Goal: Information Seeking & Learning: Get advice/opinions

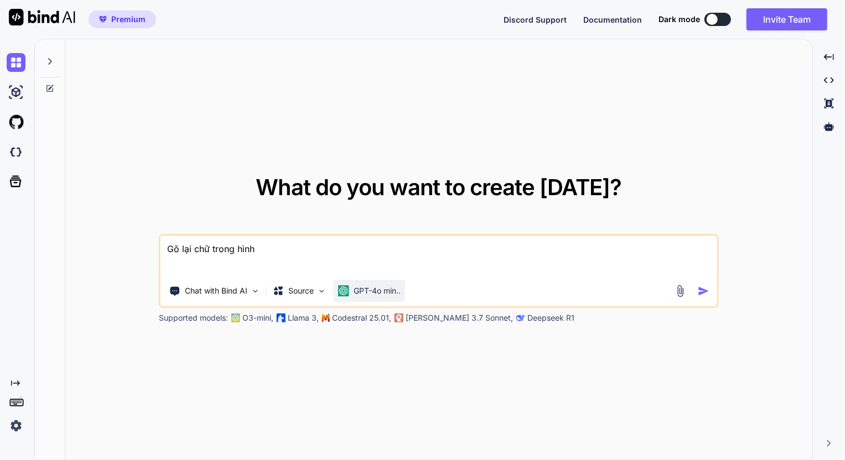
click at [387, 290] on p "GPT-4o min.." at bounding box center [377, 291] width 47 height 11
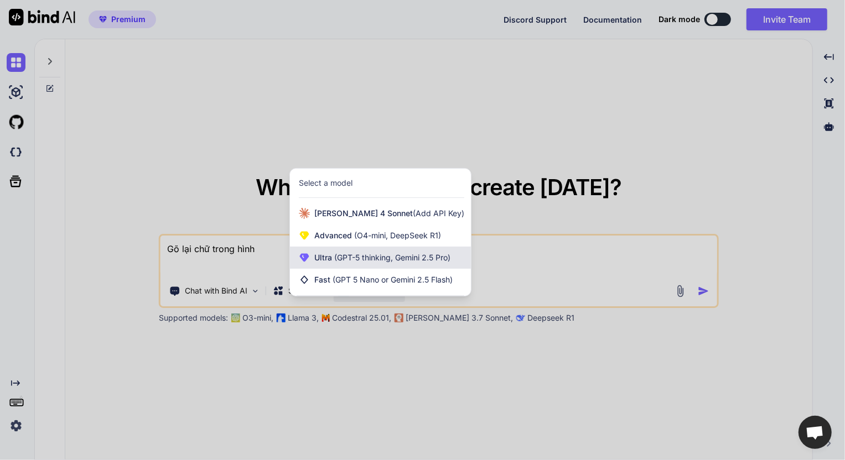
click at [417, 255] on span "(GPT-5 thinking, Gemini 2.5 Pro)" at bounding box center [391, 257] width 118 height 9
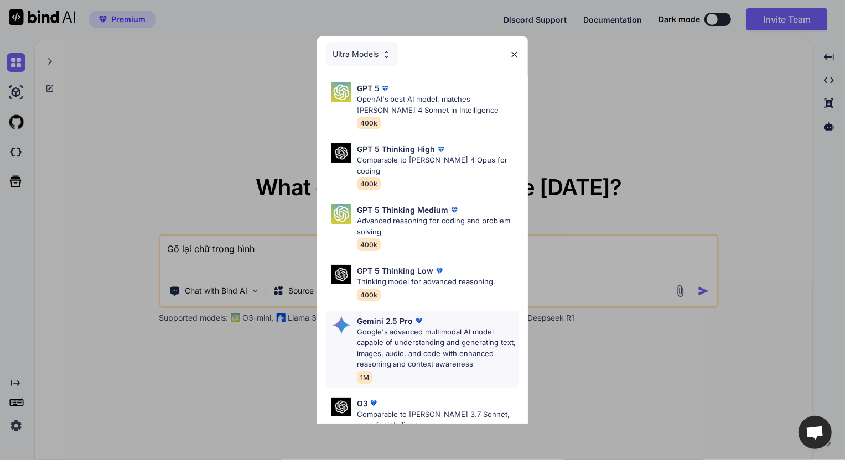
click at [404, 327] on p "Google's advanced multimodal AI model capable of understanding and generating t…" at bounding box center [438, 348] width 163 height 43
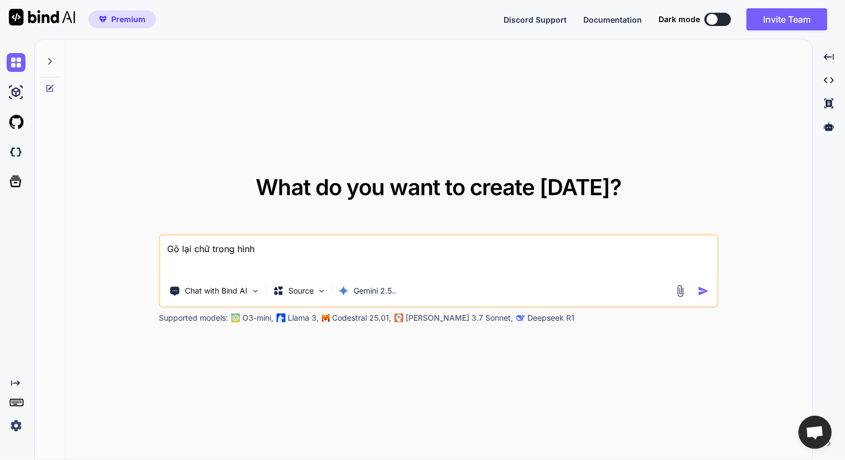
click at [679, 288] on img at bounding box center [680, 291] width 13 height 13
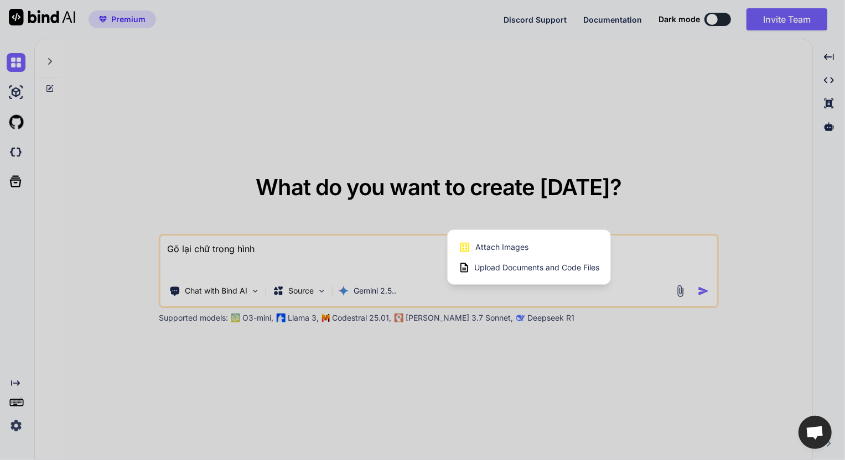
click at [528, 248] on div "Attach Images Image attachments are only supported in Claude and Gemini models." at bounding box center [529, 247] width 141 height 21
type textarea "x"
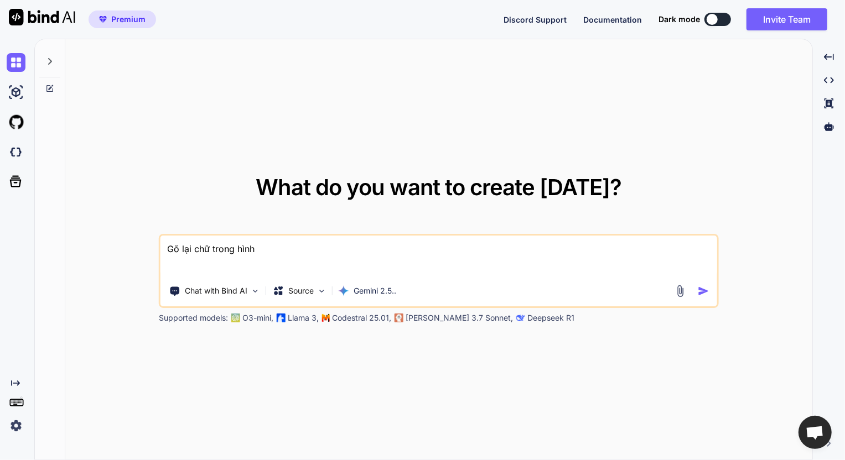
type input "C:\fakepath\screenshot.13.png"
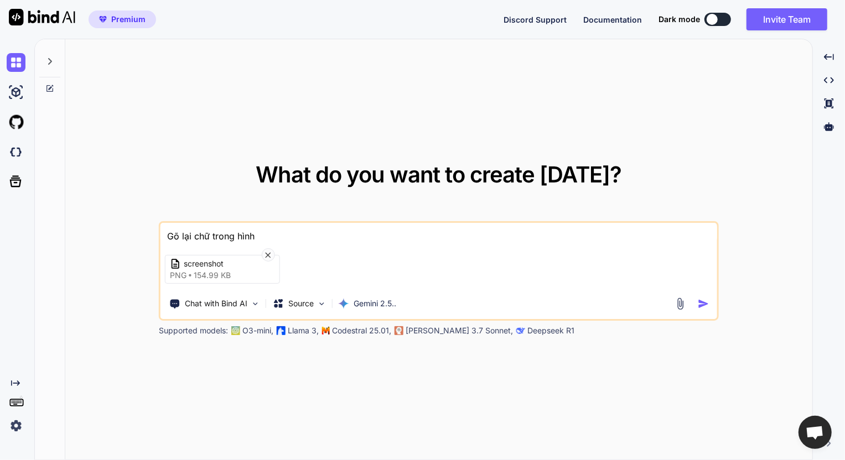
click at [700, 302] on img "button" at bounding box center [704, 304] width 12 height 12
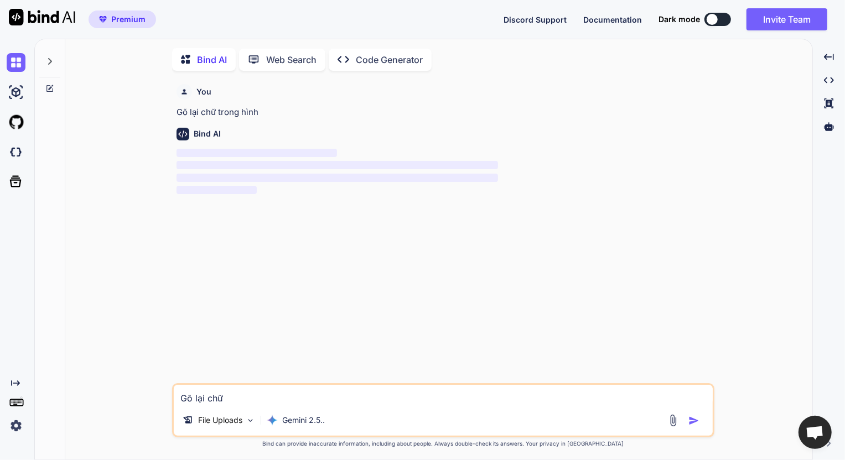
scroll to position [4, 0]
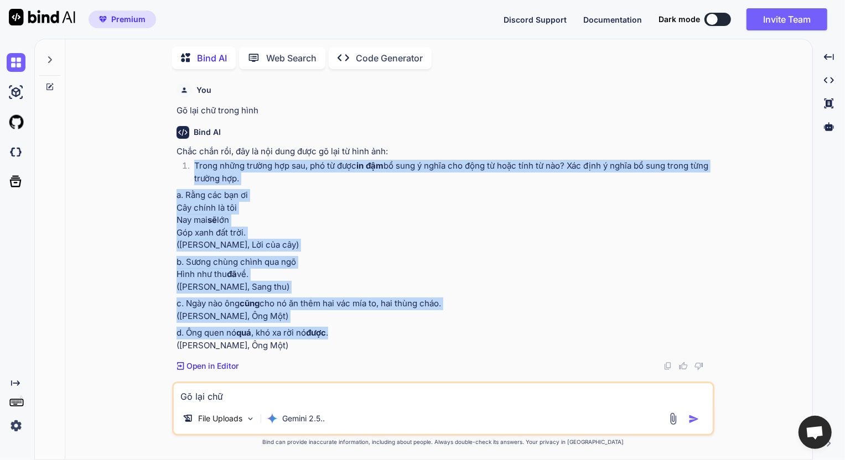
drag, startPoint x: 194, startPoint y: 166, endPoint x: 369, endPoint y: 326, distance: 236.9
click at [369, 326] on div "Chắc chắn rồi, đây là nội dung được gõ lại từ hình ảnh: Trong những trường hợp …" at bounding box center [445, 249] width 536 height 207
click at [261, 348] on p "d. Ông quen nó quá , khó xa rời nó được . ([PERSON_NAME], Ông Một)" at bounding box center [445, 339] width 536 height 25
copy div "Trong những trường hợp sau, phó từ được in đậm bổ sung ý nghĩa cho động từ hoặc…"
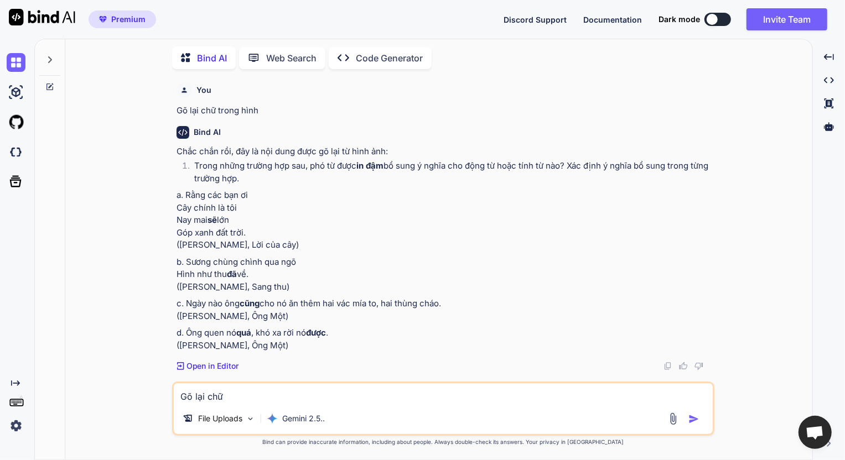
click at [330, 401] on textarea "Gõ lại chữ" at bounding box center [443, 393] width 539 height 20
drag, startPoint x: 252, startPoint y: 391, endPoint x: 160, endPoint y: 387, distance: 91.9
click at [160, 387] on div "You Gõ lại chữ trong hình Bind AI Chắc chắn rồi, đây là nội dung được gõ lại từ…" at bounding box center [443, 269] width 738 height 382
type textarea "Trả lời câu hỏi ở trong đoạn văn bản trên"
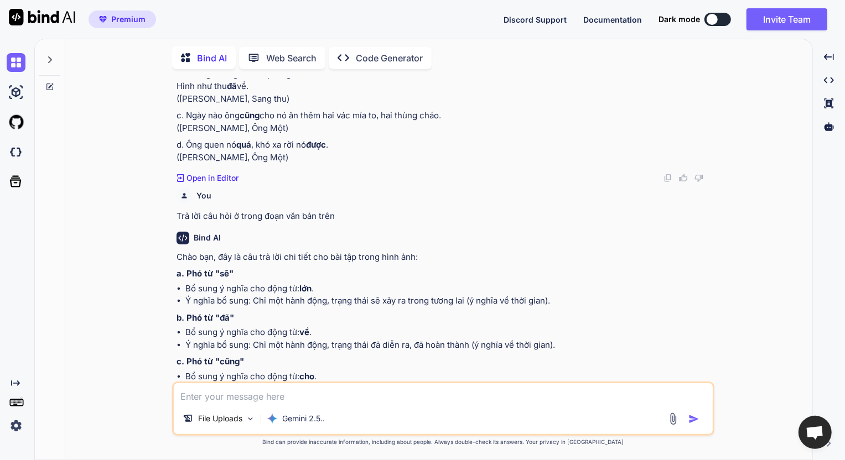
scroll to position [207, 0]
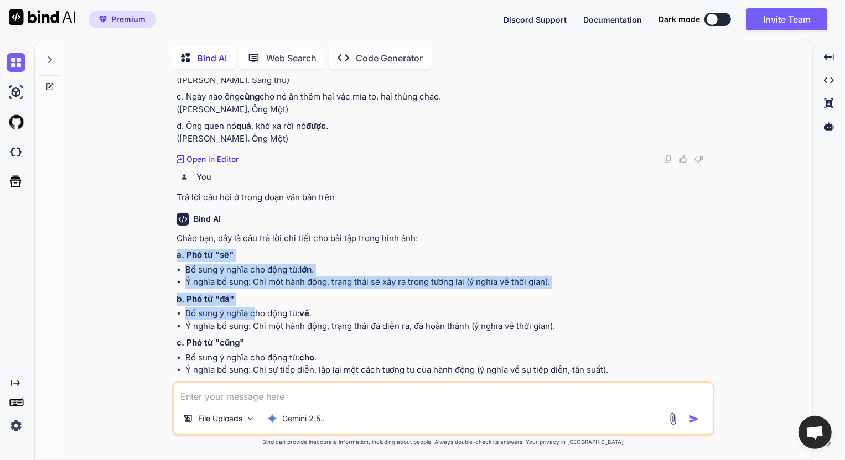
drag, startPoint x: 175, startPoint y: 257, endPoint x: 257, endPoint y: 309, distance: 97.0
click at [254, 307] on div "You Gõ lại chữ trong hình Bind AI Chắc chắn rồi, đây là nội dung được gõ lại từ…" at bounding box center [444, 230] width 540 height 304
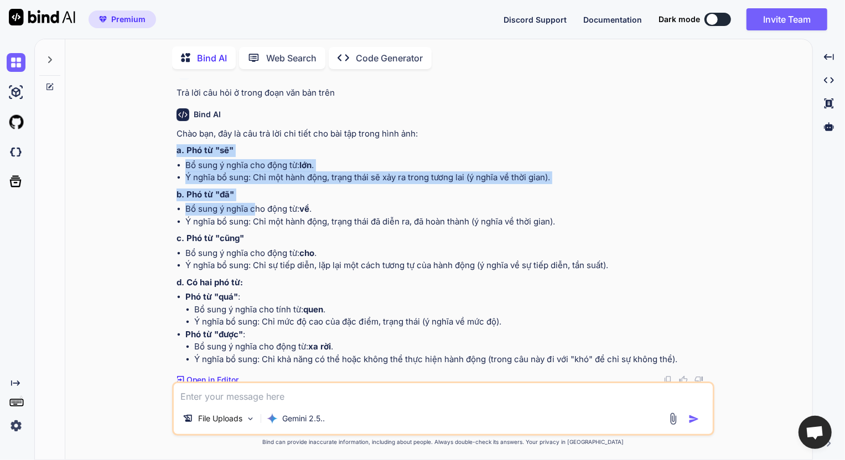
scroll to position [315, 0]
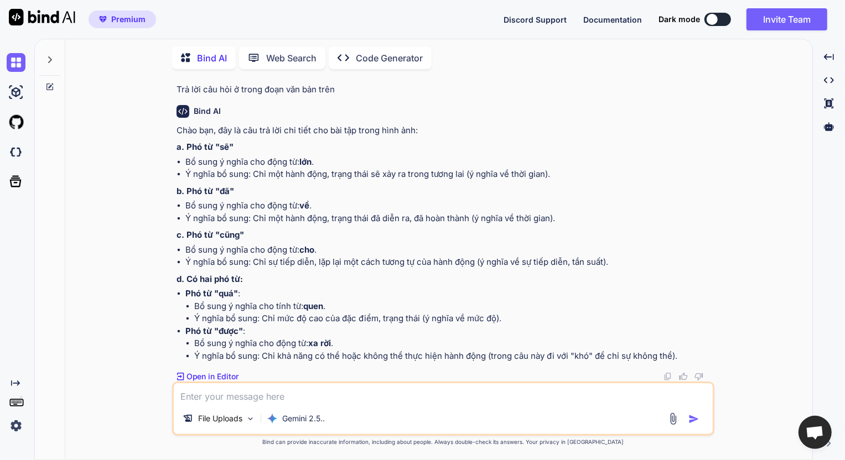
click at [237, 239] on strong "c. Phó từ "cũng"" at bounding box center [211, 235] width 68 height 11
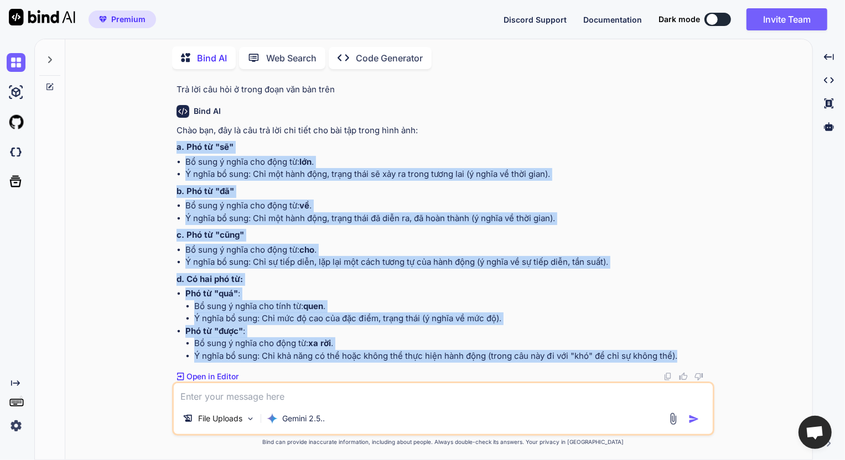
drag, startPoint x: 176, startPoint y: 146, endPoint x: 689, endPoint y: 356, distance: 554.7
click at [688, 355] on div "Chào bạn, đây là câu trả lời chi tiết cho bài tập trong hình ảnh: a. Phó từ "sẽ…" at bounding box center [445, 243] width 536 height 238
copy div "l. Ips do "si" Am cons a elits doe temp in: utl . E dolor ma aliq: Eni adm veni…"
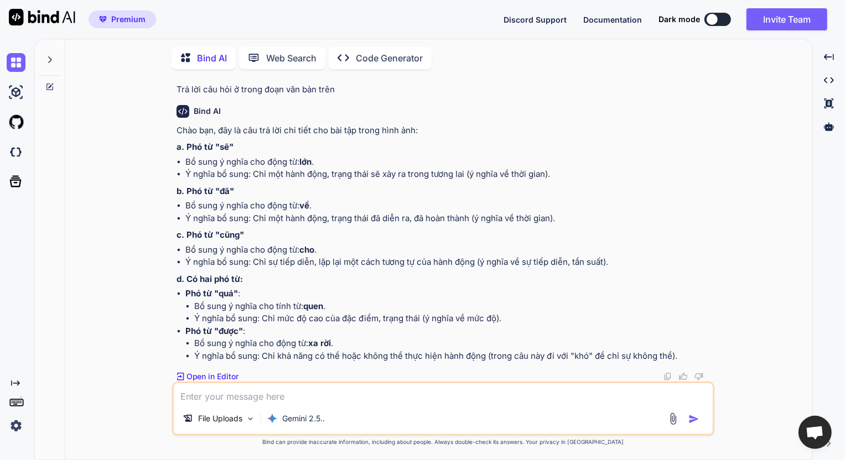
click at [298, 406] on div "File Uploads Gemini 2.5.." at bounding box center [443, 409] width 542 height 54
click at [283, 399] on textarea at bounding box center [443, 393] width 539 height 20
type textarea "Gõ lại chữ"
click at [670, 417] on img at bounding box center [673, 419] width 13 height 13
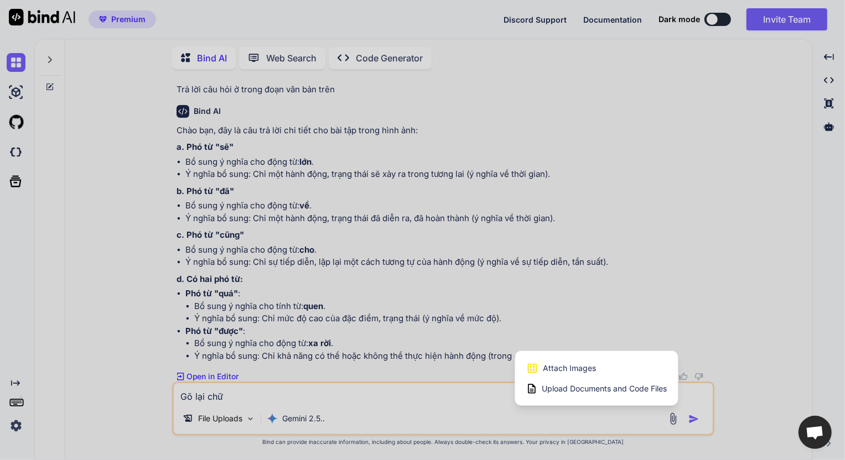
click at [594, 371] on span "Attach Images" at bounding box center [569, 368] width 53 height 11
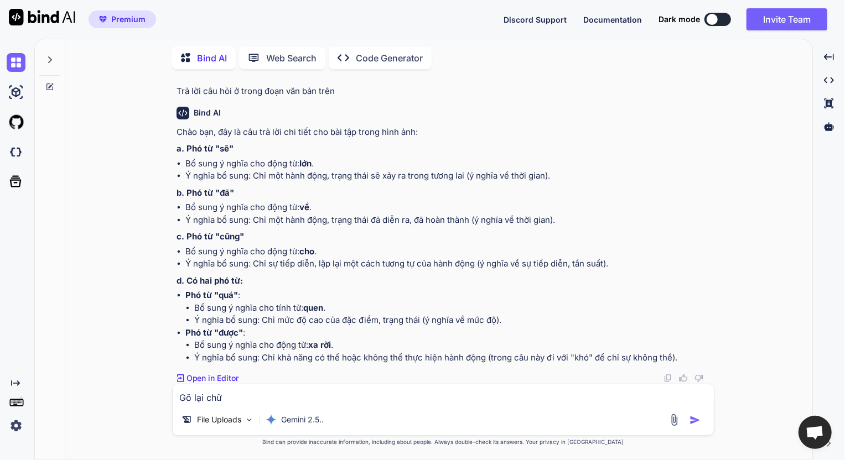
scroll to position [313, 0]
type input "C:\fakepath\screenshot.14.png"
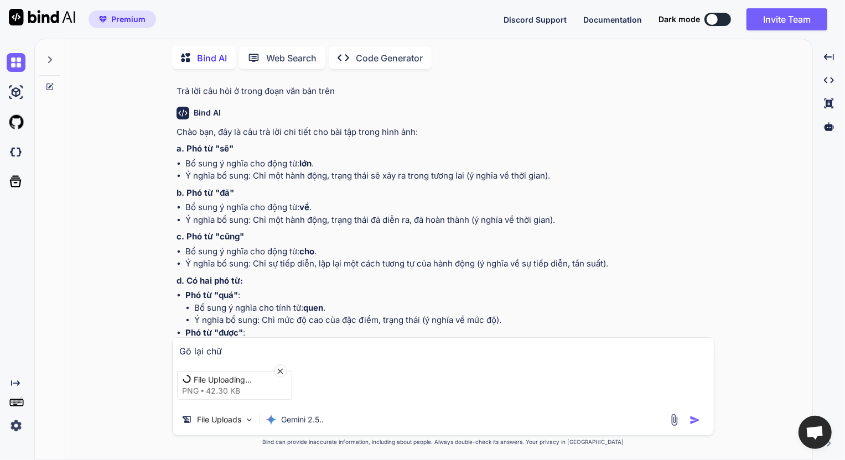
scroll to position [315, 0]
click at [697, 420] on img "button" at bounding box center [694, 420] width 11 height 11
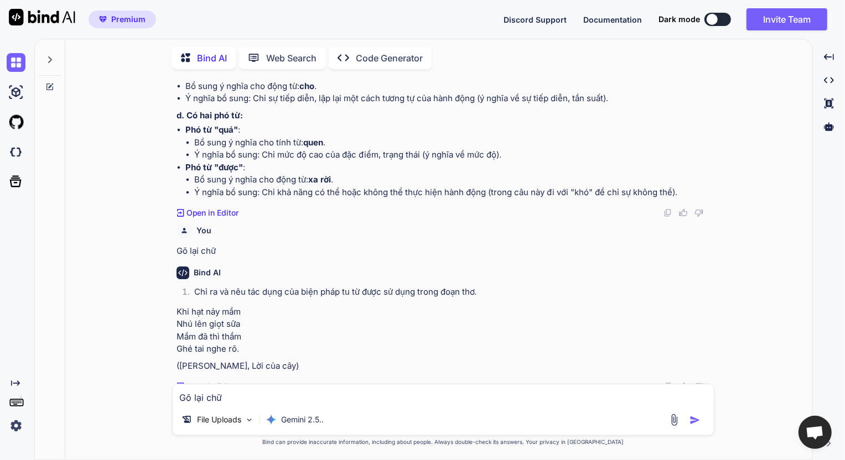
scroll to position [486, 0]
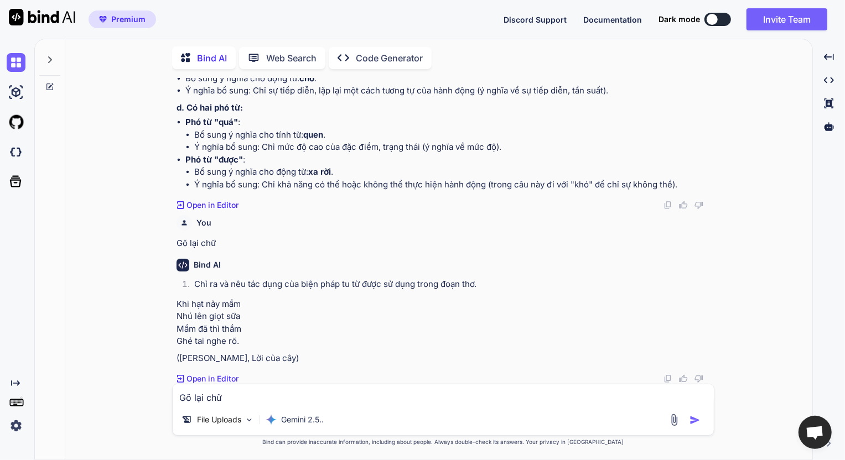
drag, startPoint x: 193, startPoint y: 284, endPoint x: 305, endPoint y: 356, distance: 133.6
click at [305, 356] on div "Chỉ ra và nêu tác dụng của biện pháp tu từ được sử dụng trong đoạn thơ. Khi hạt…" at bounding box center [445, 321] width 536 height 87
copy div "Chỉ ra và nêu tác dụng của biện pháp tu từ được sử dụng trong đoạn thơ. Khi hạt…"
click at [274, 396] on textarea "Gõ lại chữ" at bounding box center [443, 395] width 541 height 20
type textarea "trả lời yêu cầu trong đoạn văn bản trên"
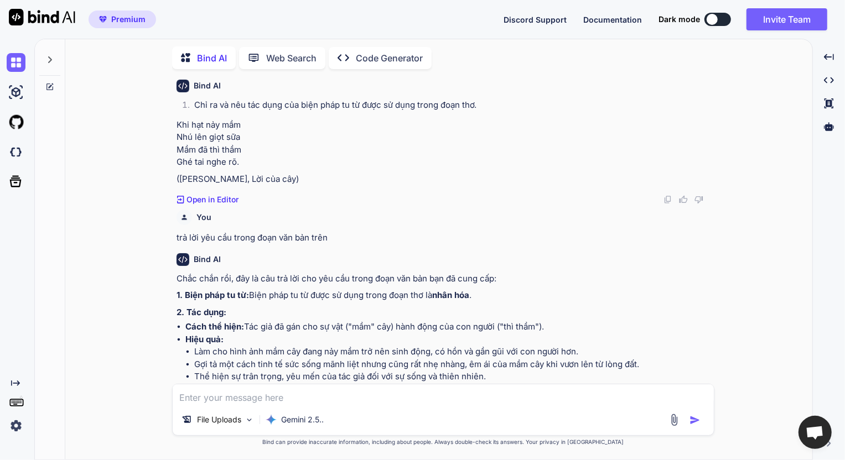
scroll to position [697, 0]
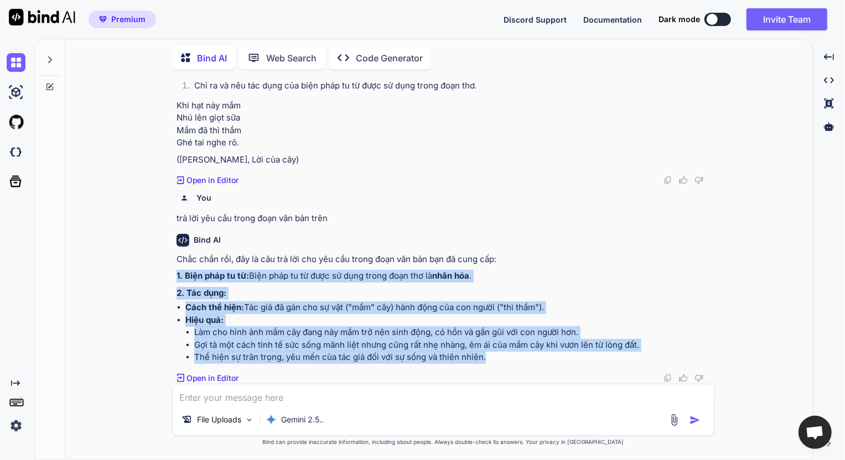
drag, startPoint x: 177, startPoint y: 264, endPoint x: 517, endPoint y: 359, distance: 353.7
click at [517, 359] on div "Chắc chắn rồi, đây là câu trả lời cho yêu cầu trong đoạn văn bản bạn đã cung cấ…" at bounding box center [445, 308] width 536 height 111
copy div "1. Biện pháp tu từ: Biện pháp tu từ được sử dụng trong đoạn thơ là nhân hóa . 2…"
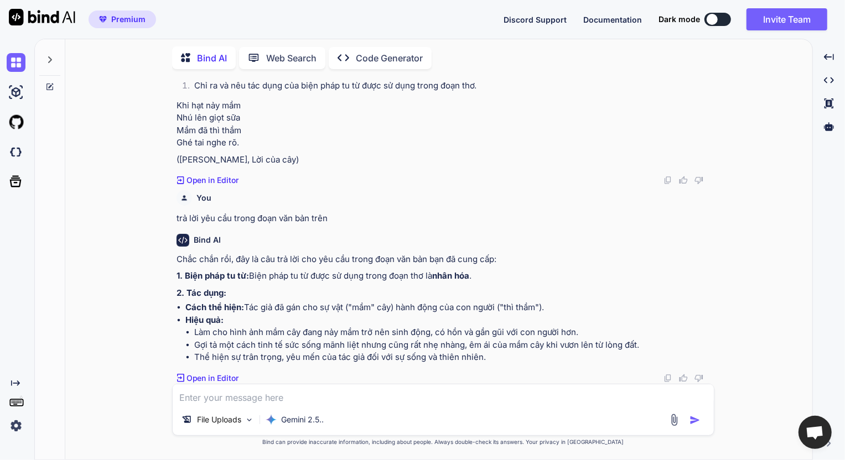
click at [639, 412] on div "File Uploads Gemini 2.5.." at bounding box center [443, 422] width 541 height 27
click at [564, 387] on textarea at bounding box center [443, 395] width 541 height 20
type textarea "o"
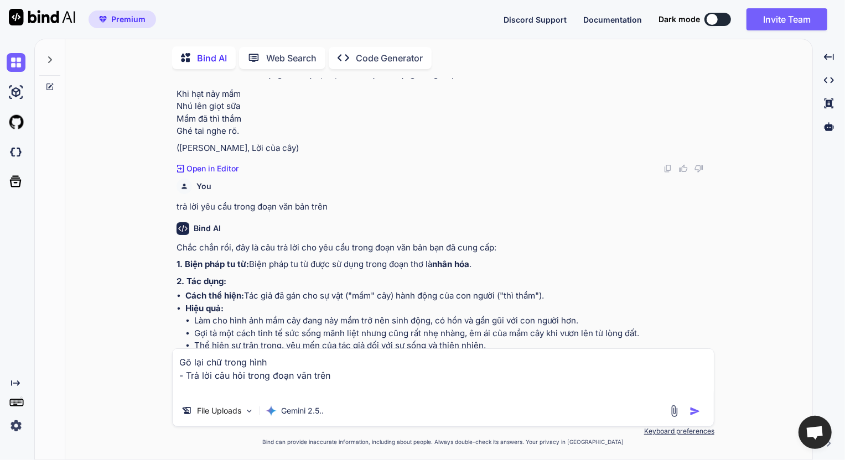
click at [349, 380] on textarea "Gõ lại chữ trong hình - Trả lời câu hỏi trong đoạn văn trên" at bounding box center [443, 372] width 541 height 46
type textarea "Gõ lại chữ trong hình - Trả lời câu hỏi trong đoạn văn đó"
click at [672, 414] on img at bounding box center [674, 411] width 13 height 13
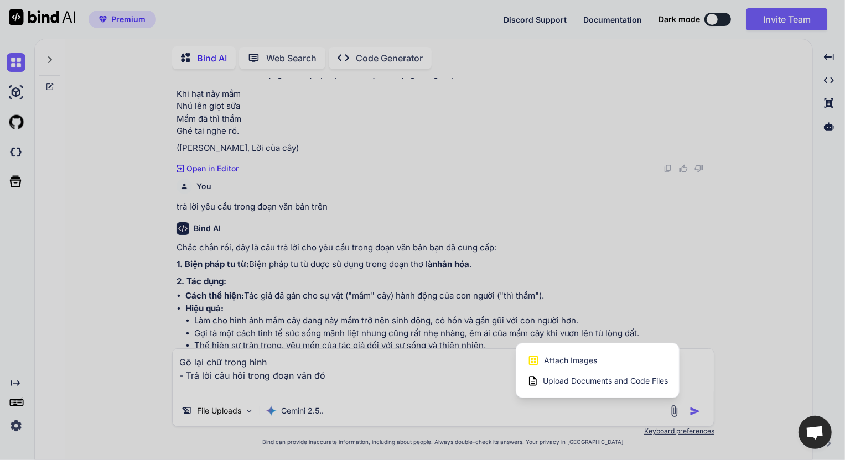
click at [579, 362] on span "Attach Images" at bounding box center [570, 360] width 53 height 11
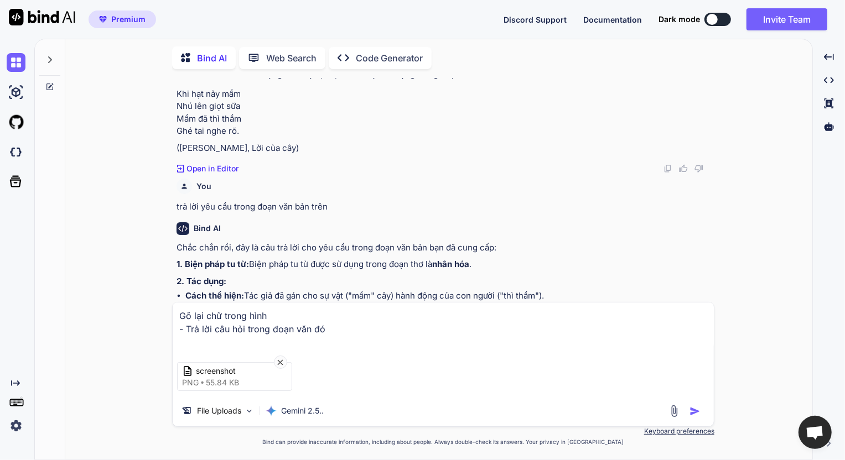
click at [694, 411] on img "button" at bounding box center [694, 411] width 11 height 11
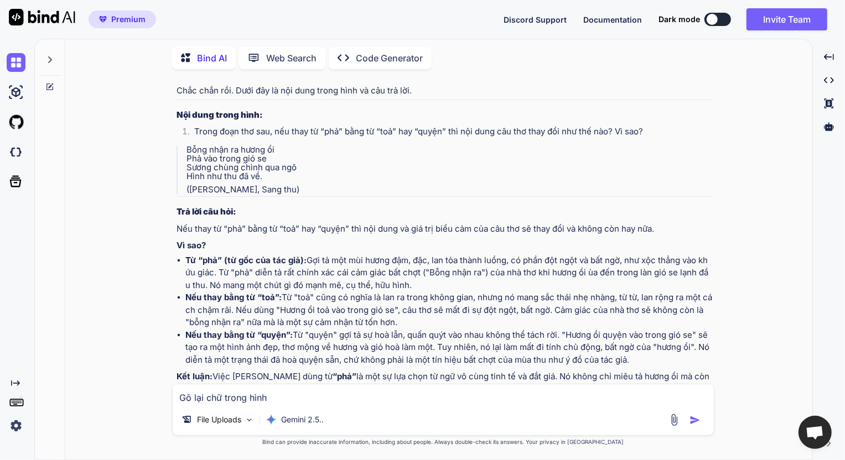
scroll to position [1006, 0]
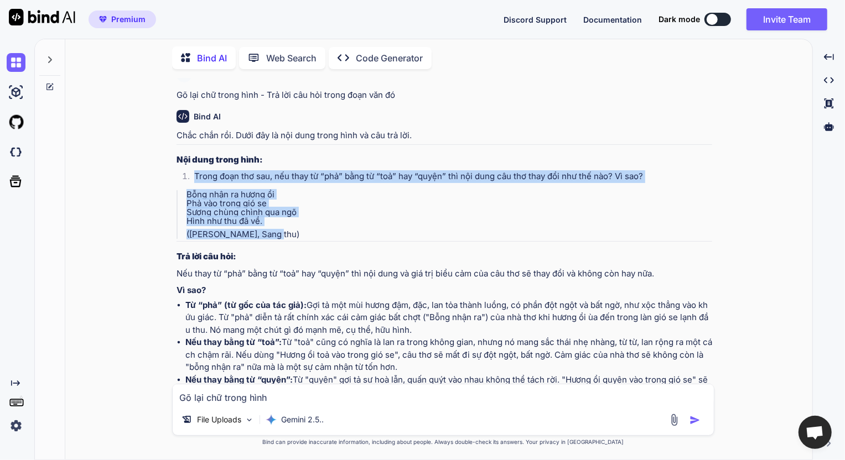
drag, startPoint x: 179, startPoint y: 186, endPoint x: 293, endPoint y: 243, distance: 126.7
click at [293, 243] on div "Chắc chắn rồi. Dưới đây là nội dung trong hình và câu trả lời. Nội dung trong h…" at bounding box center [445, 291] width 536 height 324
copy div "Trong đoạn thơ sau, nếu thay từ “phả” bằng từ “toả” hay “quyện” thì nội dung câ…"
click at [274, 226] on p "Bỗng nhận ra hương ổi Phả vào trong gió se Sương chùng chình qua ngõ Hình như t…" at bounding box center [449, 207] width 526 height 35
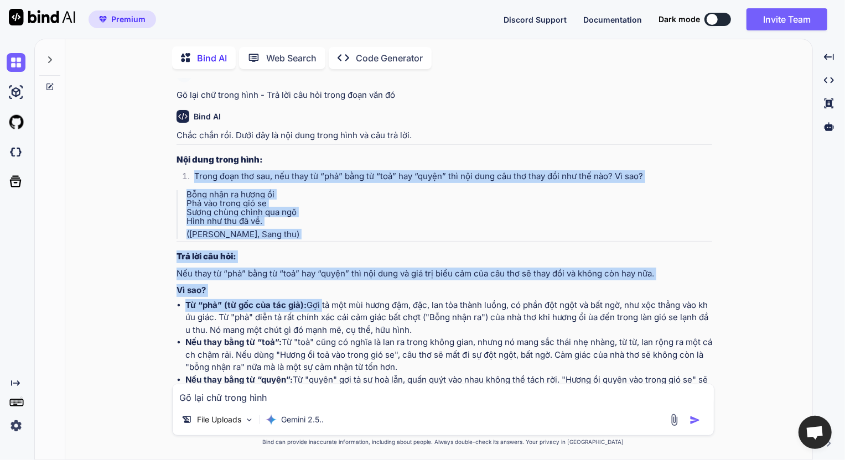
drag, startPoint x: 194, startPoint y: 188, endPoint x: 333, endPoint y: 326, distance: 196.4
click at [325, 321] on div "Chắc chắn rồi. Dưới đây là nội dung trong hình và câu trả lời. Nội dung trong h…" at bounding box center [445, 291] width 536 height 324
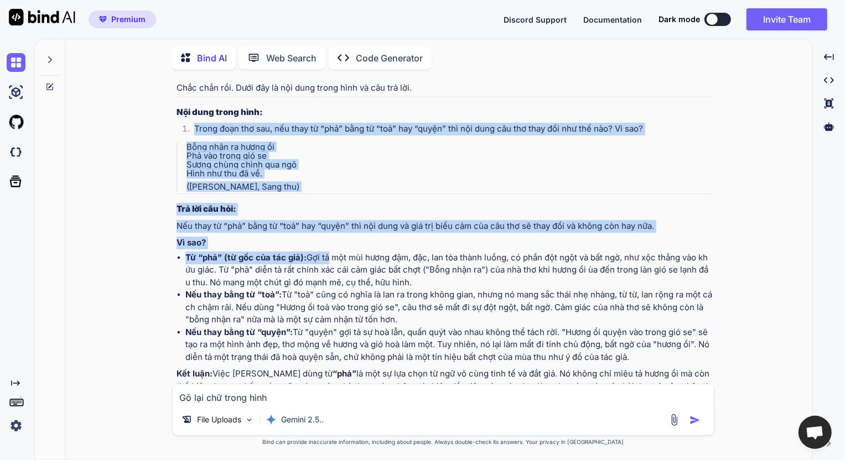
scroll to position [1057, 0]
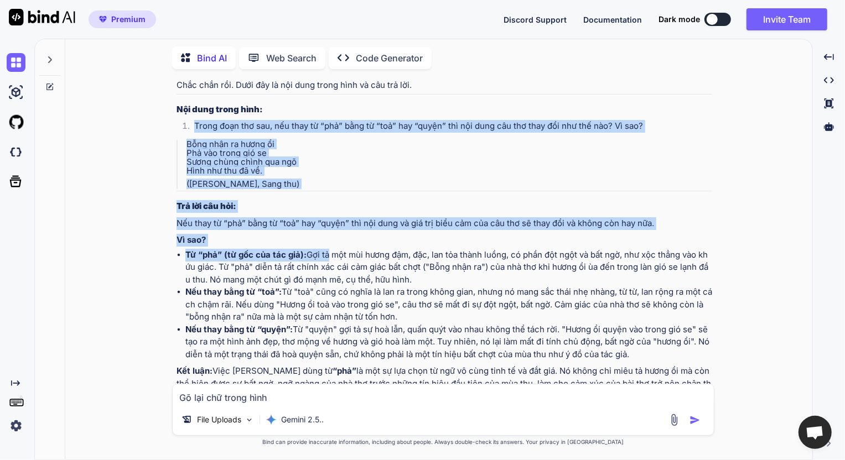
click at [346, 247] on p "Vì sao?" at bounding box center [445, 240] width 536 height 13
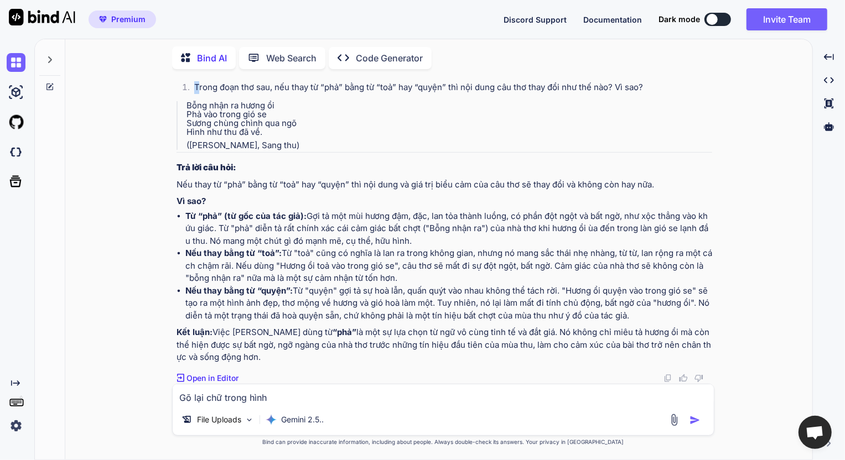
scroll to position [1104, 0]
drag, startPoint x: 195, startPoint y: 86, endPoint x: 655, endPoint y: 324, distance: 518.0
click at [655, 324] on div "Chắc chắn rồi. Dưới đây là nội dung trong hình và câu trả lời. Nội dung trong h…" at bounding box center [445, 202] width 536 height 324
copy div "Lorem ipsu dol sit, ame cons ad “eli” sedd ei “tem” inc “utlab” etd mag aliq en…"
click at [766, 331] on div "You Gõ lại chữ trong hình Bind AI Chắc chắn rồi, đây là nội dung được gõ lại từ…" at bounding box center [443, 269] width 738 height 382
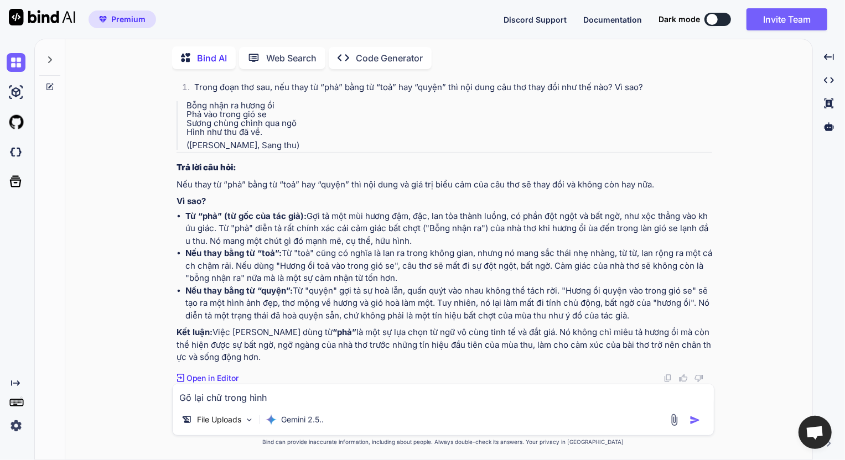
scroll to position [1107, 0]
click at [253, 406] on div "Gõ lại chữ trong hình - Trả lời câu hỏi trong đoạn văn đó File Uploads Gemini 2…" at bounding box center [443, 410] width 542 height 52
click at [262, 399] on textarea "Gõ lại chữ trong hình - Trả lời câu hỏi trong đoạn văn đó" at bounding box center [443, 395] width 541 height 20
click at [675, 423] on img at bounding box center [674, 420] width 13 height 13
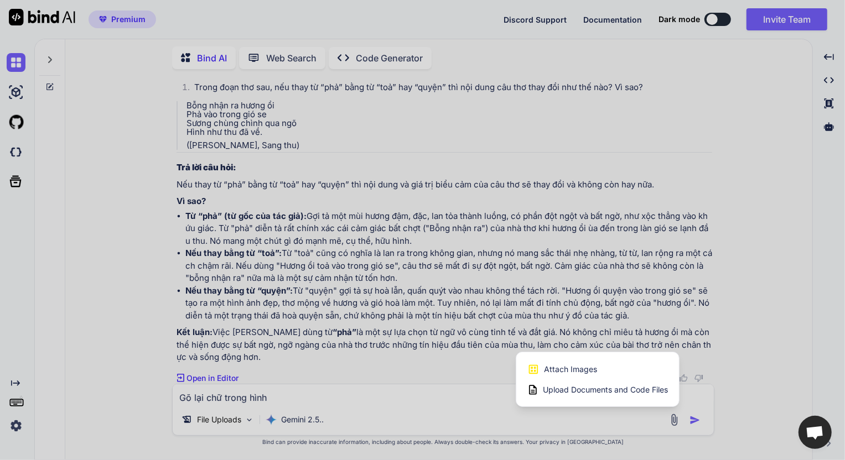
click at [581, 366] on span "Attach Images" at bounding box center [570, 369] width 53 height 11
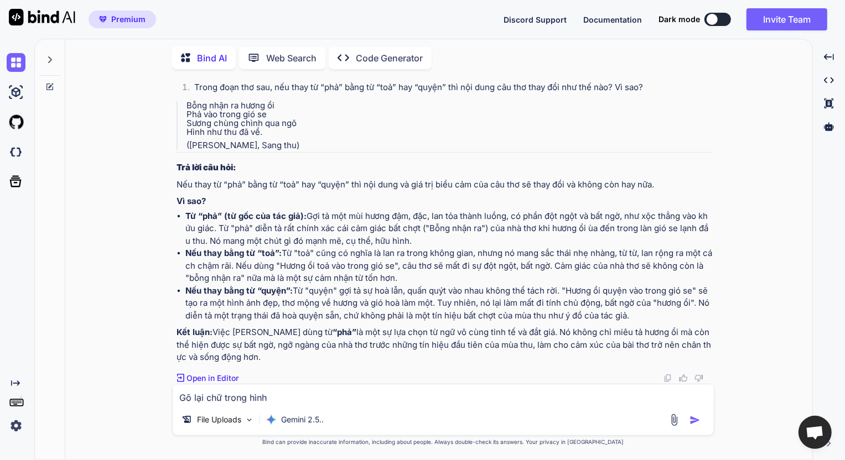
type input "C:\fakepath\screenshot.16.png"
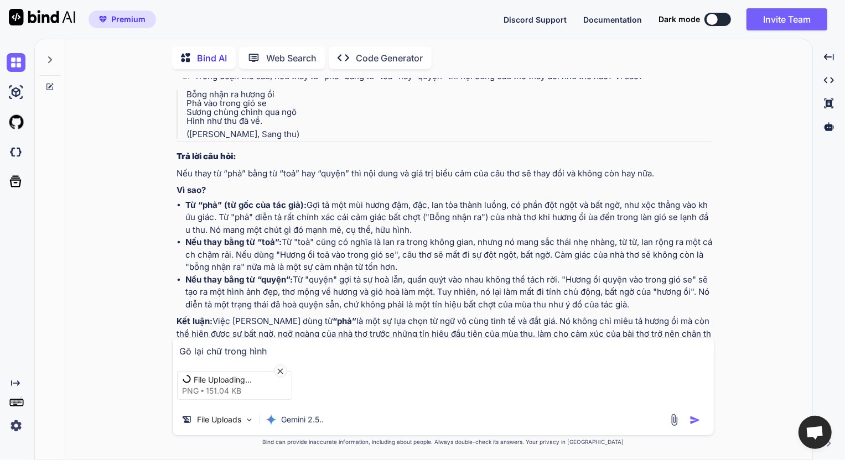
click at [232, 347] on textarea "Gõ lại chữ trong hình - Trả lời câu hỏi trong đoạn văn đó" at bounding box center [443, 348] width 541 height 20
type textarea "Gõ lại chữ và trả lời yêu cầu"
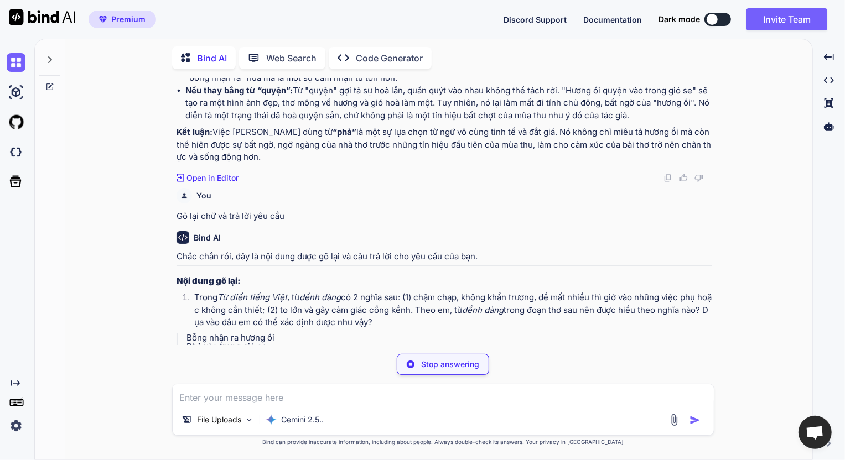
scroll to position [1375, 0]
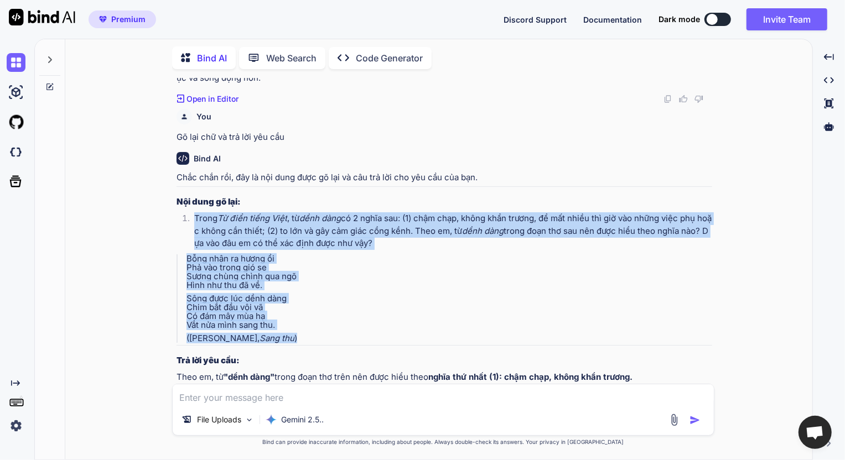
drag, startPoint x: 194, startPoint y: 232, endPoint x: 323, endPoint y: 353, distance: 176.6
click at [323, 353] on div "Chắc chắn rồi, đây là nội dung được gõ lại và câu trả lời cho yêu cầu của bạn. …" at bounding box center [445, 337] width 536 height 331
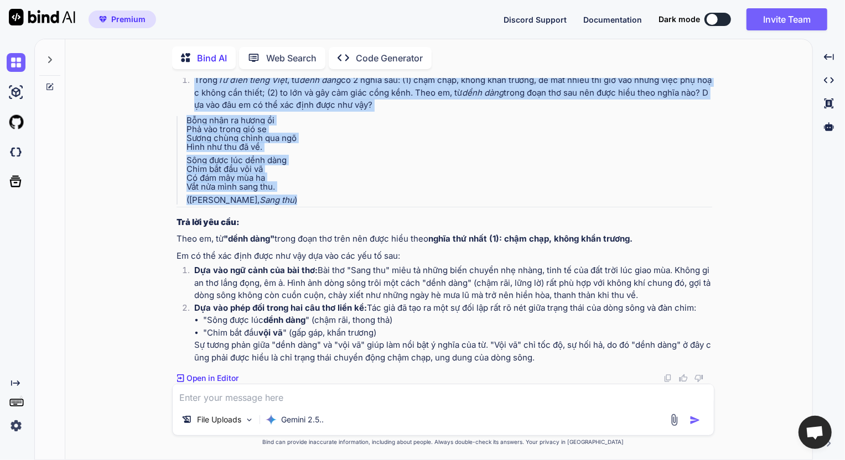
scroll to position [1525, 0]
click at [419, 164] on p "Sông được lúc dềnh dàng Chim bắt đầu vội vã Có đám mây mùa hạ Vắt nửa mình sang…" at bounding box center [449, 173] width 526 height 35
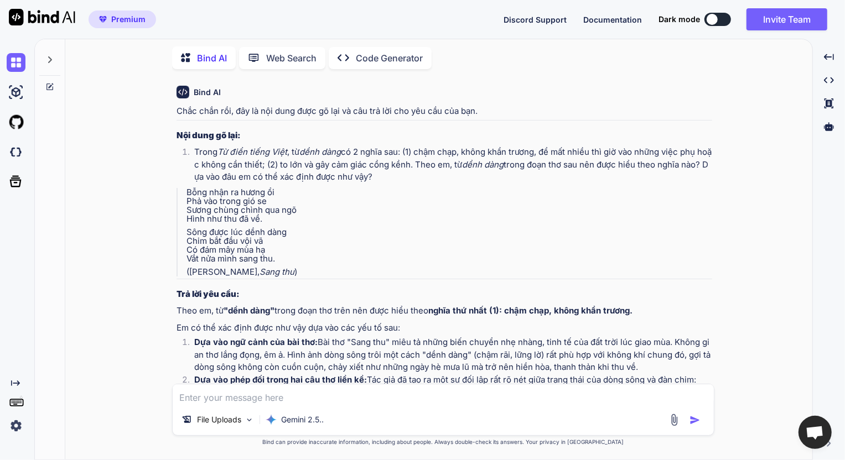
scroll to position [1424, 0]
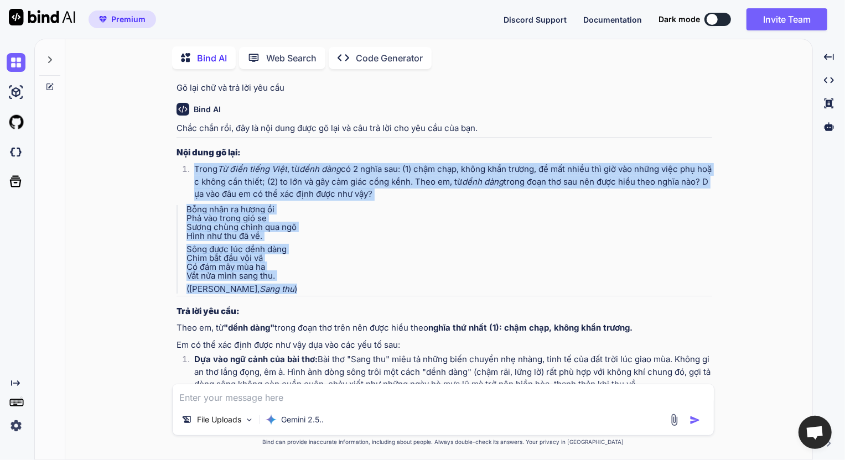
drag, startPoint x: 194, startPoint y: 183, endPoint x: 293, endPoint y: 298, distance: 151.9
click at [293, 298] on div "Chắc chắn rồi, đây là nội dung được gõ lại và câu trả lời cho yêu cầu của bạn. …" at bounding box center [445, 287] width 536 height 331
copy div "Trong Từ điển tiếng Việt , từ dềnh dàng có 2 nghĩa sau: (1) chậm chạp, không kh…"
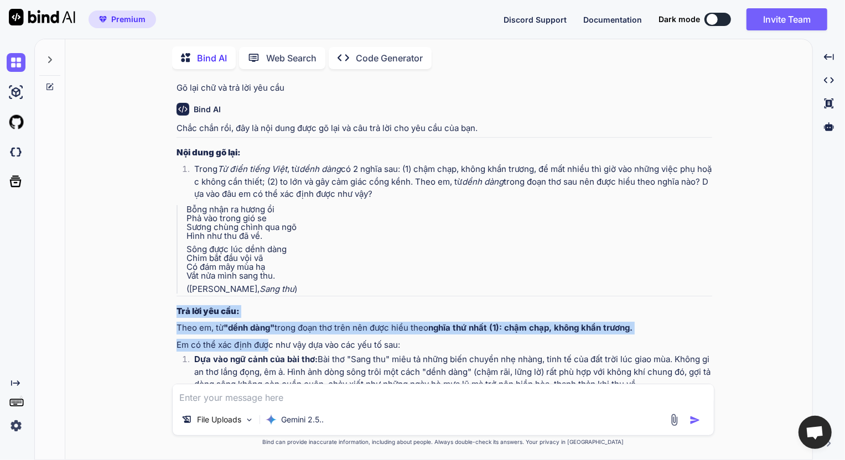
drag, startPoint x: 183, startPoint y: 325, endPoint x: 317, endPoint y: 363, distance: 139.8
click at [272, 357] on div "Chắc chắn rồi, đây là nội dung được gõ lại và câu trả lời cho yêu cầu của bạn. …" at bounding box center [445, 287] width 536 height 331
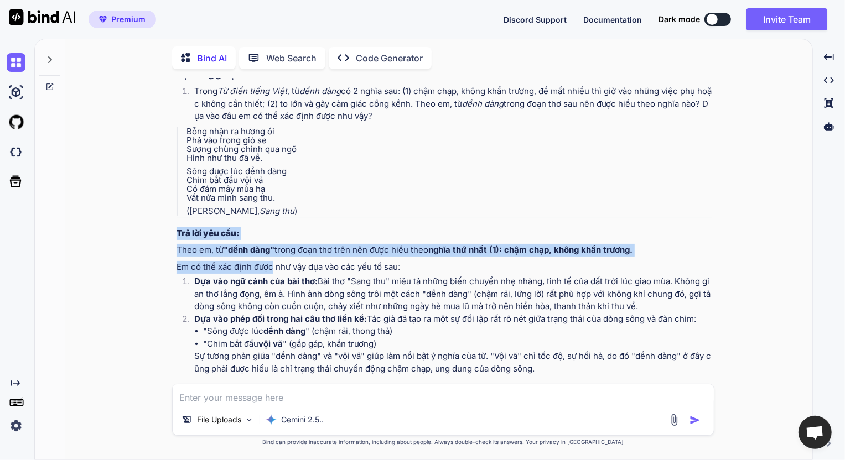
scroll to position [1525, 0]
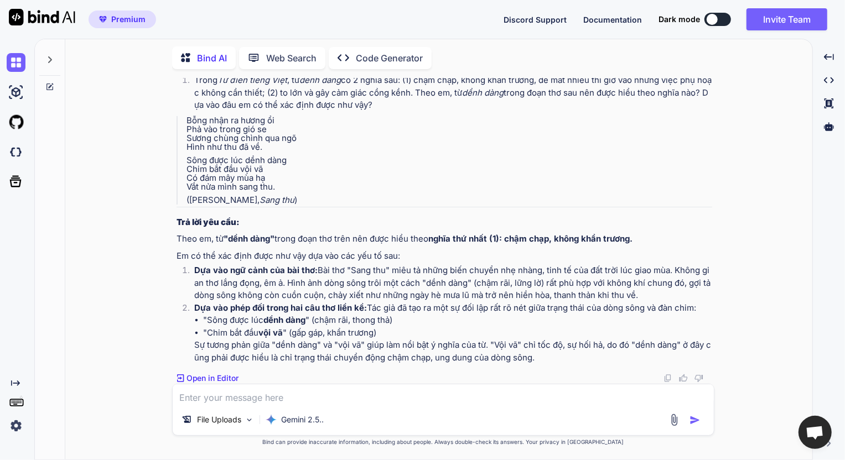
click at [275, 403] on textarea at bounding box center [443, 395] width 541 height 20
type textarea "trả lời súc tích hơn"
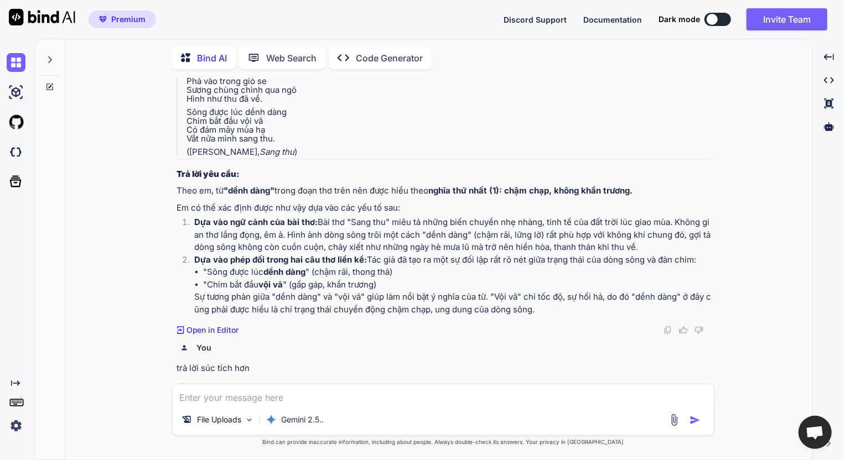
scroll to position [1550, 0]
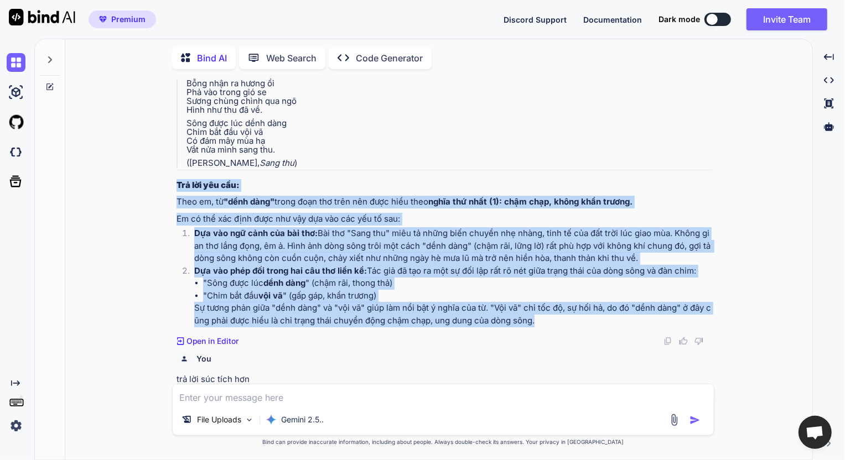
drag, startPoint x: 176, startPoint y: 196, endPoint x: 568, endPoint y: 333, distance: 414.9
click at [568, 327] on div "Chắc chắn rồi, đây là nội dung được gõ lại và câu trả lời cho yêu cầu của bạn. …" at bounding box center [445, 161] width 536 height 331
copy div "Lor ips dol sit: Amet co, ad "elit sedd" eiusm temp inc utla etd magn aliq enim…"
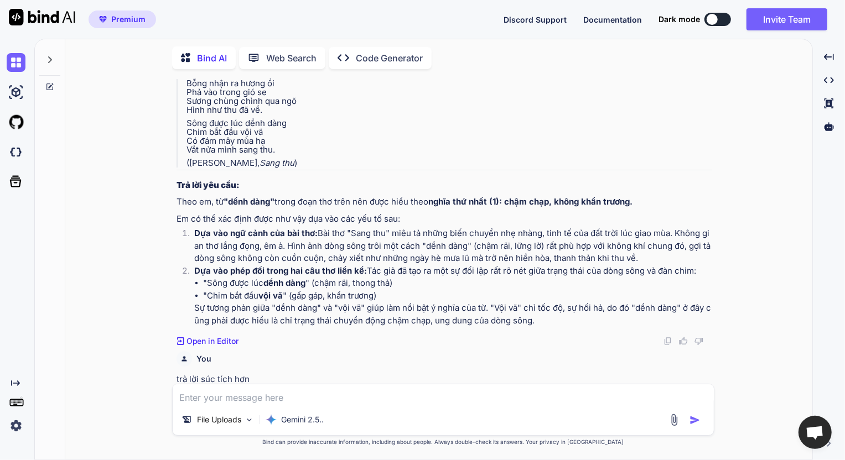
click at [311, 404] on textarea at bounding box center [443, 395] width 541 height 20
click at [676, 421] on img at bounding box center [674, 420] width 13 height 13
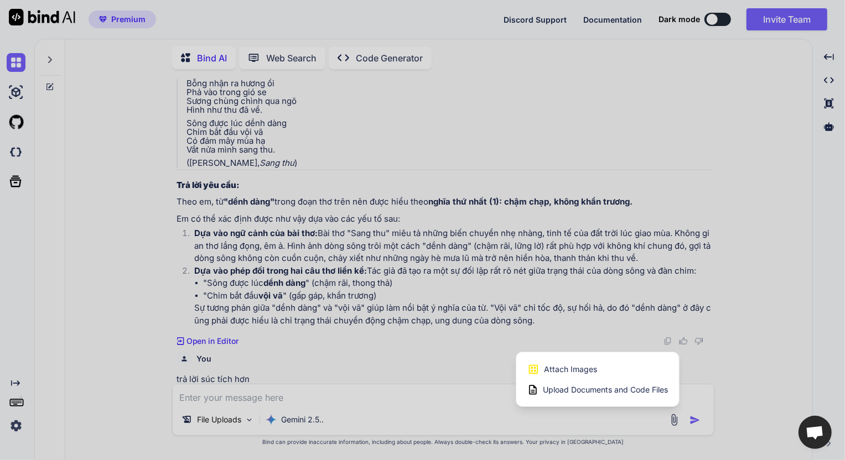
click at [607, 367] on div "Attach Images Image attachments are only supported in Claude and Gemini models." at bounding box center [597, 369] width 141 height 21
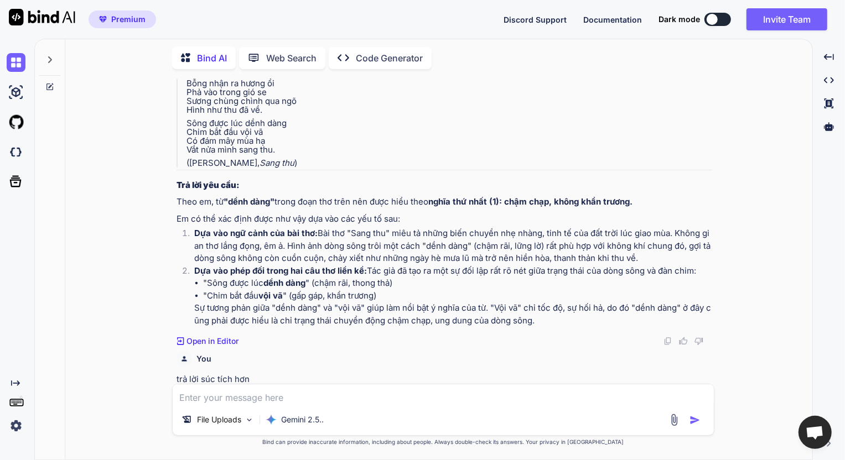
type input "C:\fakepath\screenshot.18.png"
click at [224, 349] on textarea at bounding box center [443, 348] width 541 height 20
type textarea "Gõ chữ lại và trả lời câu hỏi"
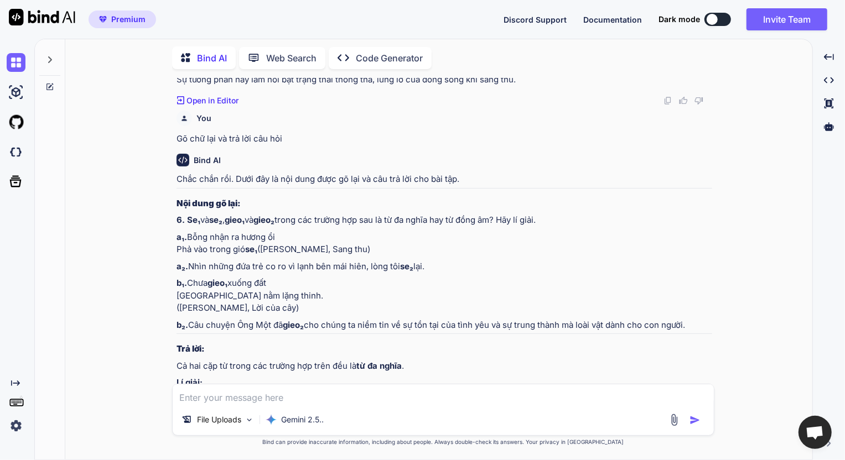
scroll to position [1970, 0]
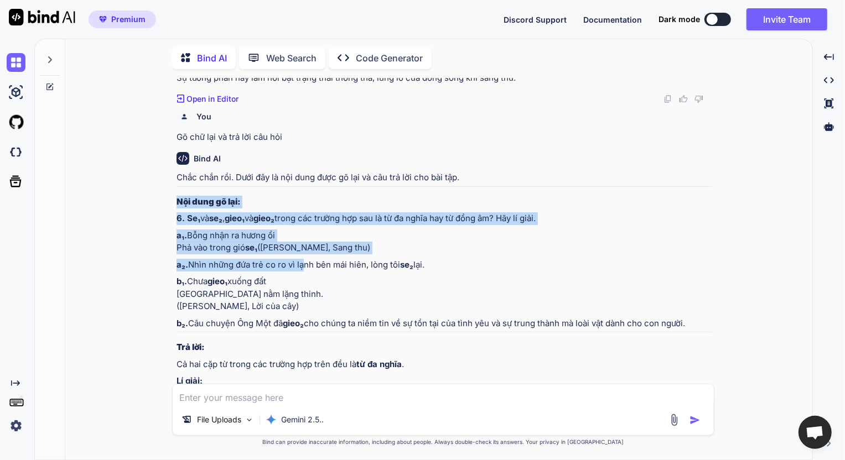
drag, startPoint x: 177, startPoint y: 215, endPoint x: 306, endPoint y: 305, distance: 157.0
click at [304, 305] on div "Chắc chắn rồi. Dưới đây là nội dung được gõ lại và câu trả lời cho bài tập. Nội…" at bounding box center [445, 366] width 536 height 388
click at [278, 255] on p "a₁. Bỗng nhận ra hương ổi Phả vào trong gió se₁ (Hữu Thỉnh, Sang thu)" at bounding box center [445, 242] width 536 height 25
drag, startPoint x: 174, startPoint y: 226, endPoint x: 316, endPoint y: 317, distance: 169.0
click at [297, 308] on div "You Gõ lại chữ trong hình Bind AI Chắc chắn rồi, đây là nội dung được gõ lại từ…" at bounding box center [444, 231] width 540 height 306
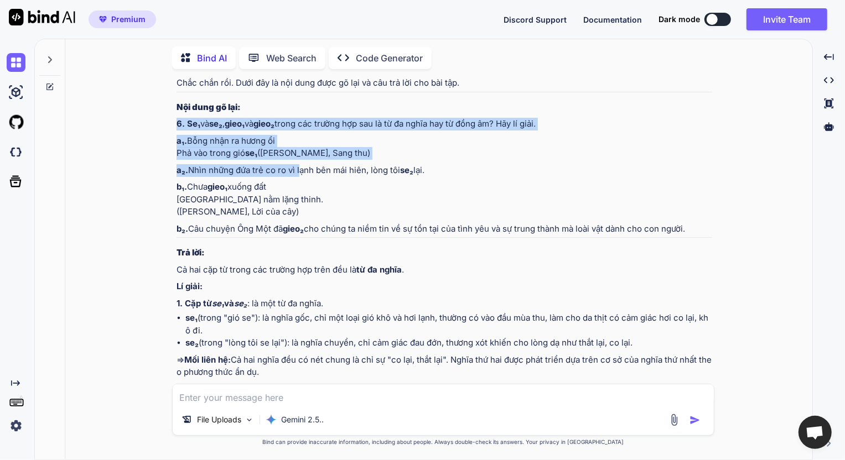
scroll to position [2063, 0]
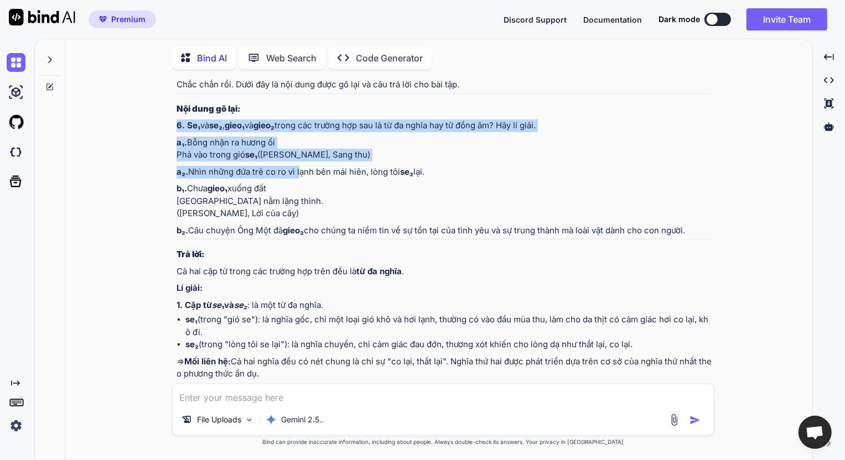
click at [198, 220] on p "b₁. Chưa gieo₁ xuống đất Hạt nằm lặng thinh. ([PERSON_NAME], Lời của cây)" at bounding box center [445, 202] width 536 height 38
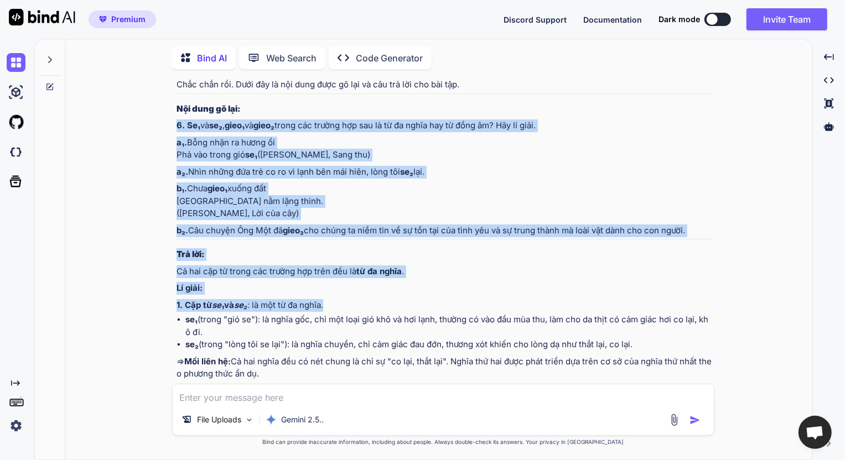
drag, startPoint x: 173, startPoint y: 138, endPoint x: 492, endPoint y: 360, distance: 388.3
click at [489, 360] on div "You Gõ lại chữ trong hình Bind AI Chắc chắn rồi, đây là nội dung được gõ lại từ…" at bounding box center [443, 269] width 542 height 382
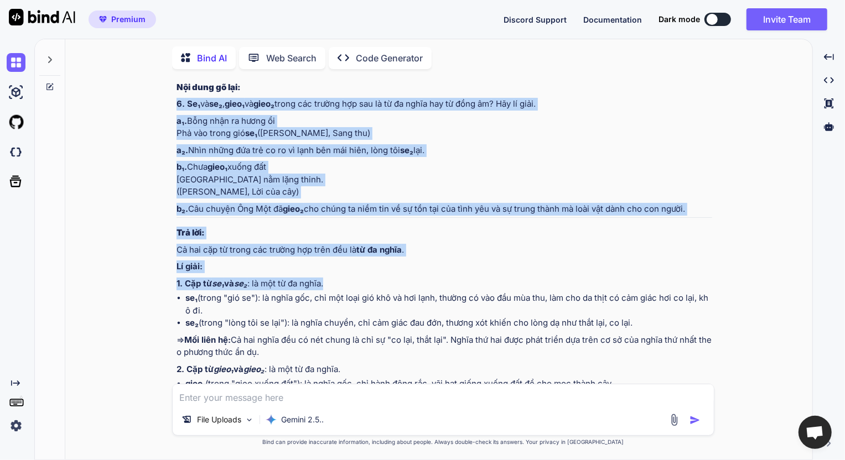
scroll to position [2213, 0]
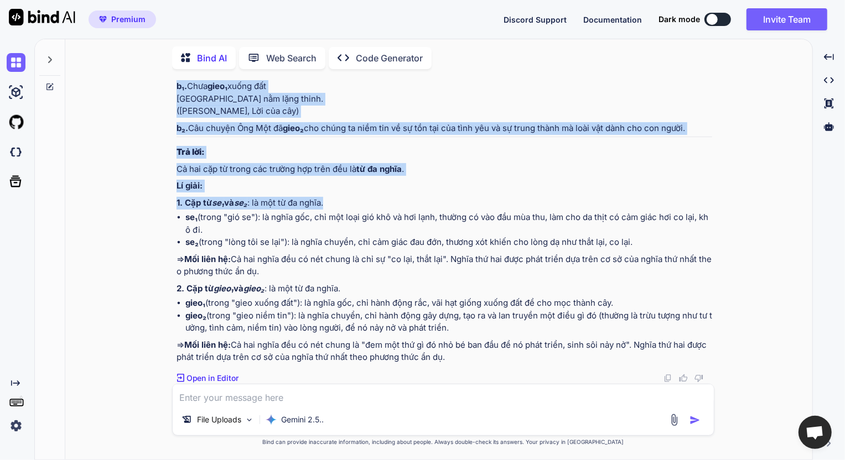
click at [478, 328] on li "gieo₂ (trong "gieo niềm tin"): là nghĩa chuyển, chỉ hành động gây dựng, tạo ra …" at bounding box center [448, 322] width 527 height 25
copy div "5. Lo₁ ip do₂ , sita₁ co adip₂ elits doe tempor inc utl et do ma aliqu eni ad m…"
click at [761, 369] on div "You Gõ lại chữ trong hình Bind AI Chắc chắn rồi, đây là nội dung được gõ lại từ…" at bounding box center [443, 269] width 738 height 382
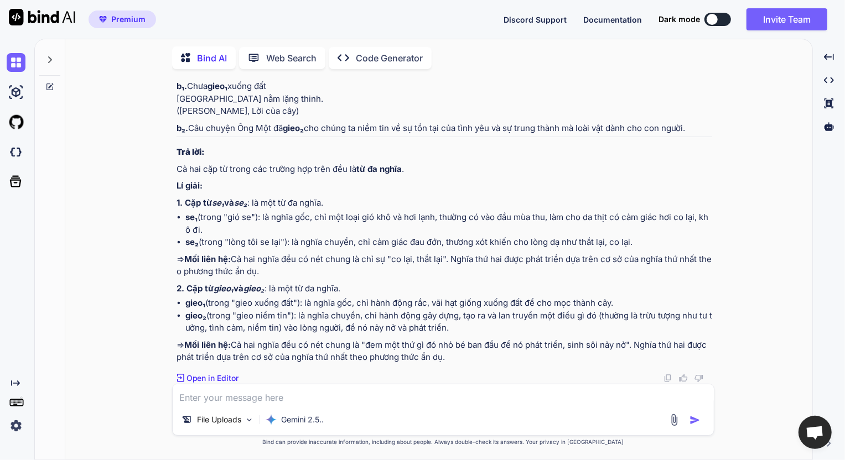
click at [333, 397] on textarea at bounding box center [443, 395] width 541 height 20
type textarea "Gõ lại chữ"
click at [676, 417] on img at bounding box center [674, 420] width 13 height 13
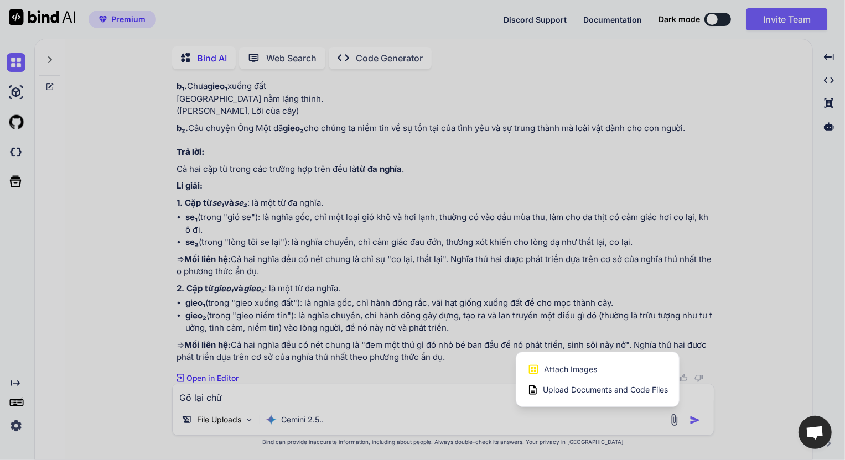
click at [583, 366] on span "Attach Images" at bounding box center [570, 369] width 53 height 11
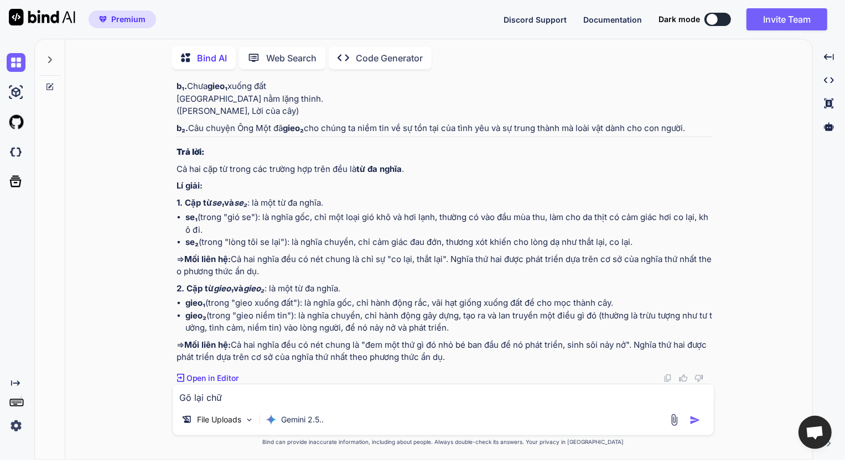
type input "C:\fakepath\screenshot.19.png"
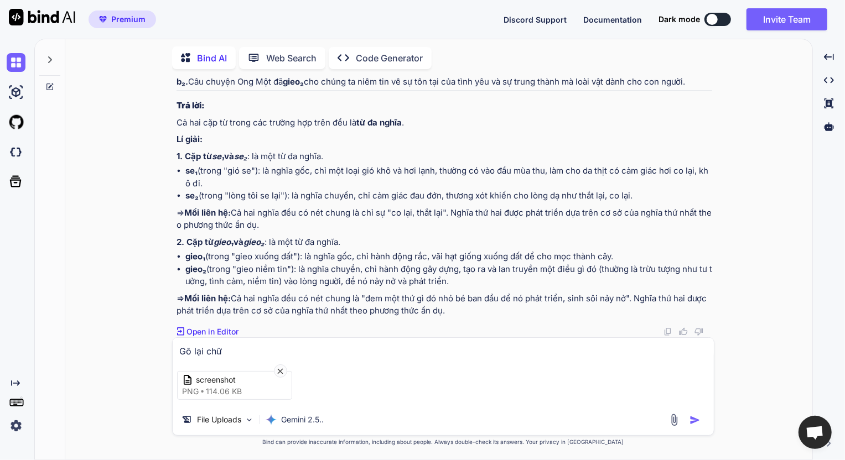
click at [696, 421] on img "button" at bounding box center [694, 420] width 11 height 11
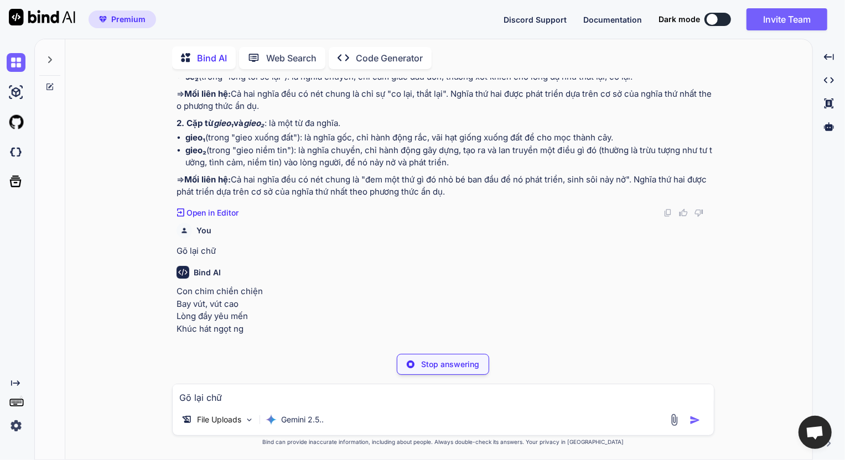
scroll to position [2331, 0]
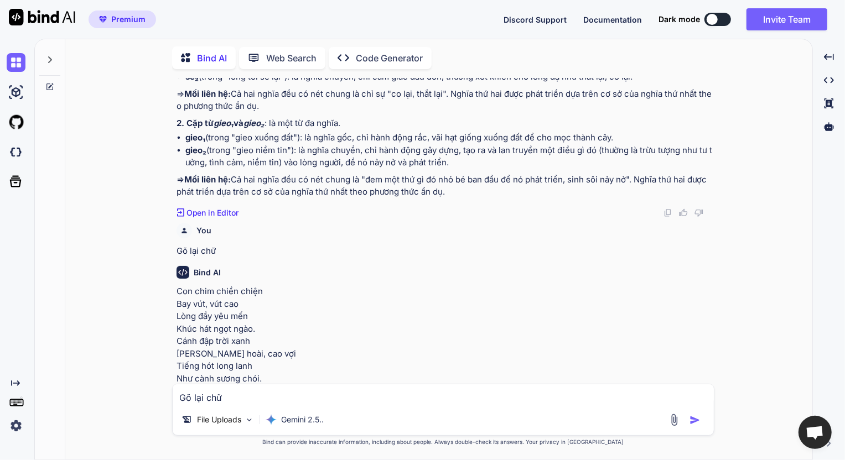
click at [617, 338] on p "Con chim chiền chiện Bay vút, vút cao Lòng đầy yêu mến Khúc hát ngọt ngào. Cánh…" at bounding box center [445, 336] width 536 height 100
click at [581, 279] on div "Bind AI" at bounding box center [445, 272] width 536 height 13
click at [652, 279] on div "Bind AI" at bounding box center [445, 272] width 536 height 13
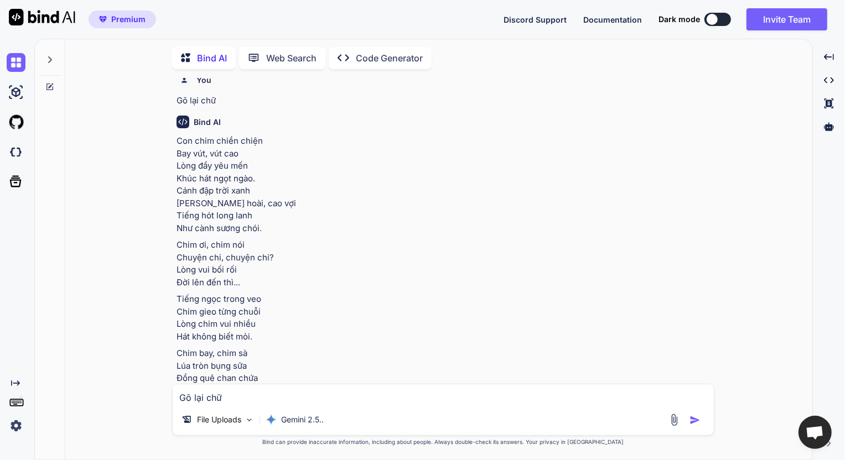
scroll to position [2482, 0]
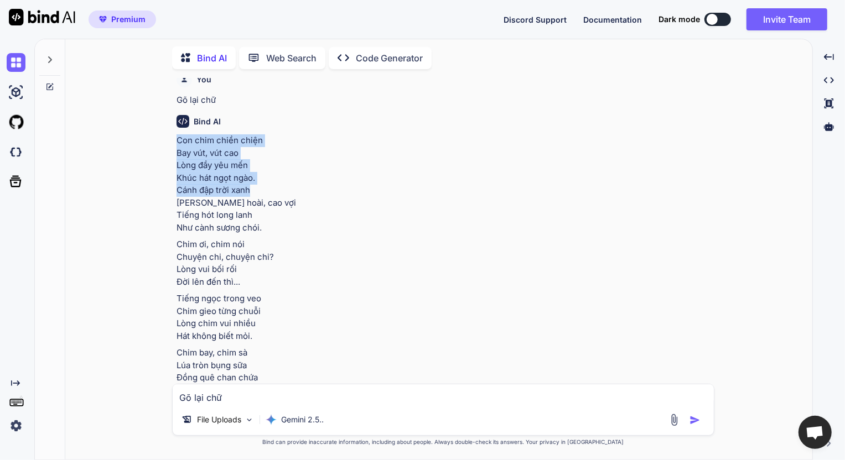
drag, startPoint x: 177, startPoint y: 190, endPoint x: 257, endPoint y: 243, distance: 96.5
click at [257, 234] on p "Con chim chiền chiện Bay vút, vút cao Lòng đầy yêu mến Khúc hát ngọt ngào. Cánh…" at bounding box center [445, 184] width 536 height 100
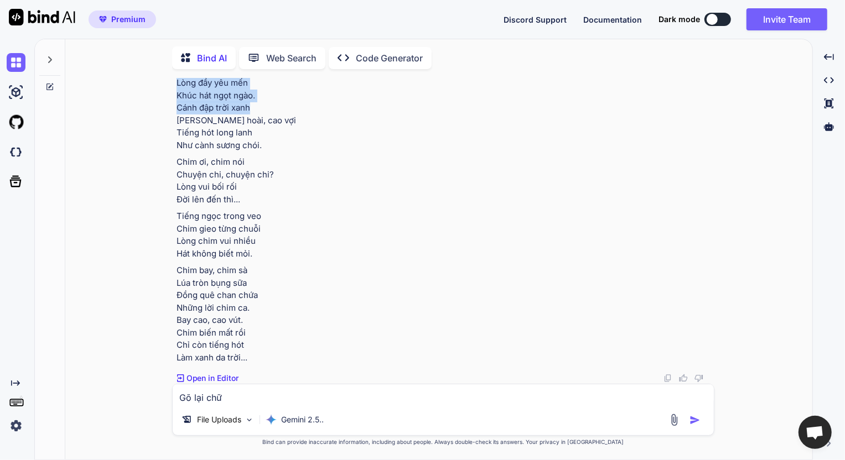
scroll to position [2613, 0]
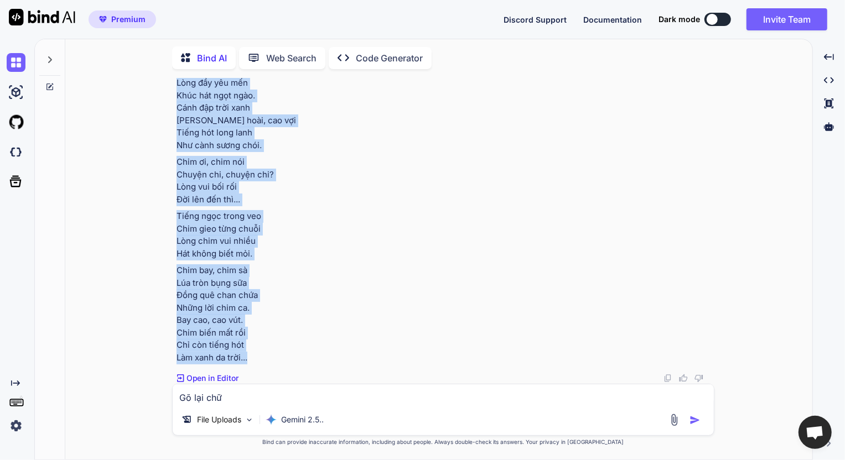
click at [258, 354] on p "Chim bay, chim sà Lúa tròn bụng sữa Đồng quê chan chứa Những lời chim ca. Bay c…" at bounding box center [445, 314] width 536 height 100
copy div "Con chim chiền chiện Bay vút, vút cao Lòng đầy yêu mến Khúc hát ngọt ngào. Cánh…"
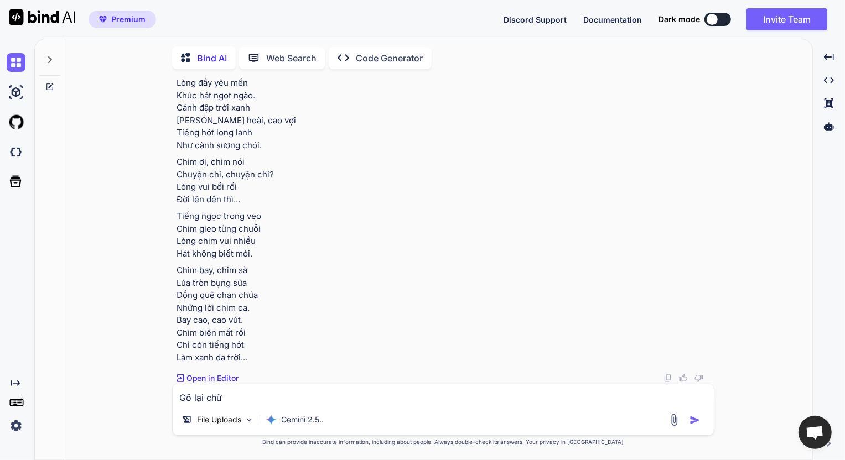
click at [305, 398] on textarea "Gõ lại chữ" at bounding box center [443, 395] width 541 height 20
type textarea "Gõ lại chữ"
click at [675, 420] on img at bounding box center [674, 420] width 13 height 13
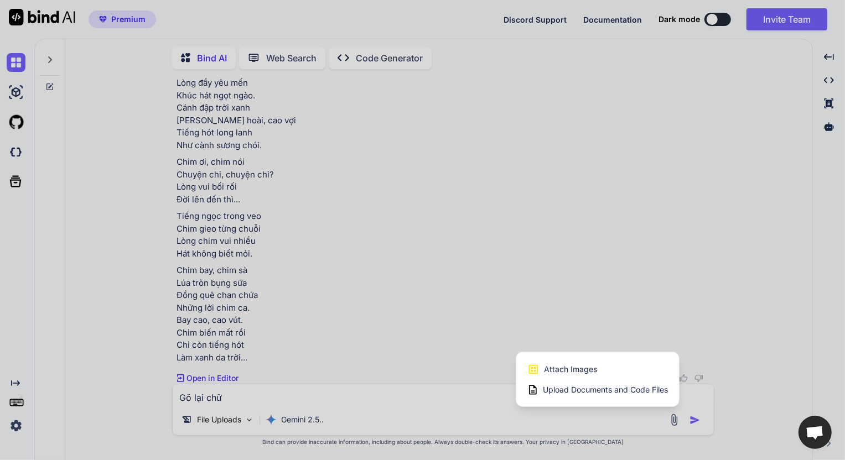
click at [599, 370] on div "Attach Images Image attachments are only supported in Claude and Gemini models." at bounding box center [597, 369] width 141 height 21
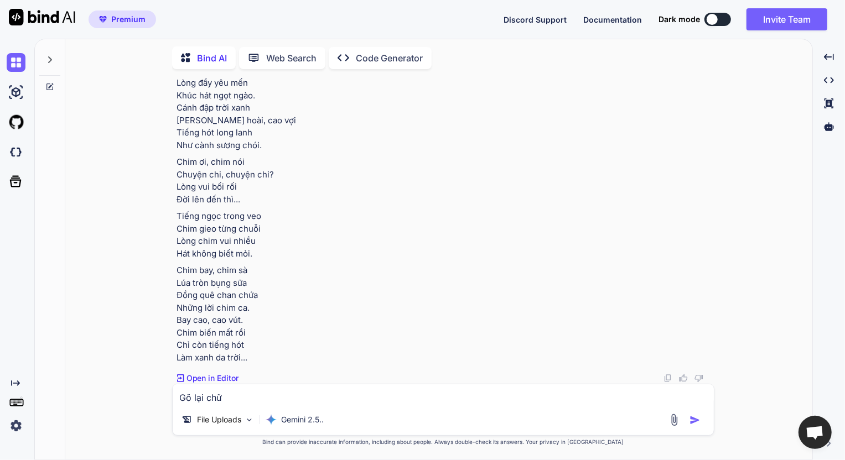
type input "C:\fakepath\screenshot.20.png"
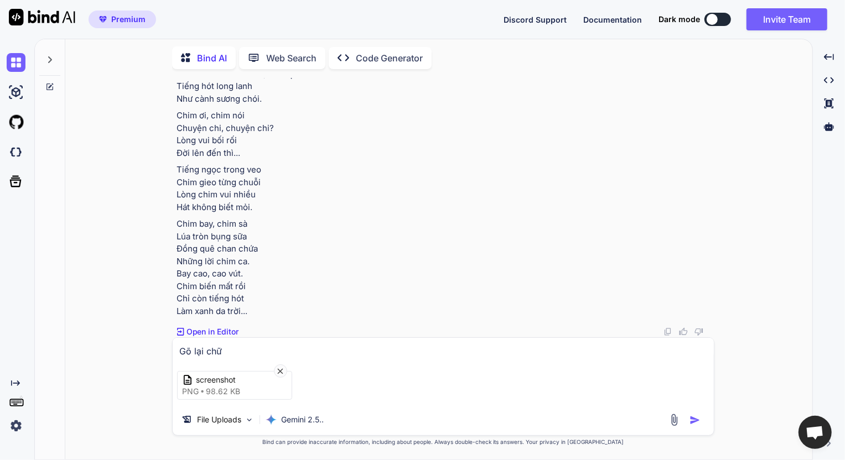
click at [694, 426] on div at bounding box center [686, 420] width 37 height 13
click at [696, 424] on img "button" at bounding box center [694, 420] width 11 height 11
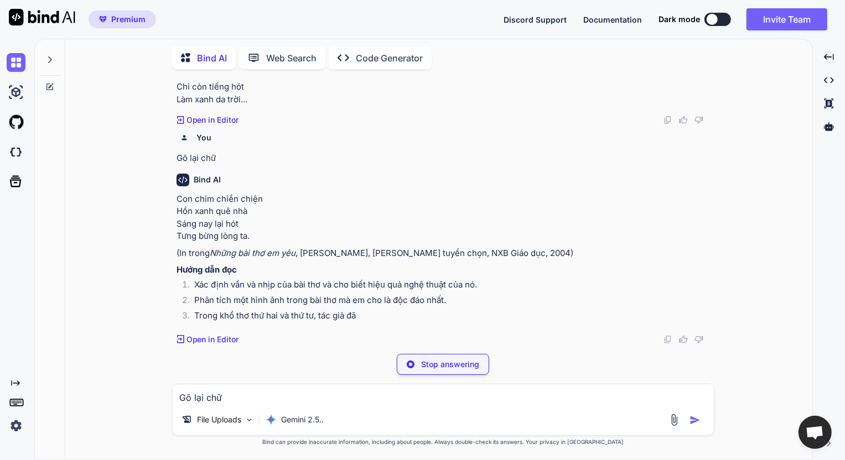
scroll to position [2871, 0]
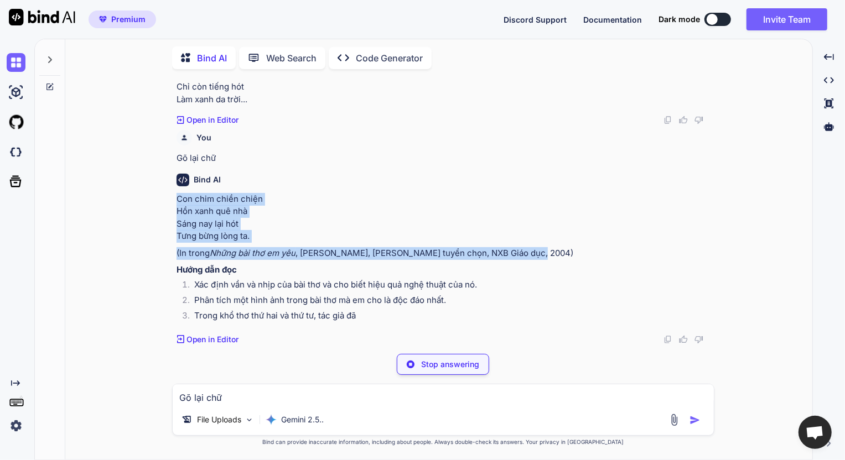
drag, startPoint x: 177, startPoint y: 199, endPoint x: 575, endPoint y: 257, distance: 403.1
click at [575, 257] on div "Con chim chiền chiện Hồn xanh quê nhà Sáng nay lại hót Tưng bừng lòng ta. (In t…" at bounding box center [445, 259] width 536 height 132
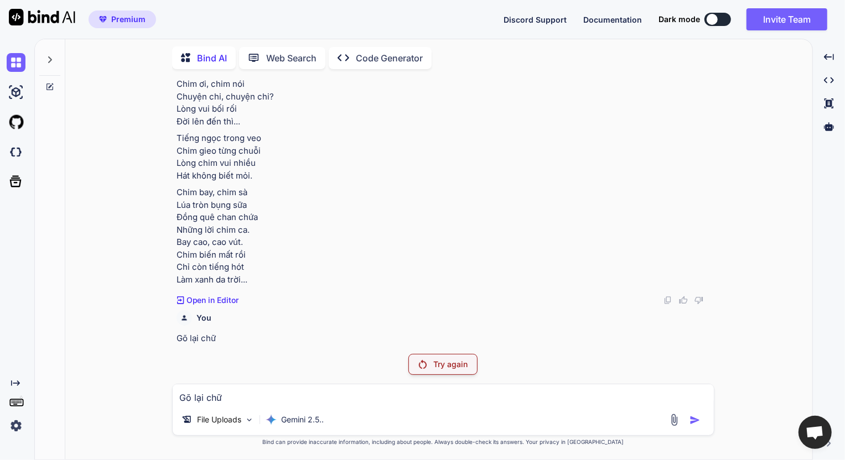
scroll to position [2690, 0]
click at [443, 366] on p "Try again" at bounding box center [450, 364] width 34 height 11
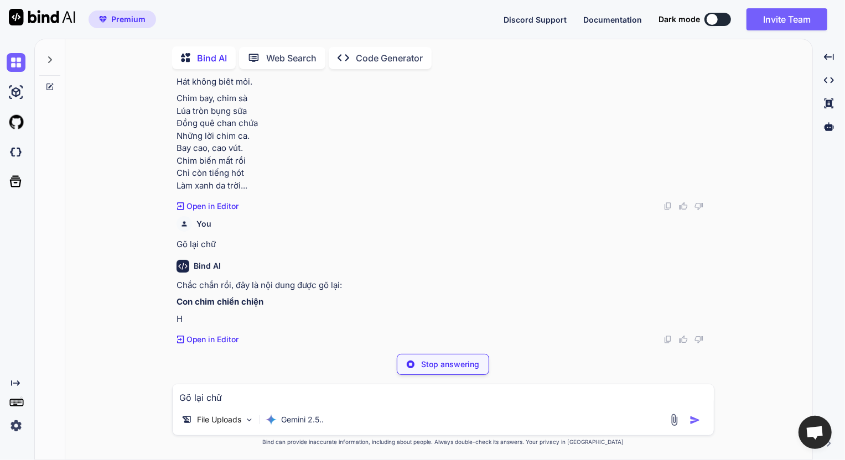
scroll to position [2768, 0]
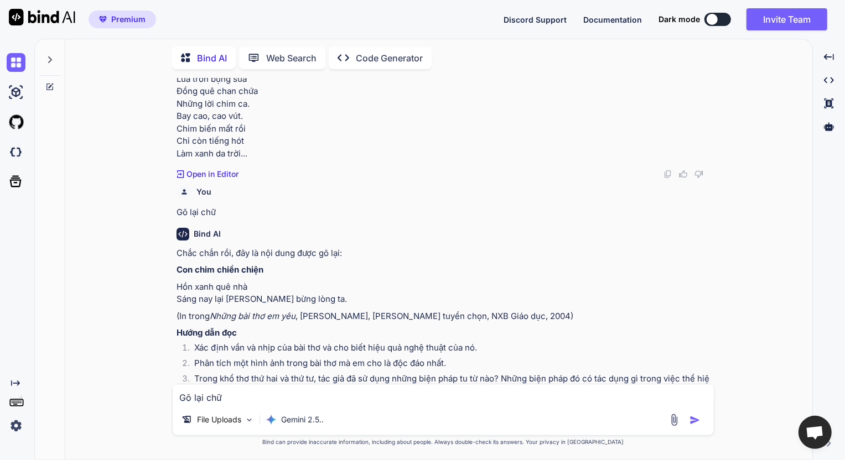
click at [404, 241] on div "Bind AI" at bounding box center [445, 234] width 536 height 13
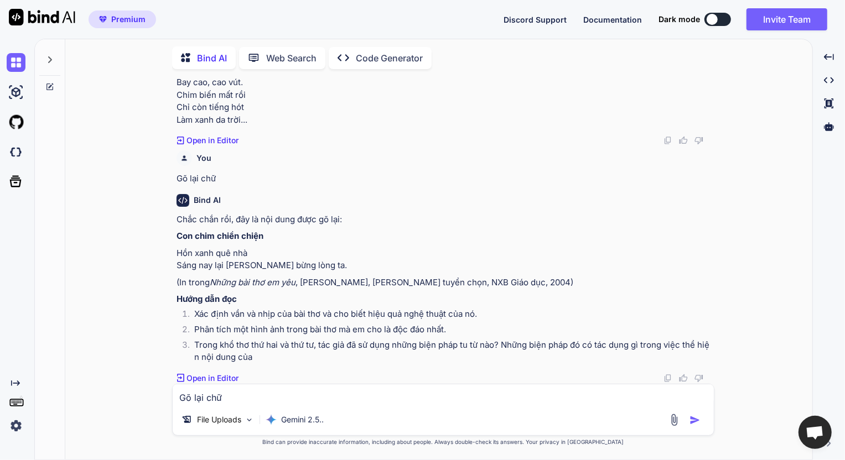
scroll to position [2863, 0]
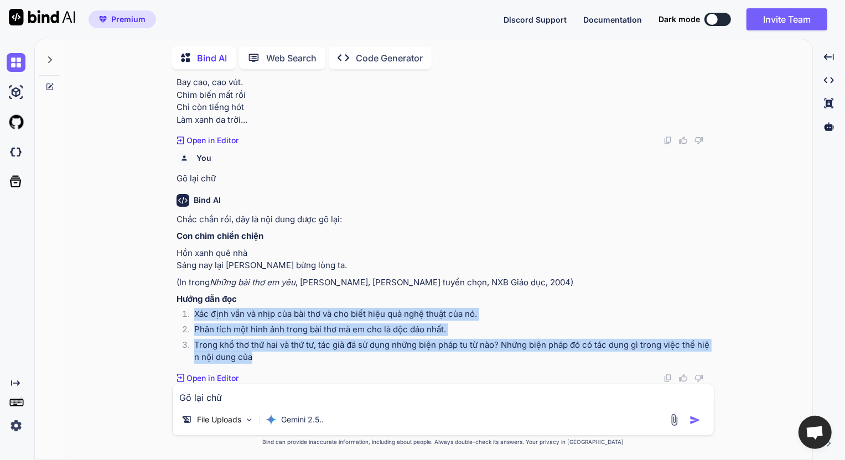
drag, startPoint x: 267, startPoint y: 358, endPoint x: 183, endPoint y: 316, distance: 93.8
click at [183, 316] on ol "Xác định vần và nhịp của bài thơ và cho biết hiệu quả nghệ thuật của nó. Phân t…" at bounding box center [445, 336] width 536 height 56
click at [326, 340] on li "Trong khổ thơ thứ hai và thứ tư, tác giả đã sử dụng những biện pháp tu từ nào? …" at bounding box center [448, 351] width 527 height 25
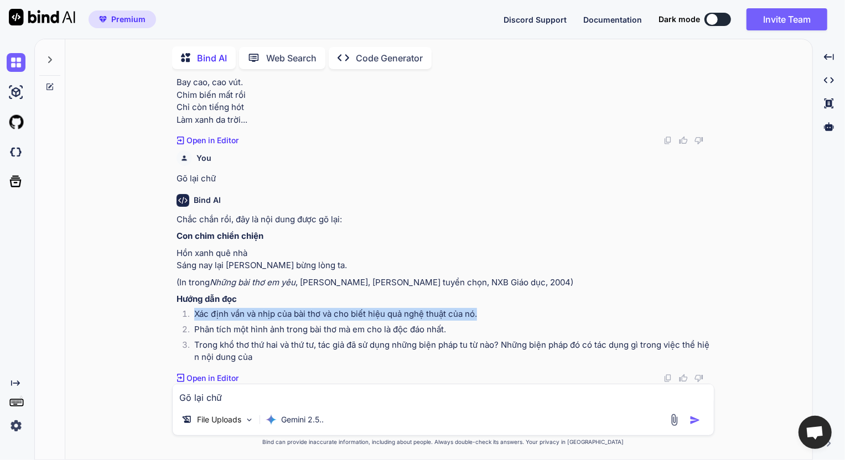
drag, startPoint x: 493, startPoint y: 312, endPoint x: 177, endPoint y: 314, distance: 315.9
click at [177, 314] on ol "Xác định vần và nhịp của bài thơ và cho biết hiệu quả nghệ thuật của nó. Phân t…" at bounding box center [445, 336] width 536 height 56
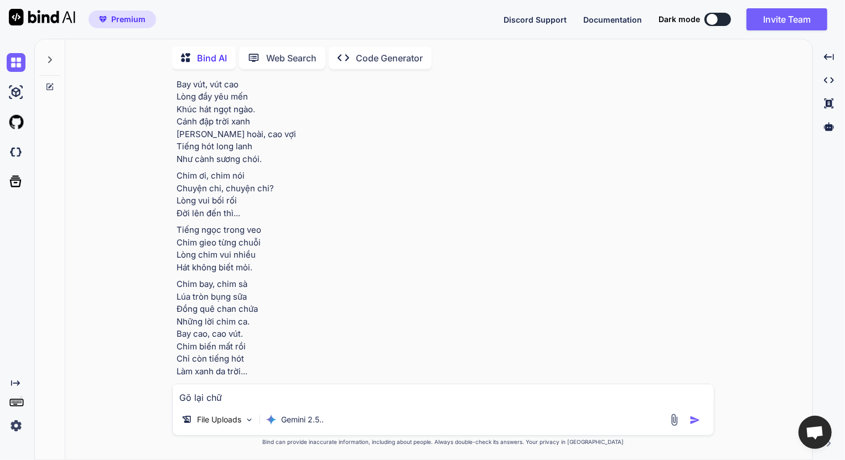
scroll to position [2561, 0]
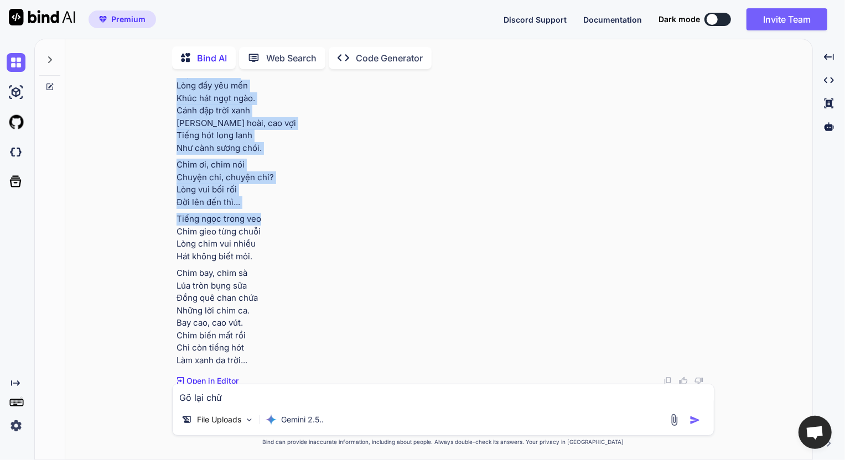
drag, startPoint x: 177, startPoint y: 110, endPoint x: 338, endPoint y: 298, distance: 247.2
click at [338, 298] on div "Con chim chiền chiện Bay vút, vút cao Lòng đầy yêu mến Khúc hát ngọt ngào. Cánh…" at bounding box center [445, 211] width 536 height 312
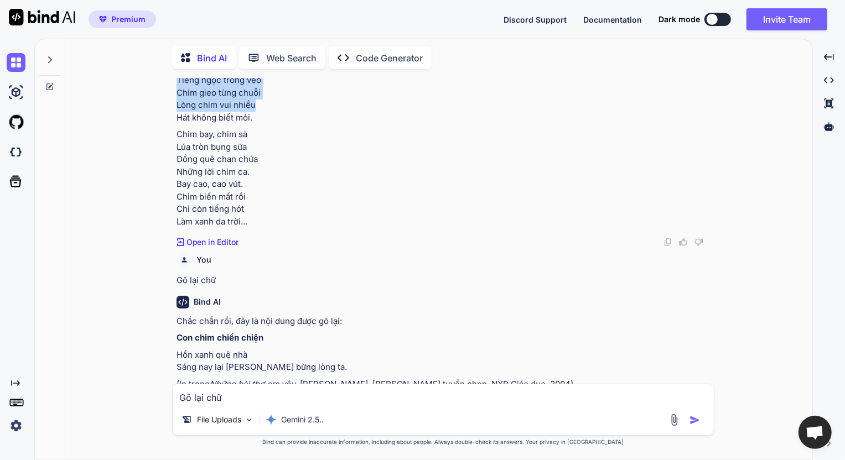
scroll to position [2762, 0]
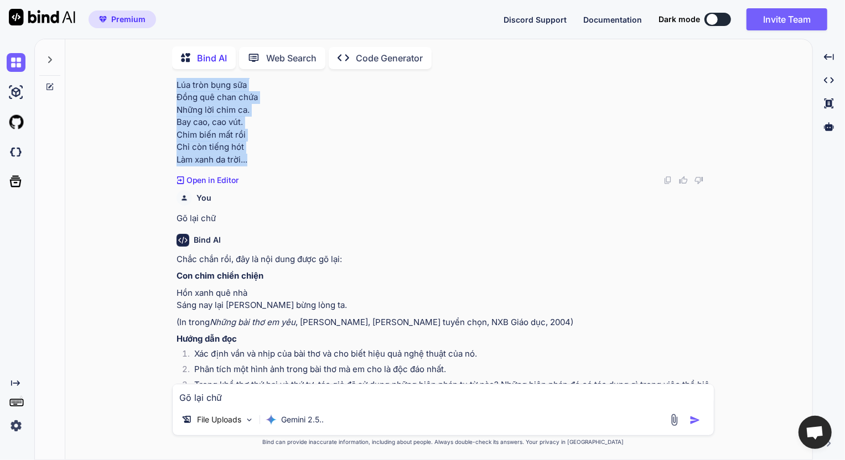
click at [257, 166] on p "Chim bay, chim sà Lúa tròn bụng sữa Đồng quê chan chứa Những lời chim ca. Bay c…" at bounding box center [445, 116] width 536 height 100
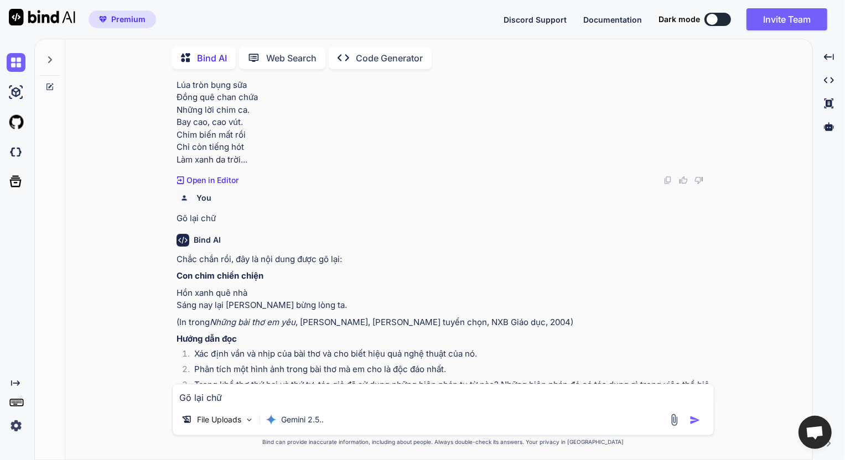
click at [299, 402] on textarea "Gõ lại chữ" at bounding box center [443, 395] width 541 height 20
paste textarea "Con chim chiền chiện Bay vút, vút cao Lòng đầy yêu mến Khúc hát ngọt ngào. Cánh…"
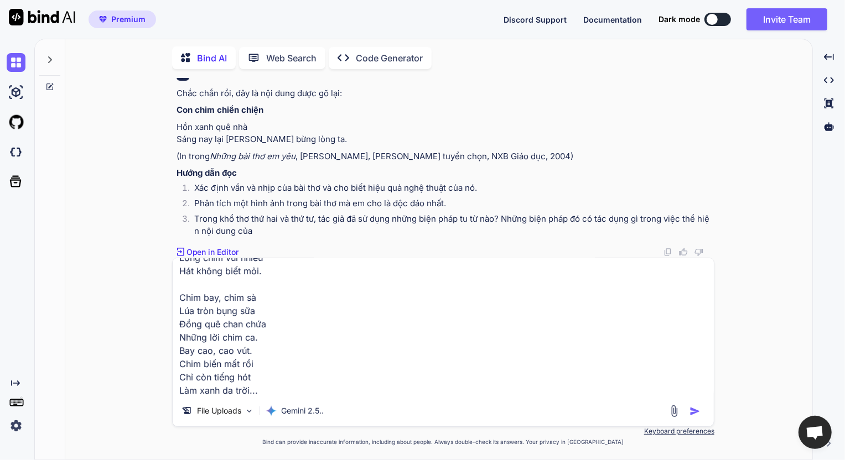
scroll to position [2988, 0]
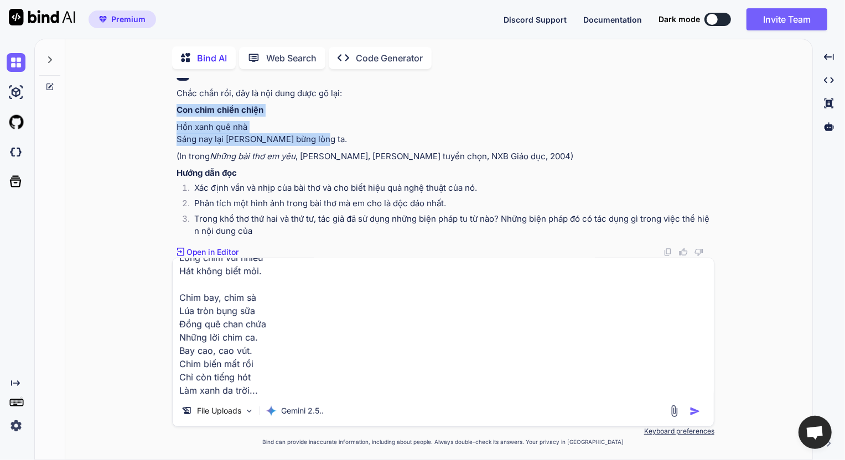
drag, startPoint x: 173, startPoint y: 100, endPoint x: 271, endPoint y: 143, distance: 107.2
click at [271, 143] on div "You Gõ lại chữ trong hình Bind AI Chắc chắn rồi, đây là nội dung được gõ lại từ…" at bounding box center [443, 269] width 542 height 382
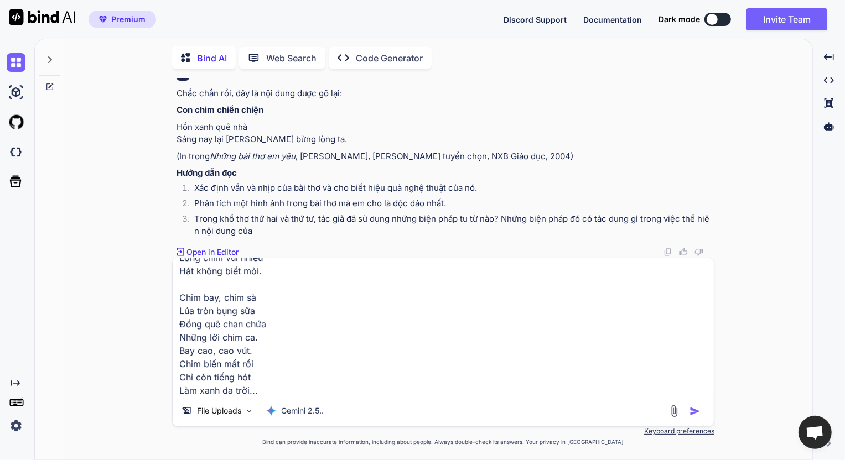
click at [267, 387] on textarea "Con chim chiền chiện Bay vút, vút cao Lòng đầy yêu mến Khúc hát ngọt ngào. Cánh…" at bounding box center [443, 326] width 541 height 137
click at [274, 391] on textarea "Con chim chiền chiện Bay vút, vút cao Lòng đầy yêu mến Khúc hát ngọt ngào. Cánh…" at bounding box center [443, 326] width 541 height 137
paste textarea "Con chim chiền chiện Hồn xanh quê nhà Sáng nay lại [PERSON_NAME] bừng lòng ta."
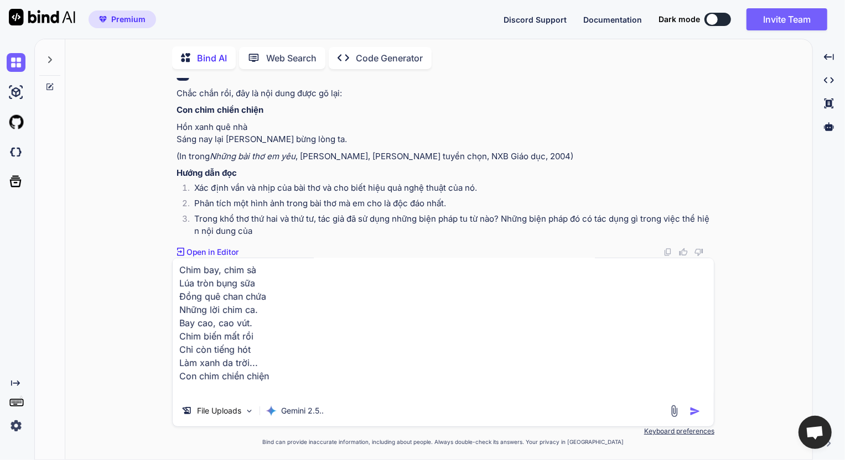
scroll to position [293, 0]
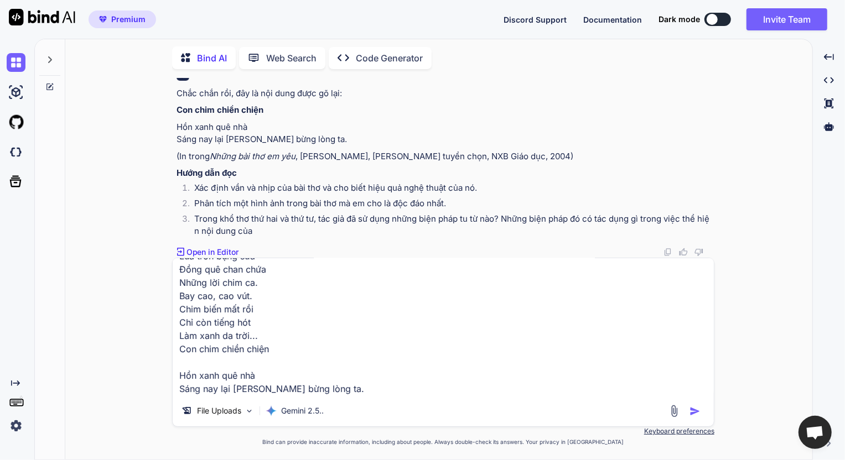
click at [221, 351] on textarea "Con chim chiền chiện Bay vút, vút cao Lòng đầy yêu mến Khúc hát ngọt ngào. Cánh…" at bounding box center [443, 326] width 541 height 137
click at [271, 327] on textarea "Con chim chiền chiện Bay vút, vút cao Lòng đầy yêu mến Khúc hát ngọt ngào. Cánh…" at bounding box center [443, 326] width 541 height 137
click at [283, 375] on textarea "Con chim chiền chiện Bay vút, vút cao Lòng đầy yêu mến Khúc hát ngọt ngào. Cánh…" at bounding box center [443, 326] width 541 height 137
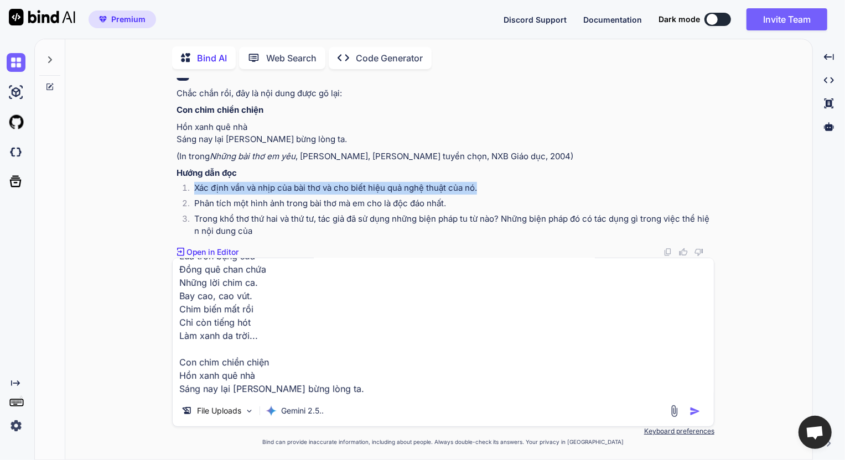
drag, startPoint x: 195, startPoint y: 190, endPoint x: 504, endPoint y: 195, distance: 308.8
click at [504, 195] on li "Xác định vần và nhịp của bài thơ và cho biết hiệu quả nghệ thuật của nó." at bounding box center [448, 189] width 527 height 15
click at [255, 361] on textarea "Con chim chiền chiện Bay vút, vút cao Lòng đầy yêu mến Khúc hát ngọt ngào. Cánh…" at bounding box center [443, 326] width 541 height 137
paste textarea "Xác định vần và nhịp của bài thơ và cho biết hiệu quả nghệ thuật của nó."
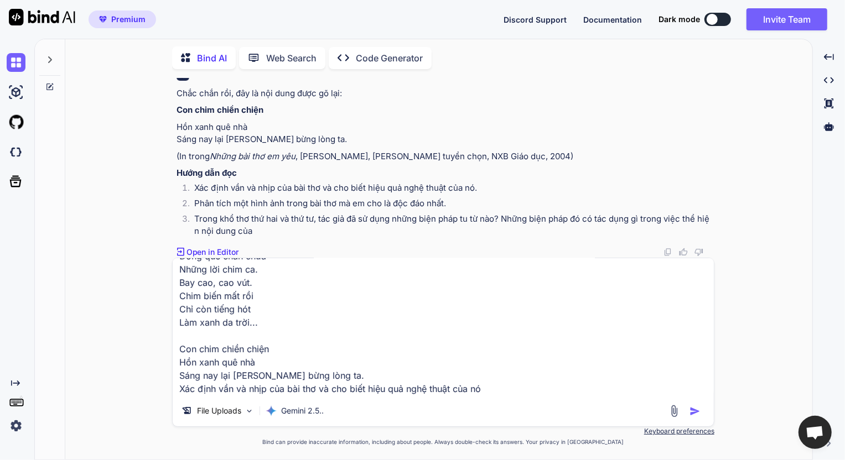
type textarea "Con chim chiền chiện Bay vút, vút cao Lòng đầy yêu mến Khúc hát ngọt ngào. Cánh…"
click at [320, 352] on textarea "Con chim chiền chiện Bay vút, vút cao Lòng đầy yêu mến Khúc hát ngọt ngào. Cánh…" at bounding box center [443, 326] width 541 height 137
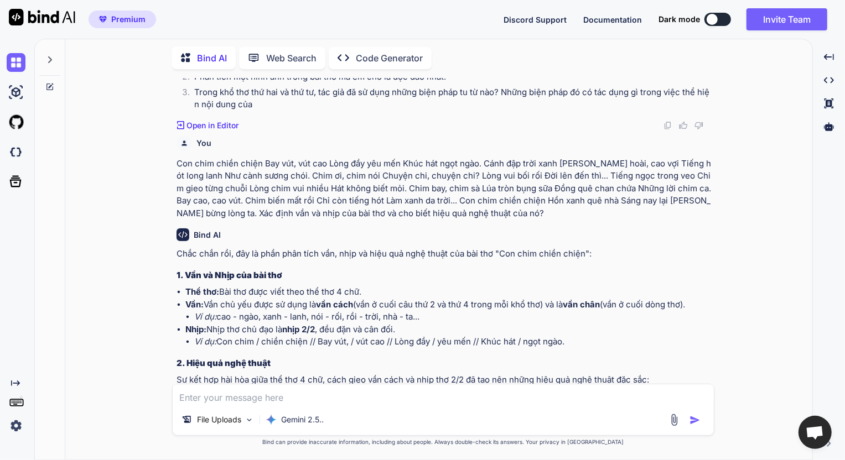
scroll to position [3180, 0]
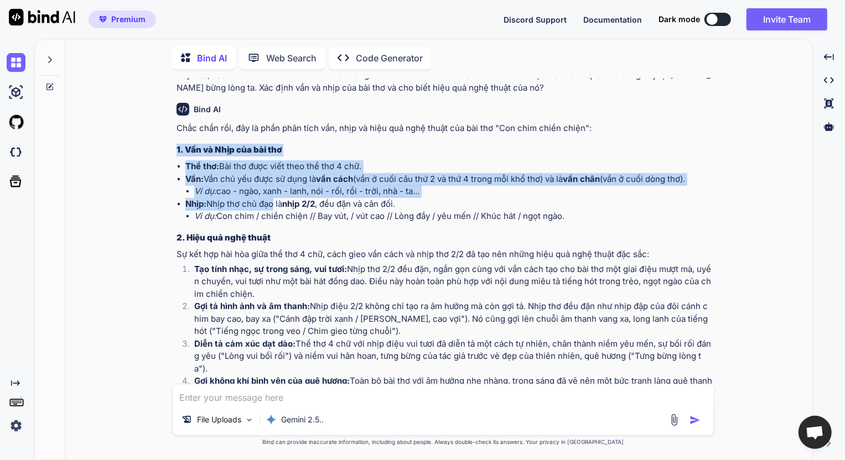
drag, startPoint x: 177, startPoint y: 210, endPoint x: 272, endPoint y: 270, distance: 112.7
click at [272, 270] on div "Chắc chắn rồi, đây là phần phân tích vần, nhịp và hiệu quả nghệ thuật của bài t…" at bounding box center [445, 282] width 536 height 320
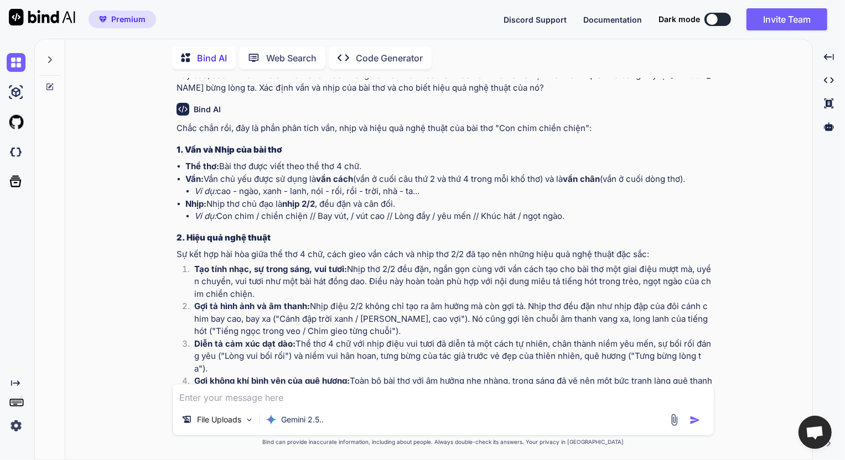
click at [315, 209] on strong "nhịp 2/2" at bounding box center [298, 204] width 33 height 11
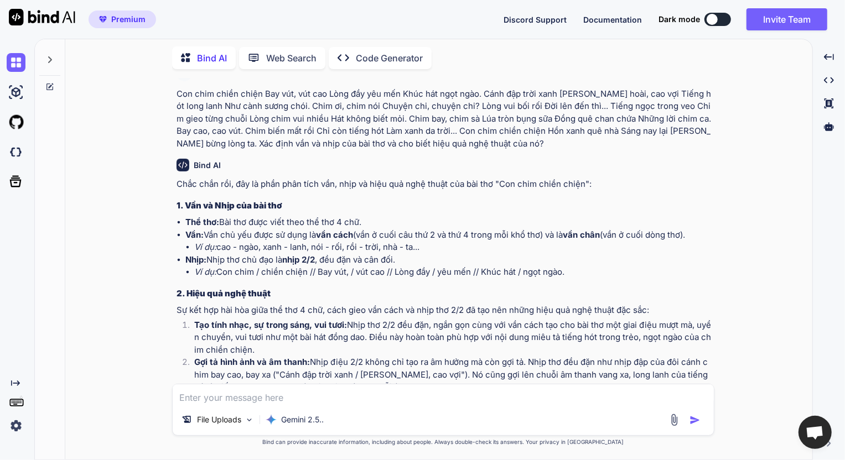
scroll to position [3130, 0]
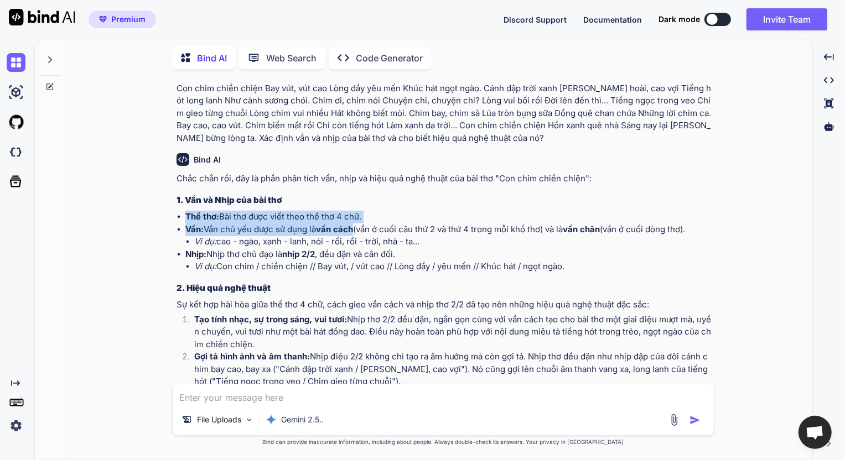
drag, startPoint x: 176, startPoint y: 277, endPoint x: 359, endPoint y: 290, distance: 183.6
click at [359, 273] on ul "Thể thơ: Bài thơ được viết theo thể thơ 4 chữ. Vần: Vần chủ yếu được sử dụng là…" at bounding box center [445, 242] width 536 height 63
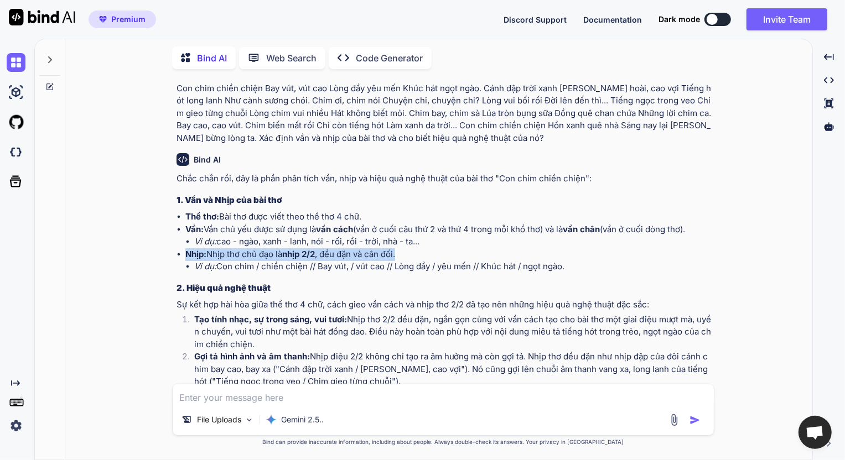
drag, startPoint x: 185, startPoint y: 316, endPoint x: 407, endPoint y: 317, distance: 221.9
click at [407, 273] on li "Nhịp: Nhịp thơ chủ đạo là nhịp 2/2 , đều đặn và cân đối. Ví dụ: Con chim / chiề…" at bounding box center [448, 260] width 527 height 25
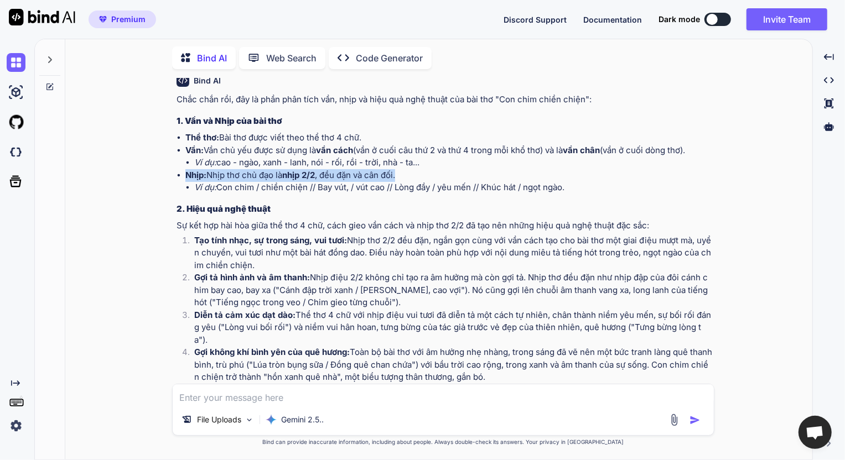
scroll to position [3231, 0]
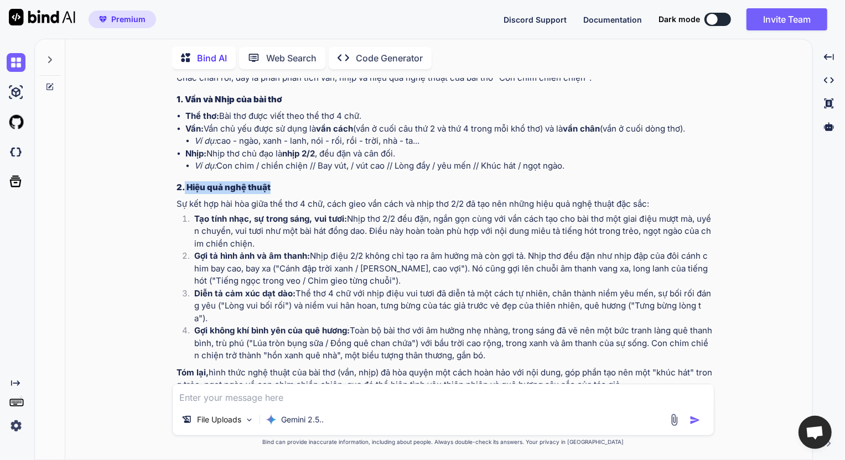
drag, startPoint x: 183, startPoint y: 247, endPoint x: 287, endPoint y: 248, distance: 104.0
click at [287, 194] on h3 "2. Hiệu quả nghệ thuật" at bounding box center [445, 187] width 536 height 13
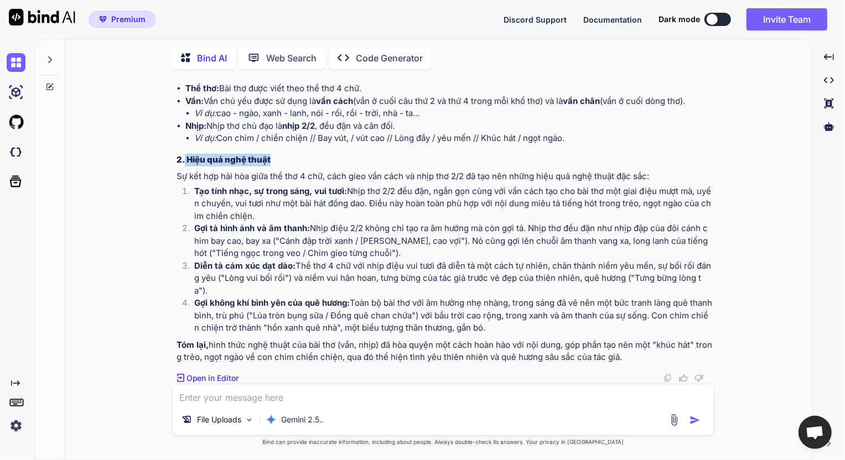
scroll to position [3319, 0]
click at [209, 174] on p "Sự kết hợp hài hòa giữa thể thơ 4 chữ, cách gieo vần cách và nhịp thơ 2/2 đã tạ…" at bounding box center [445, 176] width 536 height 13
drag, startPoint x: 177, startPoint y: 160, endPoint x: 515, endPoint y: 329, distance: 378.1
click at [515, 329] on div "Chắc chắn rồi, đây là phần phân tích vần, nhịp và hiệu quả nghệ thuật của bài t…" at bounding box center [445, 204] width 536 height 320
click at [641, 368] on div "Bind AI Chắc chắn rồi, đây là phần phân tích vần, nhịp và hiệu quả nghệ thuật c…" at bounding box center [445, 200] width 536 height 368
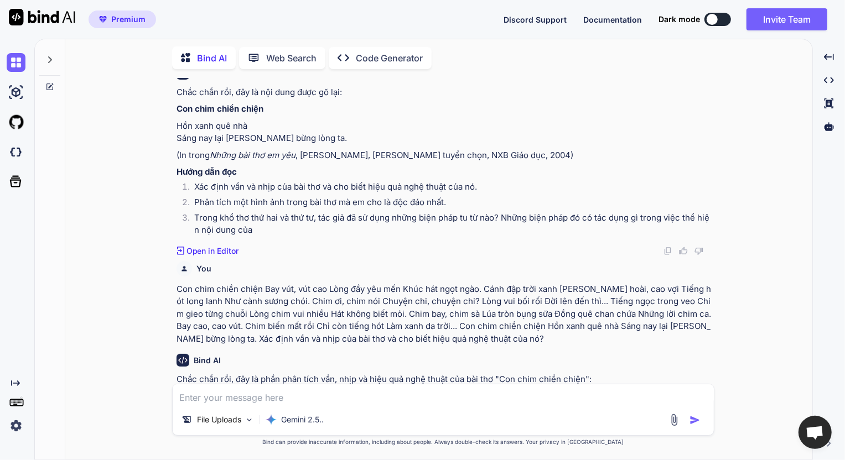
scroll to position [2917, 0]
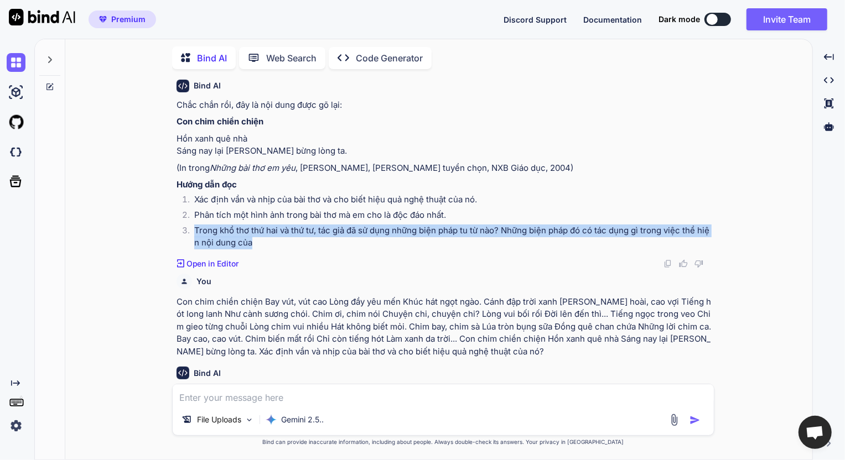
drag, startPoint x: 195, startPoint y: 290, endPoint x: 282, endPoint y: 310, distance: 89.0
click at [282, 250] on li "Trong khổ thơ thứ hai và thứ tư, tác giả đã sử dụng những biện pháp tu từ nào? …" at bounding box center [448, 237] width 527 height 25
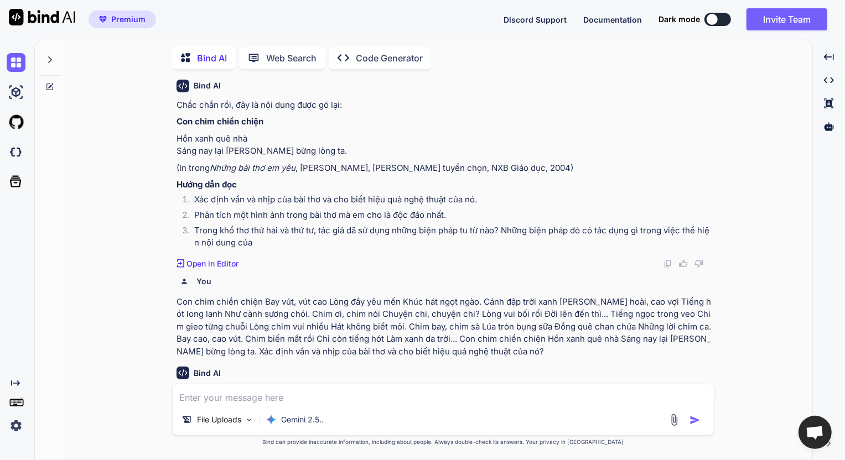
click at [300, 401] on textarea at bounding box center [443, 395] width 541 height 20
paste textarea "Trong khổ thơ thứ hai và thứ tư, tác giả đã sử dụng những biện pháp tu từ nào? …"
type textarea "Trong khổ thơ thứ hai và thứ tư, tác giả đã sử dụng những biện pháp tu từ nào? …"
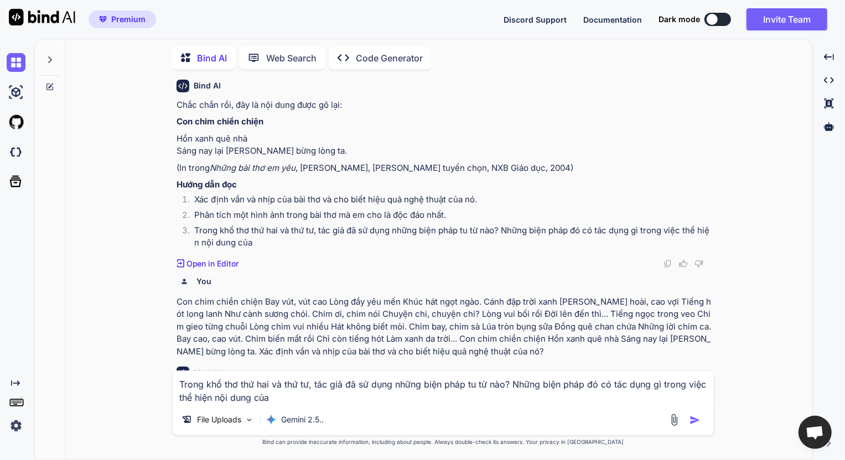
drag, startPoint x: 281, startPoint y: 397, endPoint x: 165, endPoint y: 386, distance: 115.6
click at [165, 386] on div "You Gõ lại chữ trong hình Bind AI Chắc chắn rồi, đây là nội dung được gõ lại từ…" at bounding box center [443, 269] width 738 height 382
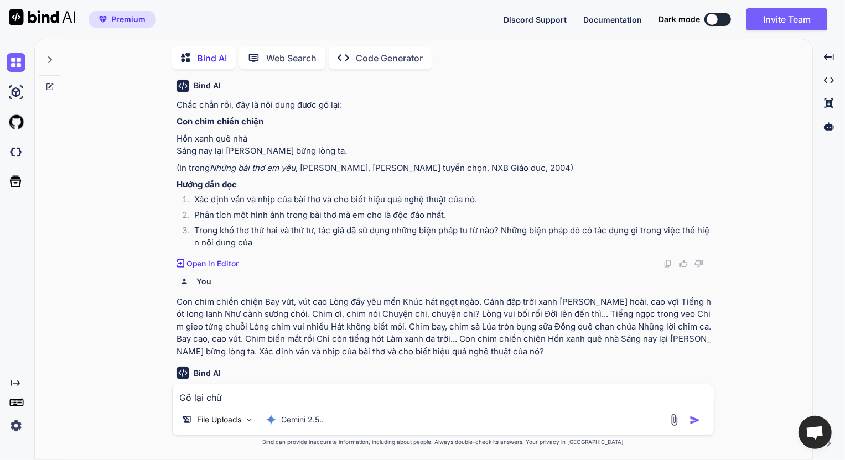
type textarea "Gõ lại chữ"
click at [675, 422] on img at bounding box center [674, 420] width 13 height 13
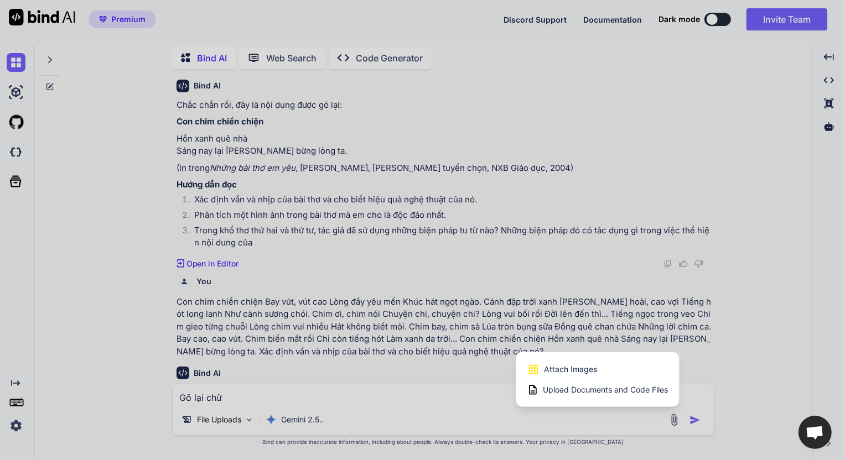
click at [605, 373] on div "Attach Images Image attachments are only supported in Claude and Gemini models." at bounding box center [597, 369] width 141 height 21
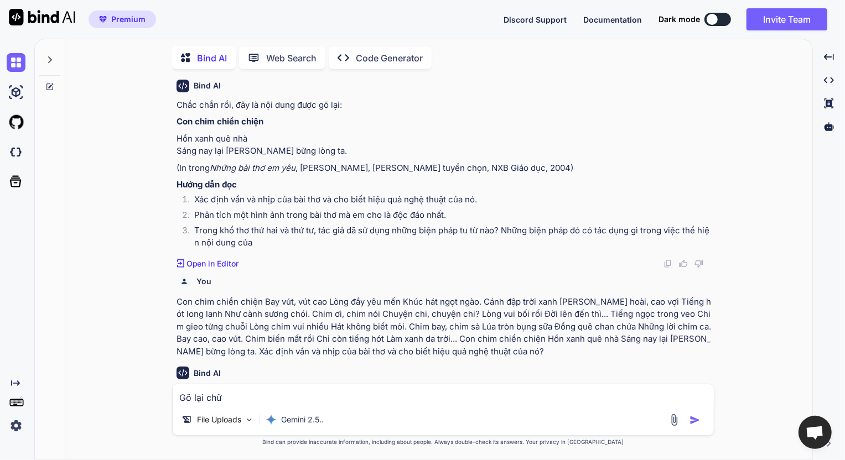
type input "C:\fakepath\screenshot.1.png"
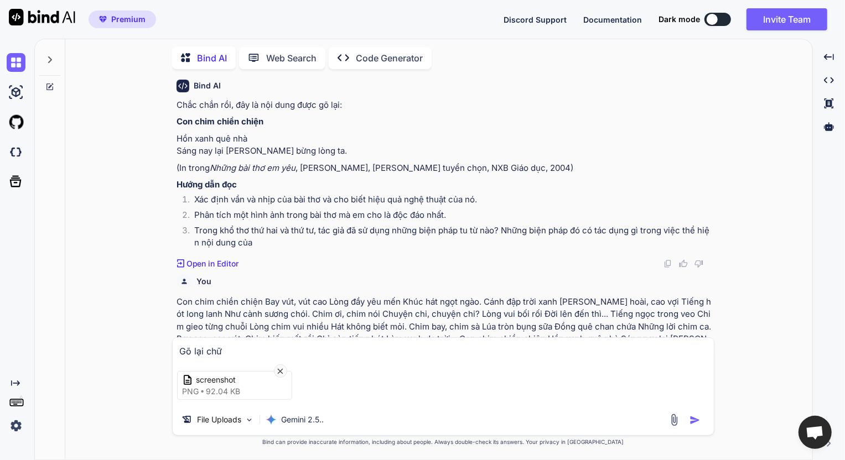
click at [688, 420] on div at bounding box center [686, 420] width 37 height 13
click at [690, 420] on img "button" at bounding box center [694, 420] width 11 height 11
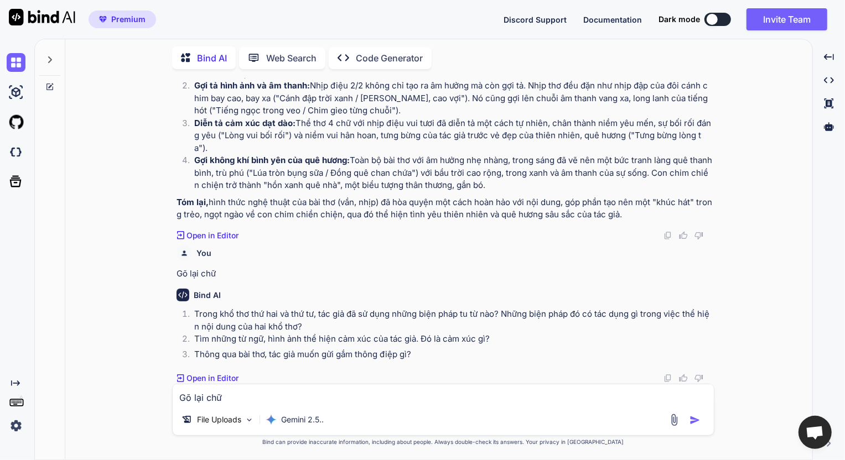
scroll to position [3462, 0]
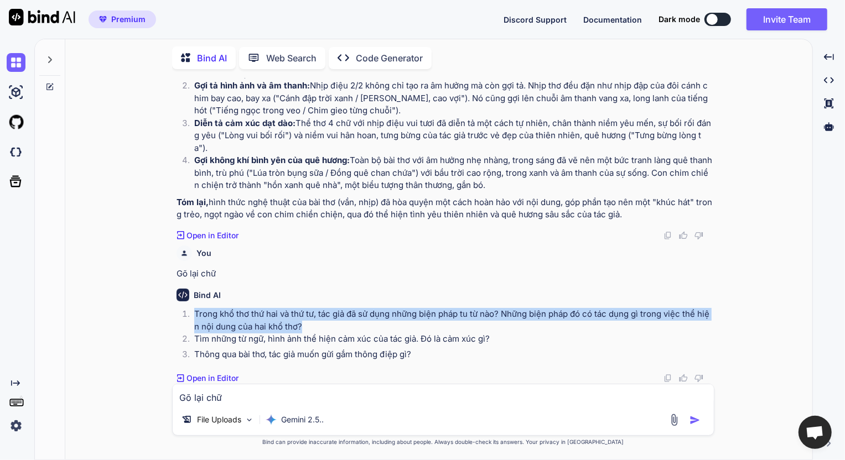
drag, startPoint x: 196, startPoint y: 314, endPoint x: 341, endPoint y: 325, distance: 145.4
click at [341, 325] on li "Trong khổ thơ thứ hai và thứ tư, tác giả đã sử dụng những biện pháp tu từ nào? …" at bounding box center [448, 320] width 527 height 25
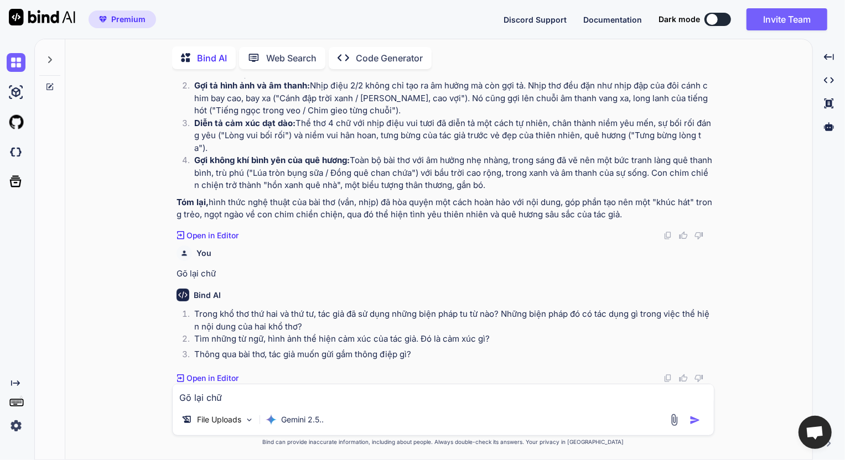
click at [613, 347] on li "Tìm những từ ngữ, hình ảnh thể hiện cảm xúc của tác giả. Đó là cảm xúc gì?" at bounding box center [448, 340] width 527 height 15
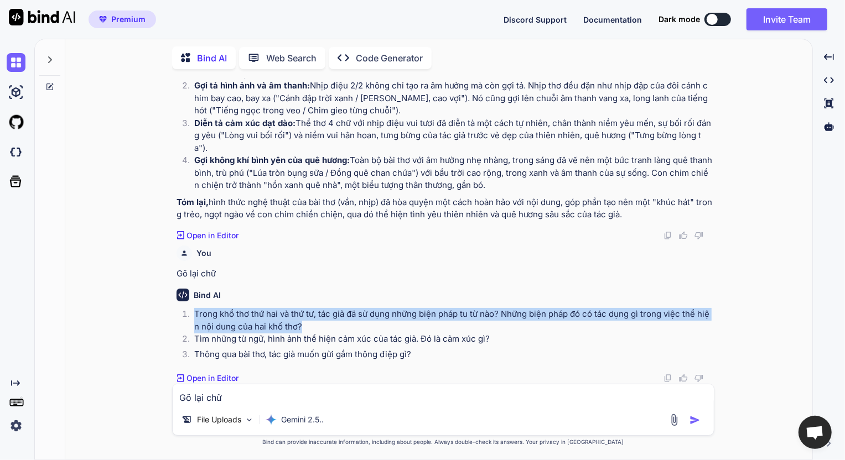
drag, startPoint x: 294, startPoint y: 325, endPoint x: 191, endPoint y: 310, distance: 104.0
click at [191, 310] on li "Trong khổ thơ thứ hai và thứ tư, tác giả đã sử dụng những biện pháp tu từ nào? …" at bounding box center [448, 320] width 527 height 25
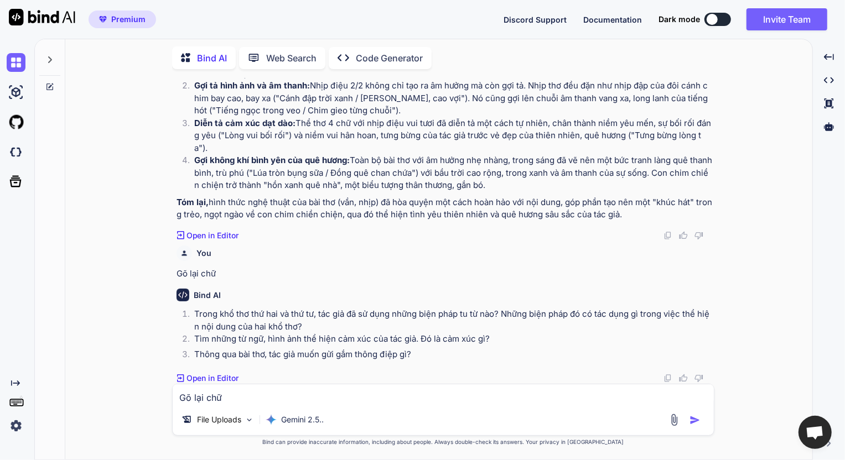
click at [274, 393] on textarea "Gõ lại chữ" at bounding box center [443, 395] width 541 height 20
paste textarea "Trong khổ thơ thứ hai và thứ tư, tác giả đã sử dụng những biện pháp tu từ nào? …"
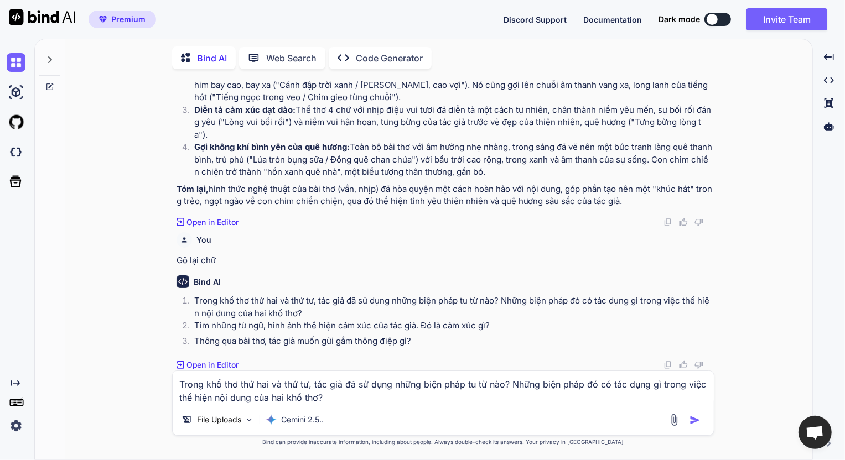
type textarea "Trong khổ thơ thứ hai và thứ tư, tác giả đã sử dụng những biện pháp tu từ nào? …"
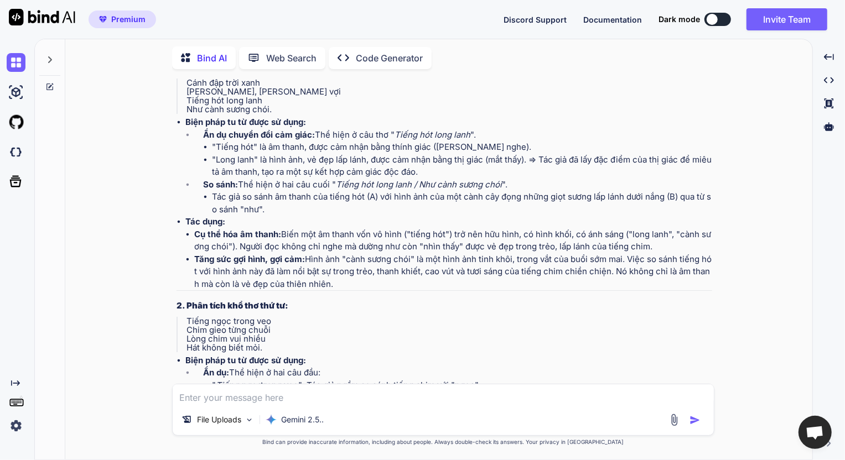
scroll to position [3894, 0]
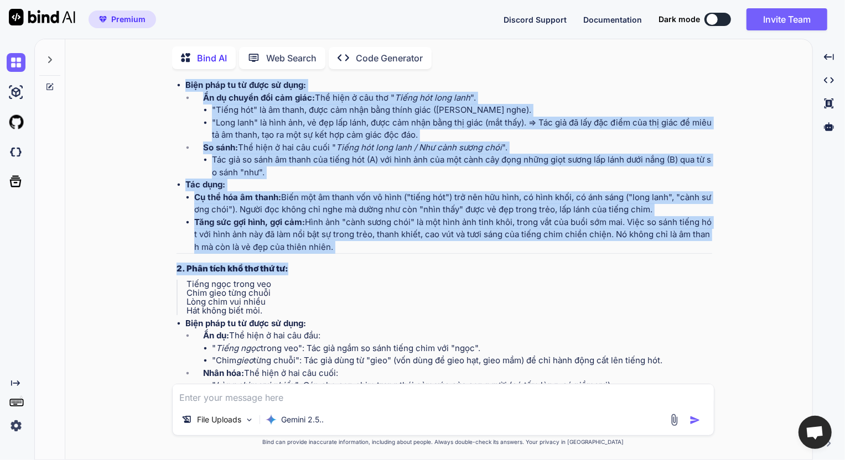
drag, startPoint x: 174, startPoint y: 89, endPoint x: 377, endPoint y: 318, distance: 306.5
click at [377, 318] on div "You Gõ lại chữ trong hình Bind AI Chắc chắn rồi, đây là nội dung được gõ lại từ…" at bounding box center [444, 231] width 540 height 306
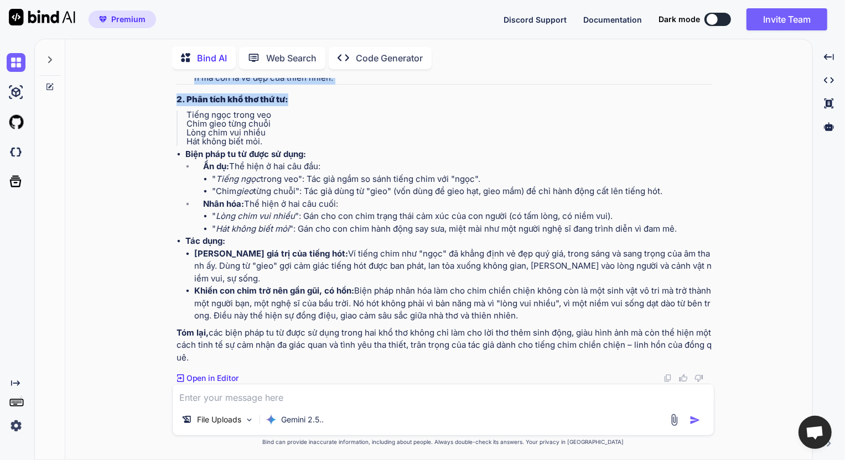
scroll to position [4111, 0]
click at [547, 321] on li "Khiến con chim trở nên gần gũi, có hồn: Biện pháp nhân hóa làm cho chim chiền c…" at bounding box center [453, 304] width 518 height 38
click at [629, 343] on p "Tóm lại, các biện pháp tu từ được sử dụng trong hai khổ thơ không chỉ làm cho l…" at bounding box center [445, 346] width 536 height 38
click at [660, 354] on p "Tóm lại, các biện pháp tu từ được sử dụng trong hai khổ thơ không chỉ làm cho l…" at bounding box center [445, 346] width 536 height 38
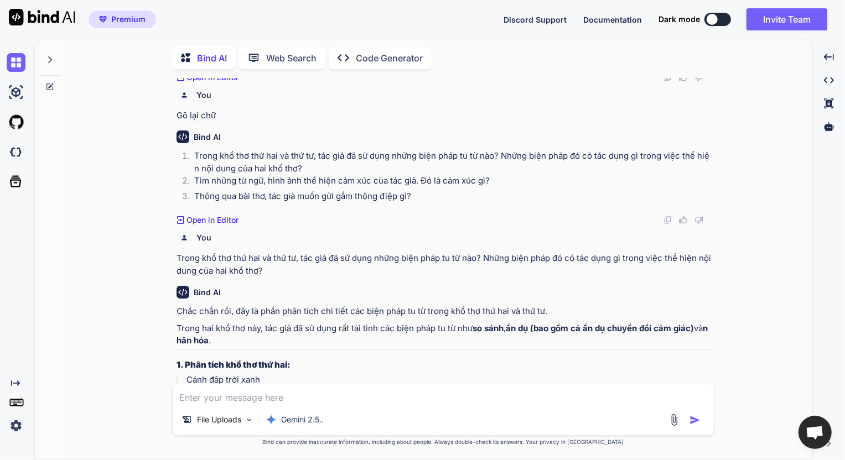
scroll to position [3558, 0]
drag, startPoint x: 193, startPoint y: 244, endPoint x: 535, endPoint y: 235, distance: 342.6
click at [535, 207] on ol "Trong khổ thơ thứ hai và thứ tư, tác giả đã sử dụng những biện pháp tu từ nào? …" at bounding box center [445, 180] width 536 height 56
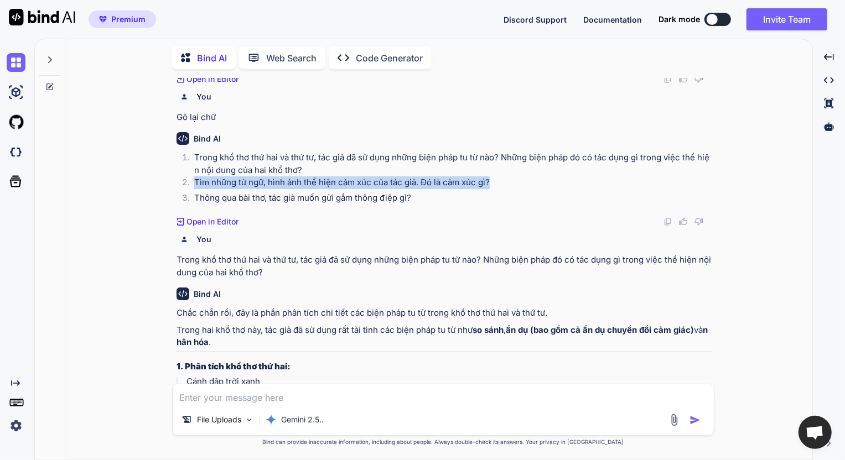
click at [497, 192] on li "Tìm những từ ngữ, hình ảnh thể hiện cảm xúc của tác giả. Đó là cảm xúc gì?" at bounding box center [448, 184] width 527 height 15
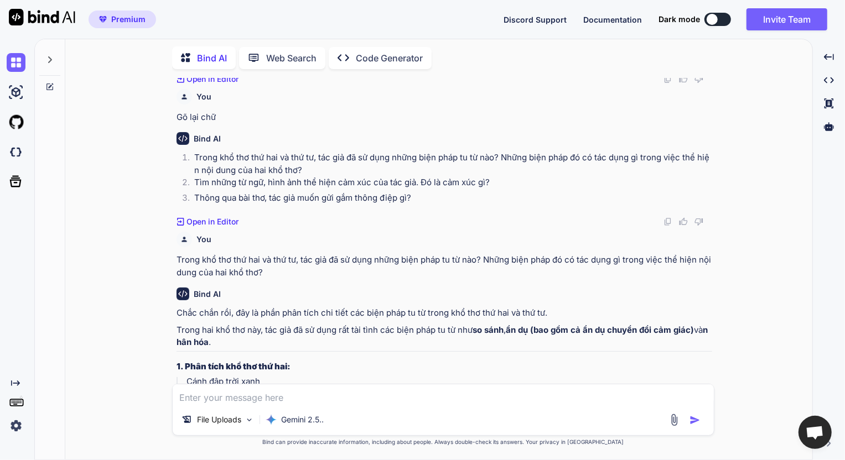
click at [307, 398] on textarea at bounding box center [443, 395] width 541 height 20
paste textarea "Tìm những từ ngữ, hình ảnh thể hiện cảm xúc của tác giả. Đó là cảm xúc gì?"
type textarea "Tìm những từ ngữ, hình ảnh thể hiện cảm xúc của tác giả. Đó là cảm xúc gì?"
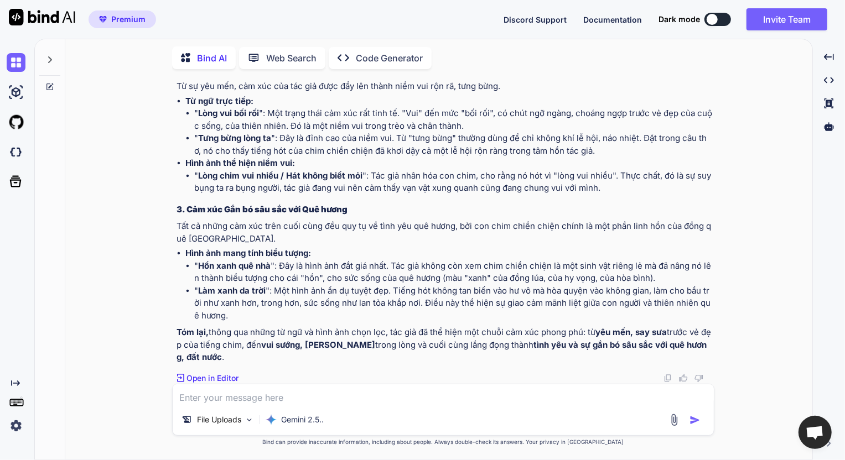
scroll to position [4714, 0]
click at [245, 313] on li "" Làm xanh da trời ": Một hình ảnh ẩn dụ tuyệt đẹp. Tiếng hót không tan biến và…" at bounding box center [453, 304] width 518 height 38
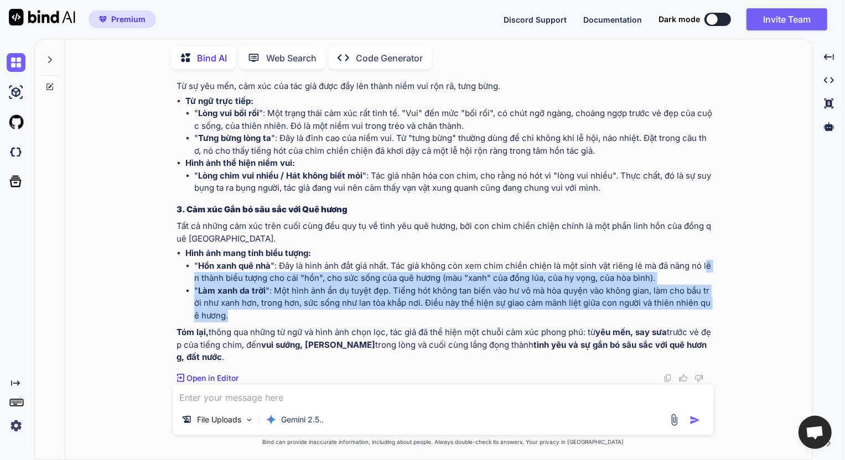
drag, startPoint x: 240, startPoint y: 314, endPoint x: 157, endPoint y: 264, distance: 96.5
click at [163, 274] on div "You Gõ lại chữ trong hình Bind AI Chắc chắn rồi, đây là nội dung được gõ lại từ…" at bounding box center [443, 269] width 738 height 382
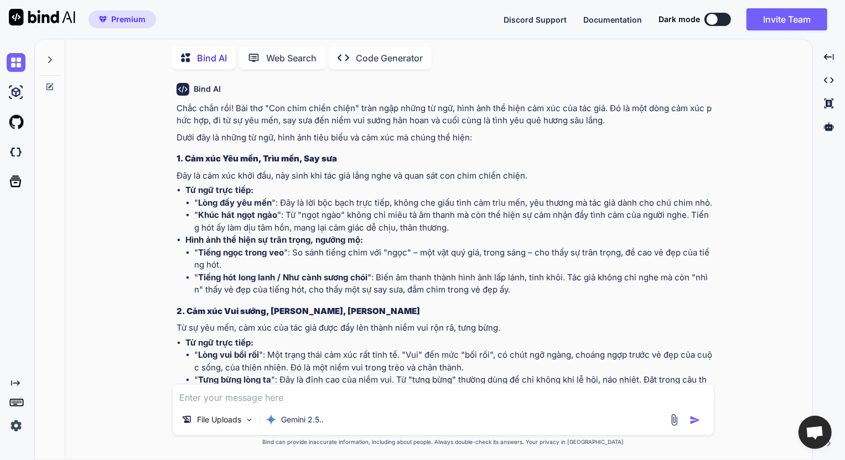
scroll to position [4362, 0]
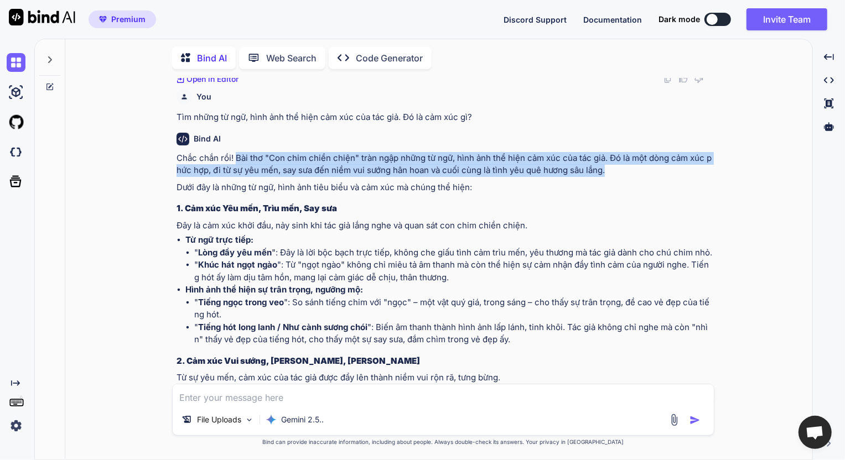
drag, startPoint x: 237, startPoint y: 205, endPoint x: 644, endPoint y: 215, distance: 406.3
click at [644, 177] on p "Chắc chắn rồi! Bài thơ "Con chim chiền chiện" tràn ngập những từ ngữ, hình ảnh …" at bounding box center [445, 164] width 536 height 25
click at [625, 284] on li "" Khúc hát ngọt ngào ": Từ "ngọt ngào" không chỉ miêu tả âm thanh mà còn thể hi…" at bounding box center [453, 271] width 518 height 25
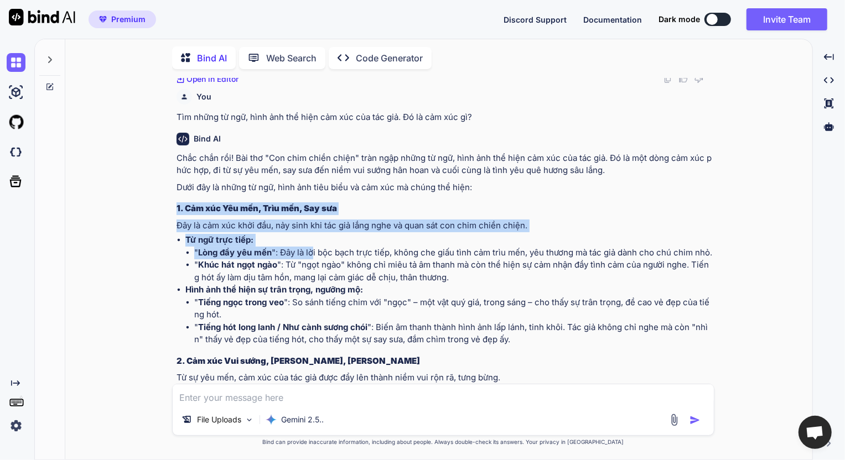
drag, startPoint x: 176, startPoint y: 256, endPoint x: 316, endPoint y: 307, distance: 149.5
click at [313, 305] on div "Chắc chắn rồi! Bài thơ "Con chim chiền chiện" tràn ngập những từ ngữ, hình ảnh …" at bounding box center [445, 404] width 536 height 504
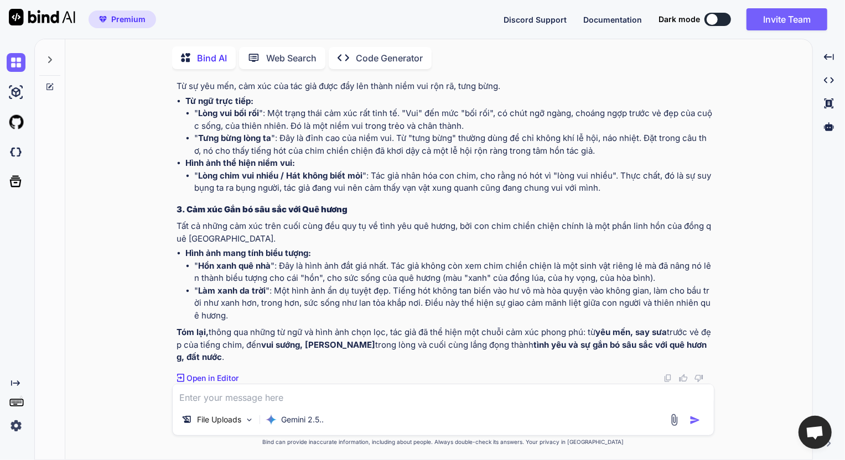
scroll to position [4714, 0]
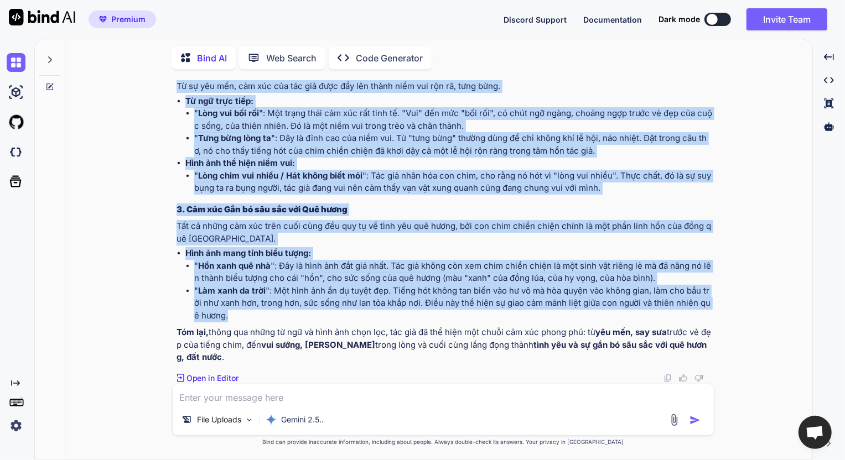
click at [236, 319] on li "" Làm xanh da trời ": Một hình ảnh ẩn dụ tuyệt đẹp. Tiếng hót không tan biến và…" at bounding box center [453, 304] width 518 height 38
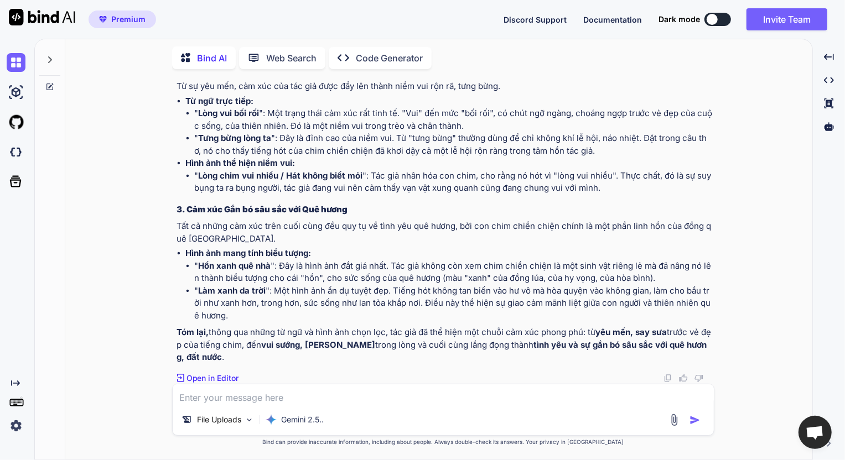
click at [603, 343] on strong "tình yêu và sự gắn bó sâu sắc với quê hương, đất nước" at bounding box center [442, 351] width 530 height 23
click at [596, 328] on p "Tóm lại, thông qua những từ ngữ và hình ảnh chọn lọc, tác giả đã thể hiện một c…" at bounding box center [445, 345] width 536 height 38
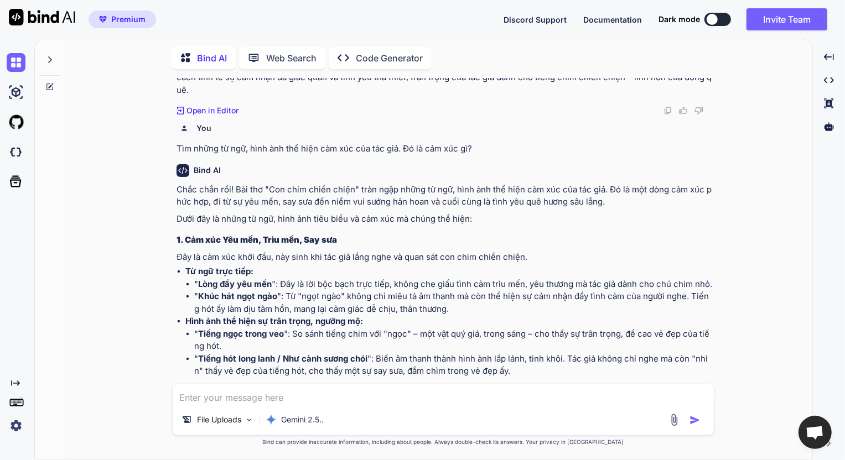
scroll to position [4312, 0]
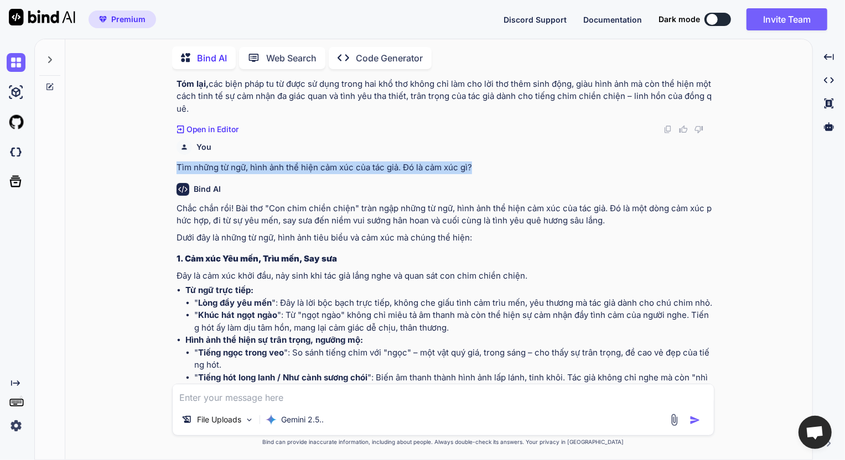
drag, startPoint x: 480, startPoint y: 216, endPoint x: 167, endPoint y: 214, distance: 313.7
click at [167, 214] on div "You Gõ lại chữ trong hình Bind AI Chắc chắn rồi, đây là nội dung được gõ lại từ…" at bounding box center [443, 269] width 738 height 382
click at [616, 245] on p "Dưới đây là những từ ngữ, hình ảnh tiêu biểu và cảm xúc mà chúng thể hiện:" at bounding box center [445, 238] width 536 height 13
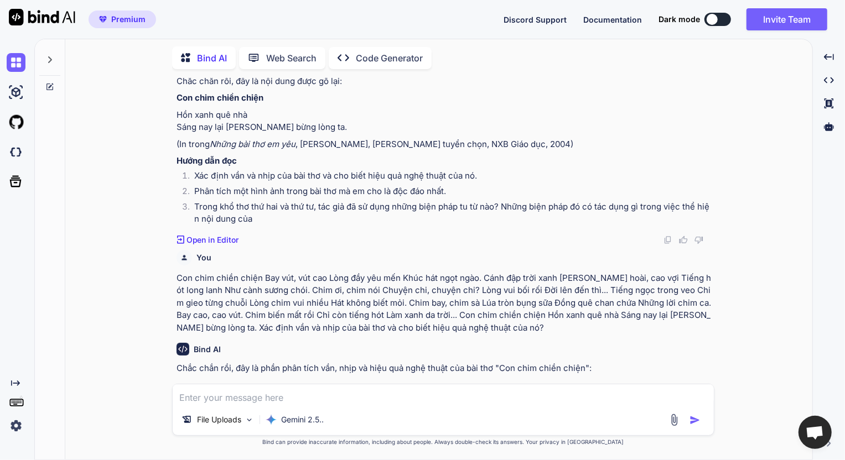
scroll to position [3005, 0]
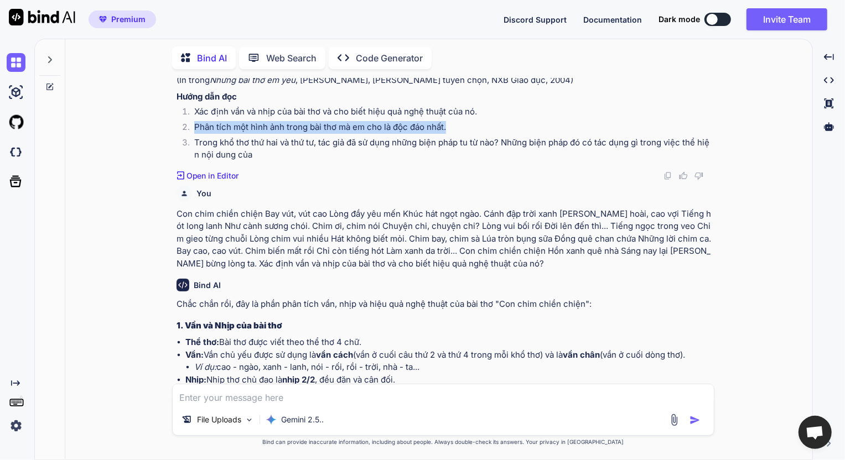
drag, startPoint x: 193, startPoint y: 188, endPoint x: 456, endPoint y: 195, distance: 262.9
click at [456, 137] on li "Phân tích một hình ảnh trong bài thơ mà em cho là độc đáo nhất." at bounding box center [448, 128] width 527 height 15
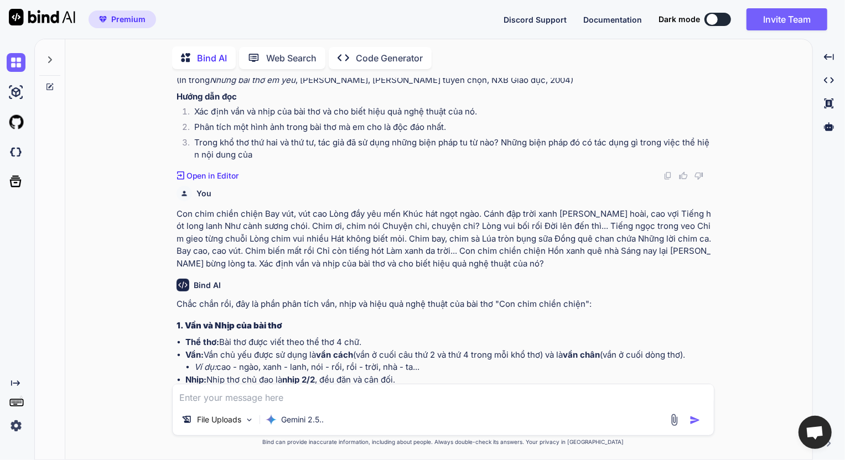
click at [309, 400] on textarea at bounding box center [443, 395] width 541 height 20
paste textarea "Phân tích một hình ảnh trong bài thơ mà em cho là độc đáo nhất."
type textarea "Phân tích một hình ảnh trong bài thơ mà em cho là độc đáo nhất."
click at [697, 419] on img "button" at bounding box center [694, 420] width 11 height 11
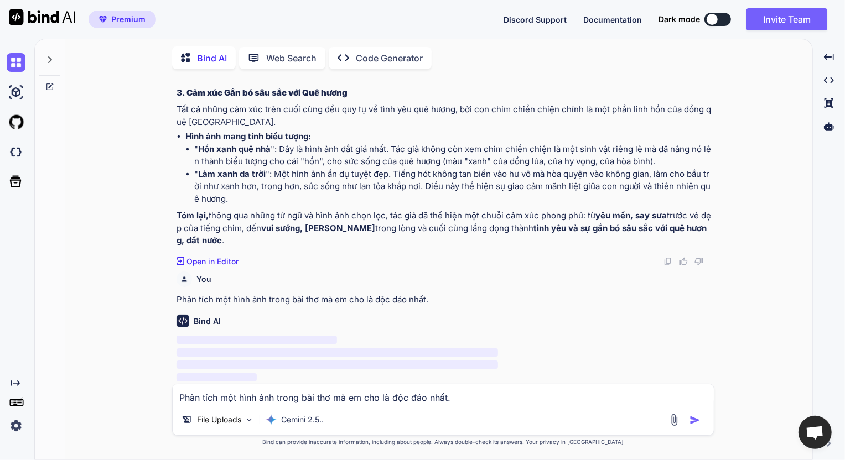
scroll to position [4831, 0]
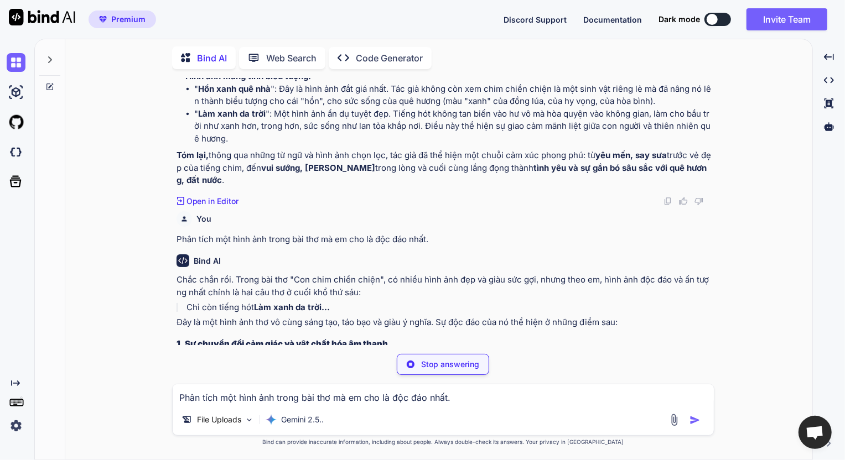
click at [623, 312] on div "Bind AI Chắc chắn rồi. Trong bài thơ "Con chim chiền chiện", có nhiều hình ảnh …" at bounding box center [445, 317] width 536 height 142
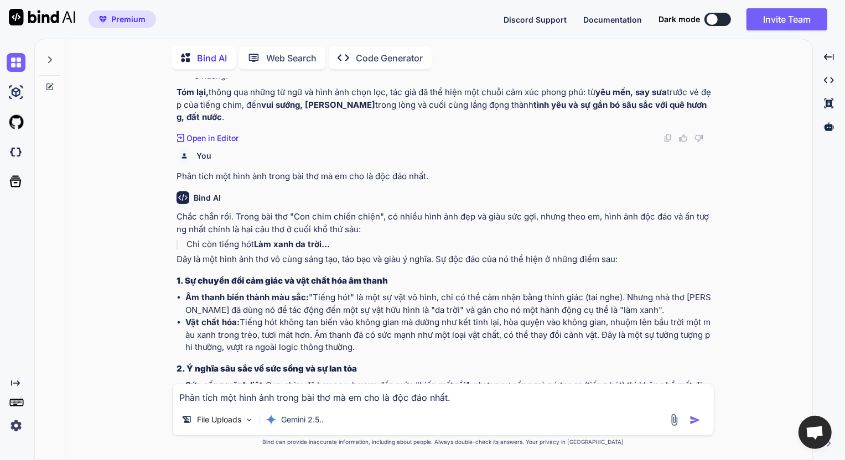
scroll to position [5045, 0]
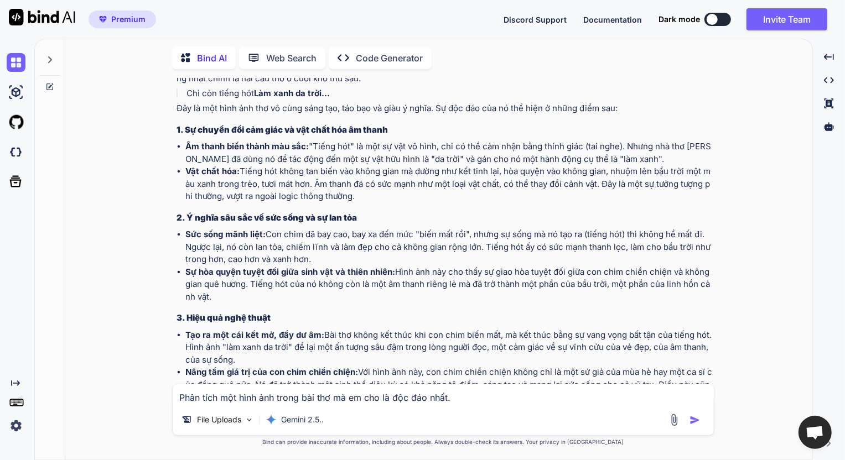
click at [295, 399] on textarea "Phân tích một hình ảnh trong bài thơ mà em cho là độc đáo nhất." at bounding box center [443, 395] width 541 height 20
type textarea "n"
type textarea "trả lời gọn hơn được không?"
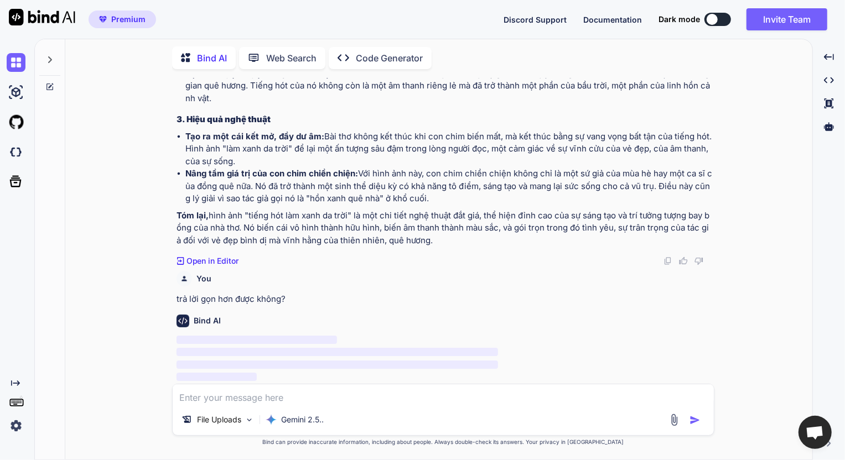
scroll to position [5313, 0]
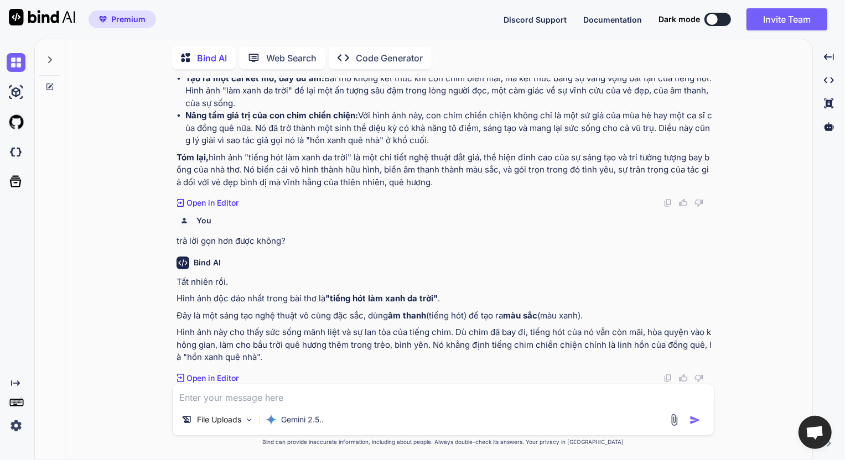
click at [424, 304] on strong ""tiếng hót làm xanh da trời"" at bounding box center [381, 298] width 112 height 11
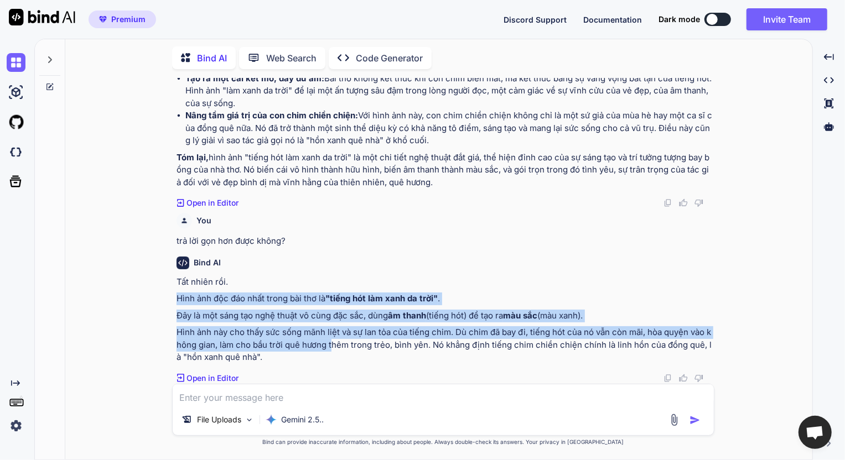
drag, startPoint x: 176, startPoint y: 301, endPoint x: 338, endPoint y: 346, distance: 167.8
click at [338, 346] on div "Tất nhiên rồi. Hình ảnh độc đáo nhất trong bài thơ là "tiếng hót làm xanh da tr…" at bounding box center [445, 320] width 536 height 88
click at [268, 303] on p "Hình ảnh độc đáo nhất trong bài thơ là "tiếng hót làm xanh da trời" ." at bounding box center [445, 299] width 536 height 13
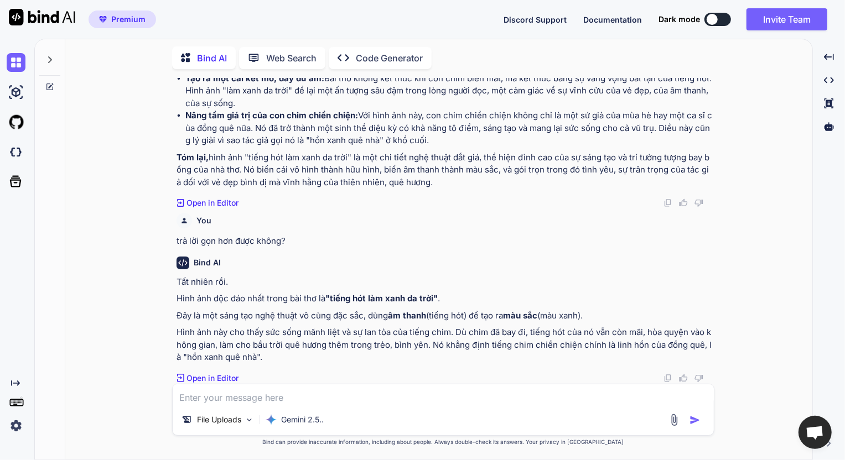
drag, startPoint x: 185, startPoint y: 295, endPoint x: 611, endPoint y: 312, distance: 426.4
click at [611, 312] on div "You Gõ lại chữ trong hình Bind AI Chắc chắn rồi, đây là nội dung được gõ lại từ…" at bounding box center [444, 231] width 540 height 306
click at [653, 277] on p "Tất nhiên rồi." at bounding box center [445, 282] width 536 height 13
drag, startPoint x: 251, startPoint y: 172, endPoint x: 459, endPoint y: 181, distance: 207.7
click at [459, 181] on p "Tóm lại, hình ảnh "tiếng hót làm xanh da trời" là một chi tiết nghệ thuật đắt g…" at bounding box center [445, 171] width 536 height 38
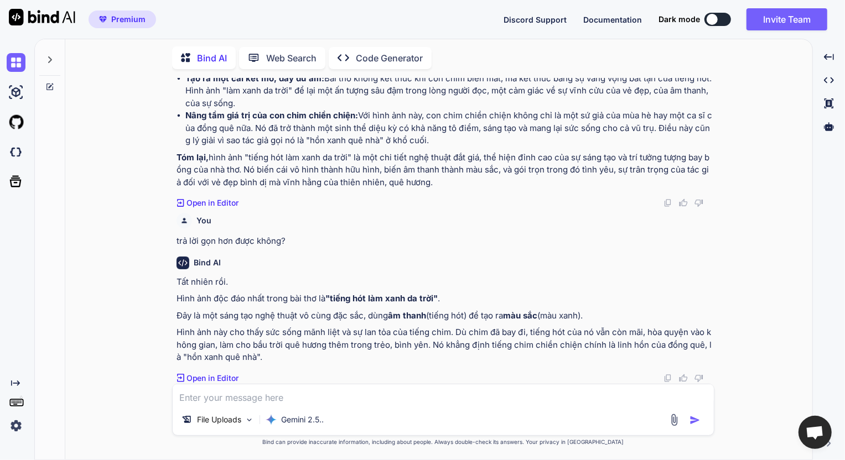
click at [671, 320] on p "Đây là một sáng tạo nghệ thuật vô cùng đặc sắc, dùng âm thanh (tiếng hót) để tạ…" at bounding box center [445, 316] width 536 height 13
click at [154, 336] on div "You Gõ lại chữ trong hình Bind AI Chắc chắn rồi, đây là nội dung được gõ lại từ…" at bounding box center [443, 269] width 738 height 382
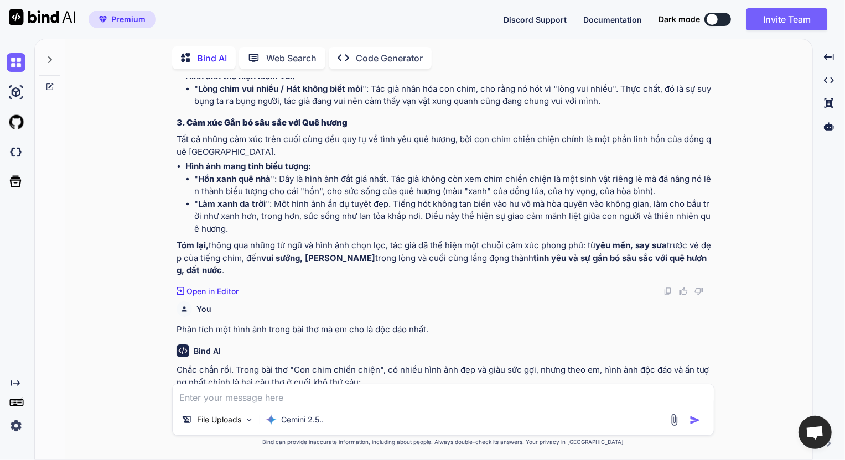
scroll to position [4667, 0]
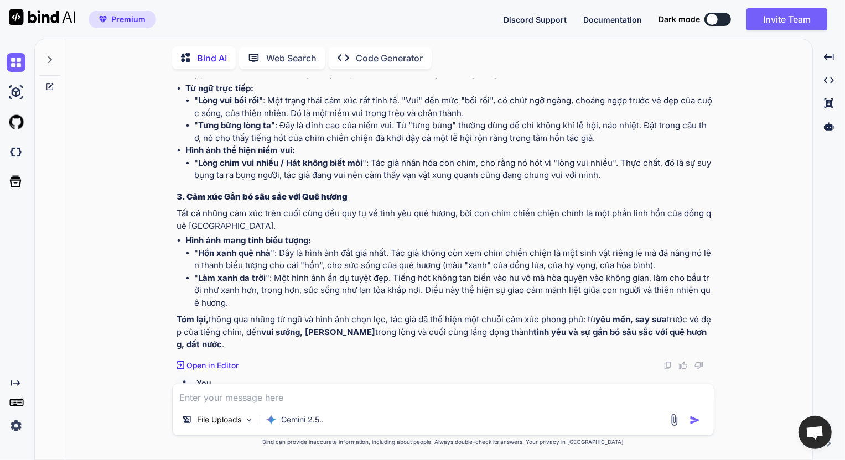
click at [305, 396] on textarea at bounding box center [443, 395] width 541 height 20
click at [256, 398] on textarea "Thông qua bài thơ tác giả gửi" at bounding box center [443, 395] width 541 height 20
click at [289, 398] on textarea "Thông qua bài thơ, tác giả gửi" at bounding box center [443, 395] width 541 height 20
click at [442, 397] on textarea "Thông qua bài thơ, tác giả muốn gửi" at bounding box center [443, 395] width 541 height 20
type textarea "Thông qua bài thơ, tác giả muốn gửi gắm thông điệp gì ?"
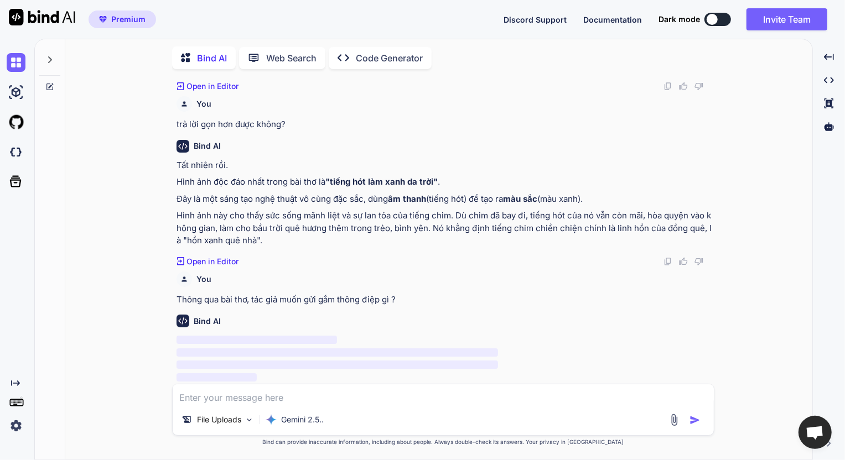
scroll to position [5488, 0]
drag, startPoint x: 401, startPoint y: 302, endPoint x: 177, endPoint y: 295, distance: 224.7
click at [177, 295] on p "Thông qua bài thơ, tác giả muốn gửi gắm thông điệp gì ?" at bounding box center [445, 300] width 536 height 13
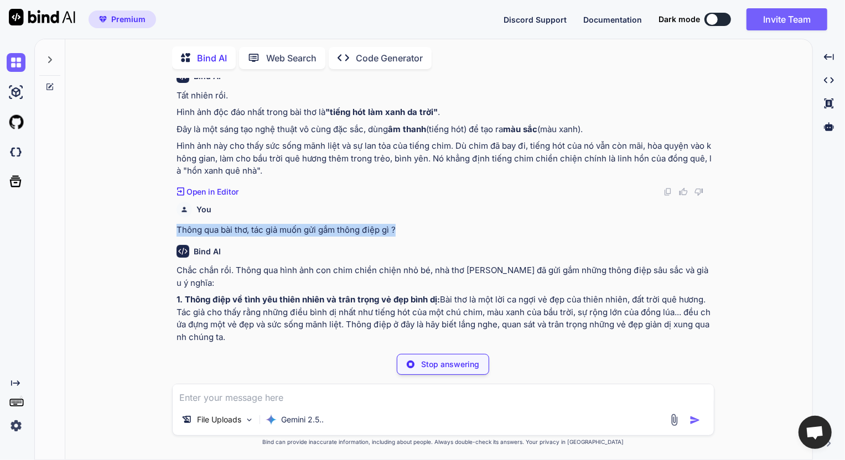
click at [662, 308] on div "Bind AI Chắc chắn rồi. Thông qua hình ảnh con chim chiền chiện nhỏ bé, nhà thơ …" at bounding box center [445, 335] width 536 height 199
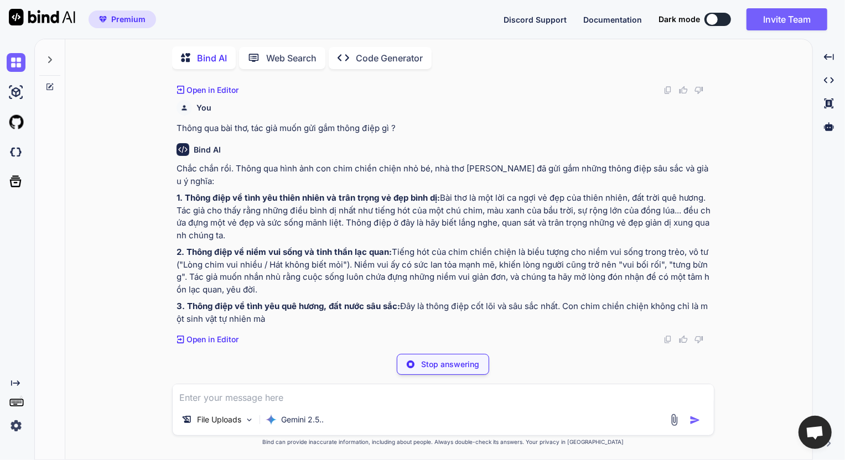
scroll to position [5449, 0]
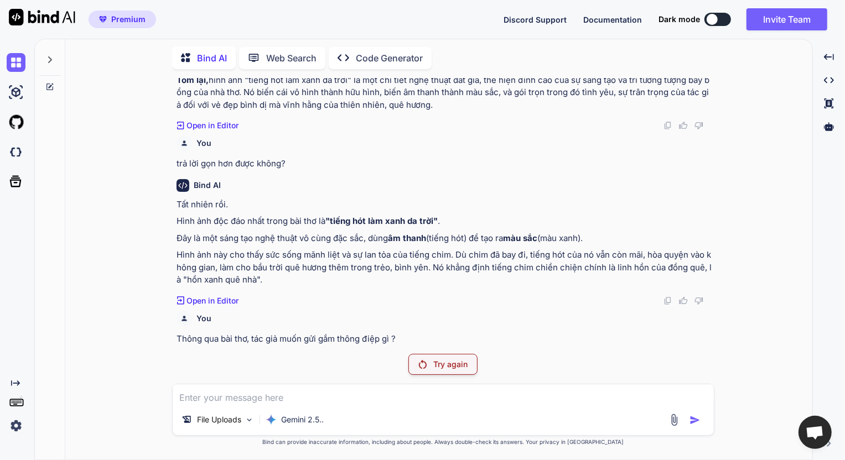
click at [383, 307] on div "You Thông qua bài thơ, tác giả muốn gửi gắm thông điệp gì ?" at bounding box center [445, 326] width 536 height 39
click at [441, 361] on p "Try again" at bounding box center [450, 364] width 34 height 11
click at [50, 60] on icon at bounding box center [49, 59] width 9 height 9
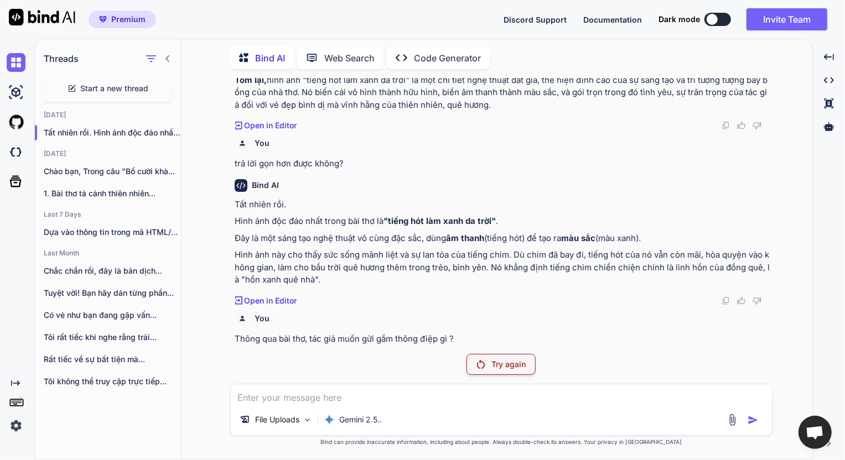
click at [127, 88] on span "Start a new thread" at bounding box center [115, 88] width 68 height 11
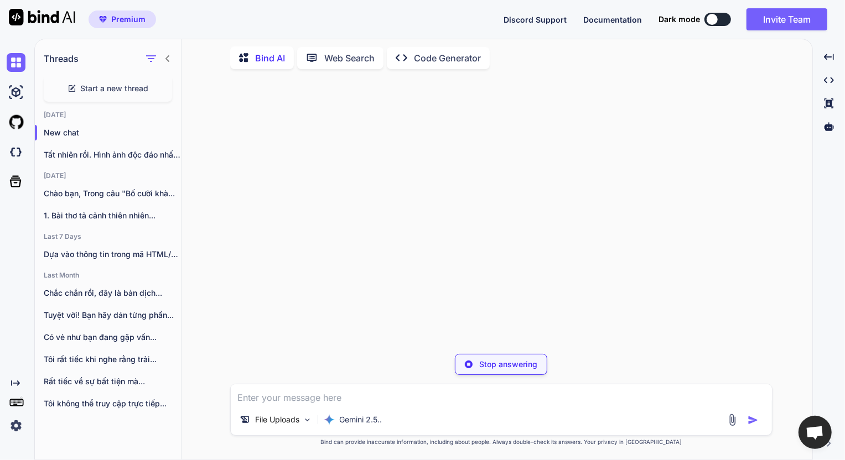
click at [292, 397] on textarea at bounding box center [501, 395] width 541 height 20
click at [503, 365] on p "Stop answering" at bounding box center [508, 364] width 58 height 11
click at [271, 398] on textarea at bounding box center [501, 395] width 541 height 20
click at [74, 127] on p "New chat" at bounding box center [112, 132] width 137 height 11
click at [72, 131] on p "New chat" at bounding box center [112, 132] width 137 height 11
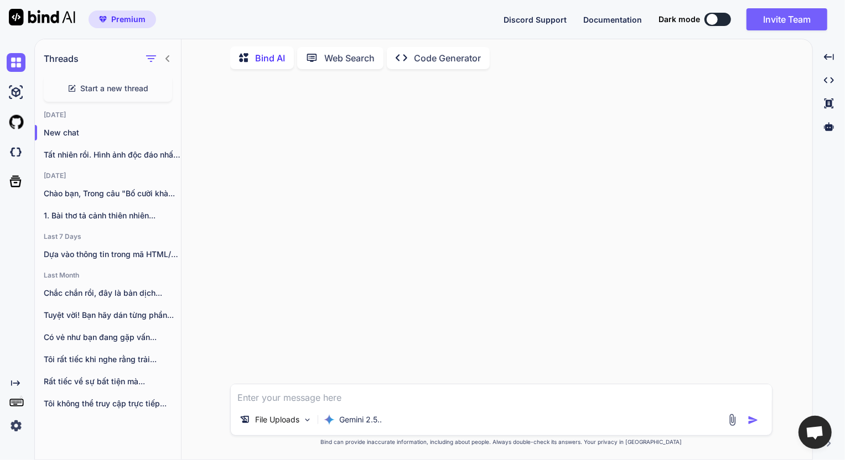
click at [312, 400] on textarea at bounding box center [501, 395] width 541 height 20
click at [577, 407] on div "File Uploads Gemini 2.5.." at bounding box center [501, 410] width 542 height 52
click at [547, 397] on textarea at bounding box center [501, 395] width 541 height 20
paste textarea "Con chim chiền chiện ([PERSON_NAME]) #Con chim chiền chiện Bay vút, vút cao Lòn…"
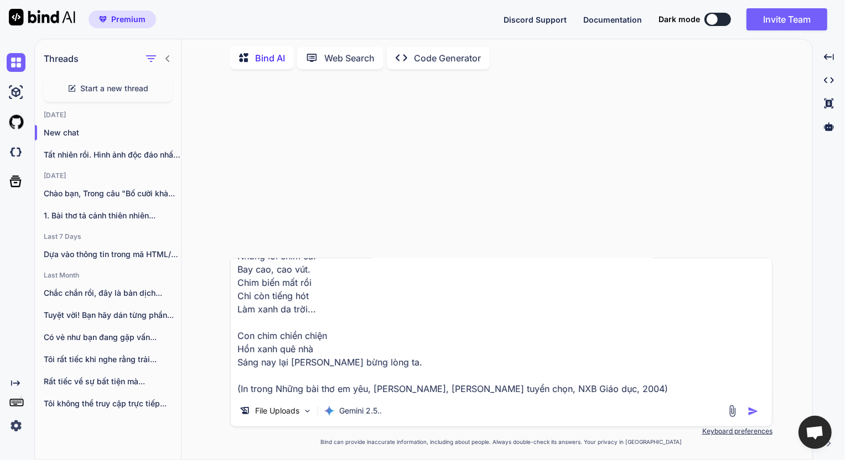
scroll to position [373, 0]
click at [629, 393] on textarea "Con chim chiền chiện ([PERSON_NAME]) #Con chim chiền chiện Bay vút, vút cao Lòn…" at bounding box center [501, 326] width 541 height 137
paste textarea "Thông qua bài thơ, tác giả muốn gửi gắm thông điệp gì ?"
type textarea "Con chim chiền chiện ([PERSON_NAME]) #Con chim chiền chiện Bay vút, vút cao Lòn…"
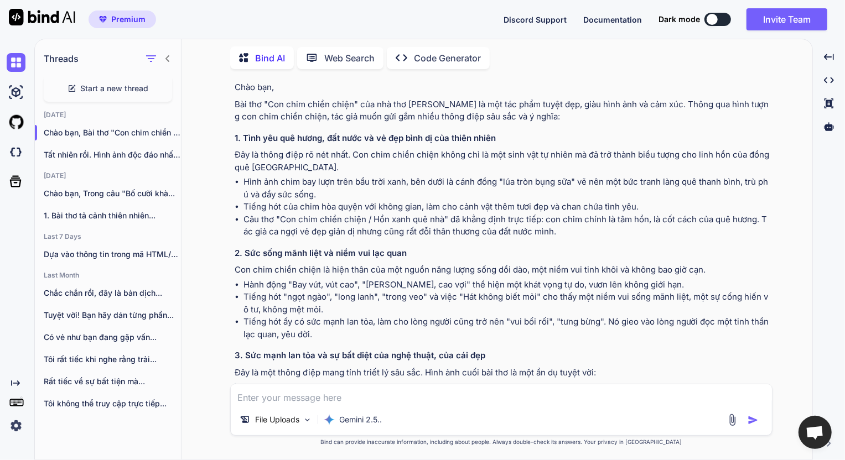
scroll to position [123, 0]
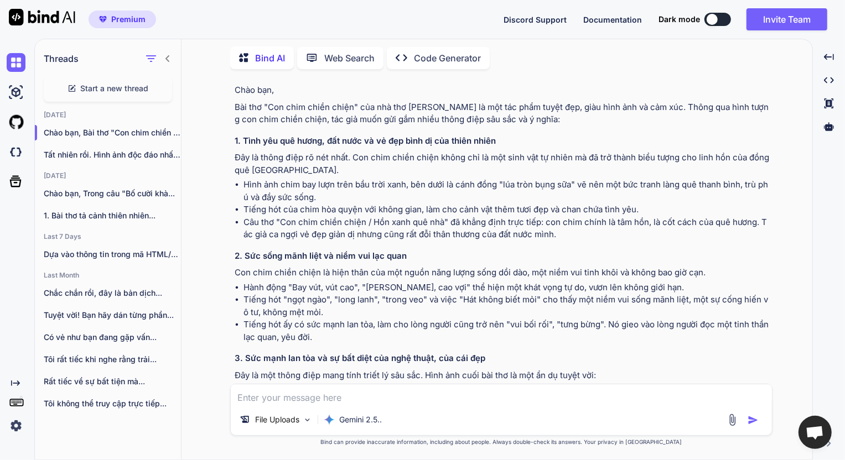
click at [338, 396] on textarea at bounding box center [501, 395] width 541 height 20
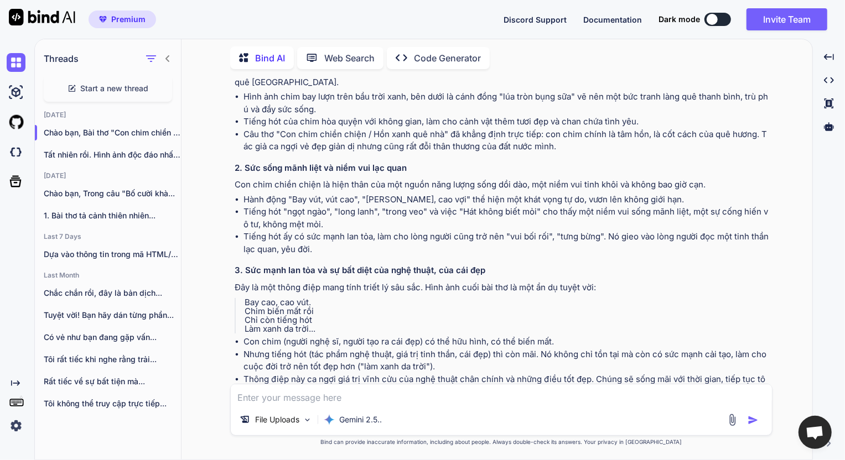
scroll to position [274, 0]
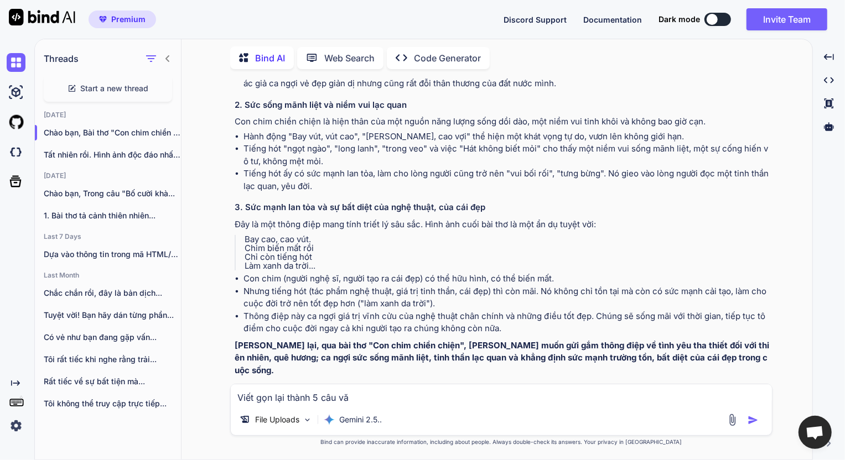
type textarea "Viết gọn lại thành 5 câu văn"
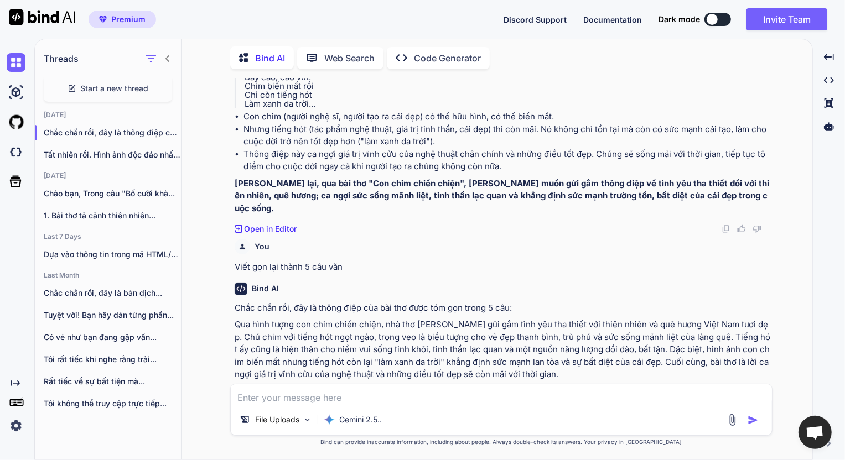
scroll to position [440, 0]
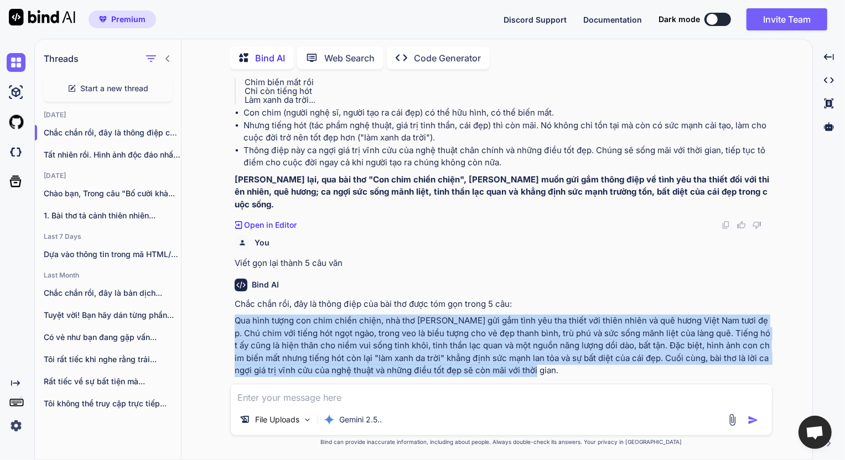
drag, startPoint x: 542, startPoint y: 360, endPoint x: 232, endPoint y: 308, distance: 314.1
click at [232, 308] on div "You Con chim chiền chiện ([PERSON_NAME]) #Con chim chiền chiện Bay vút, vút cao…" at bounding box center [502, 231] width 540 height 306
click at [541, 357] on p "Qua hình tượng con chim chiền chiện, nhà thơ [PERSON_NAME] gửi gắm tình yêu tha…" at bounding box center [503, 346] width 536 height 63
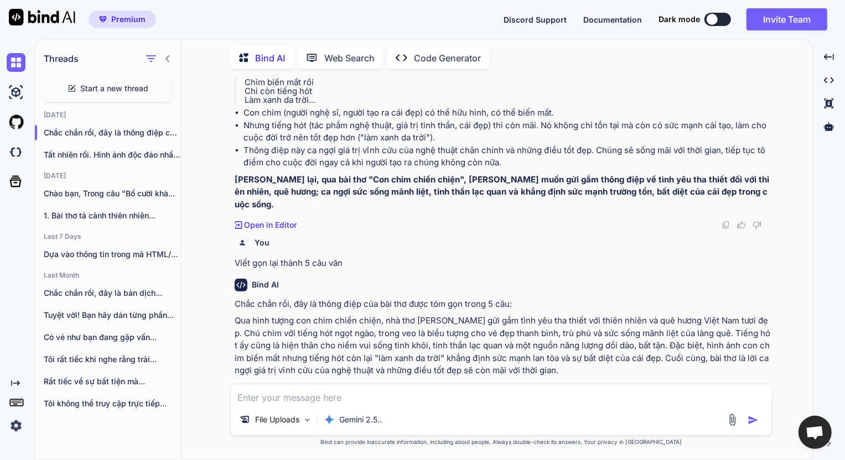
click at [127, 85] on span "Start a new thread" at bounding box center [115, 88] width 68 height 11
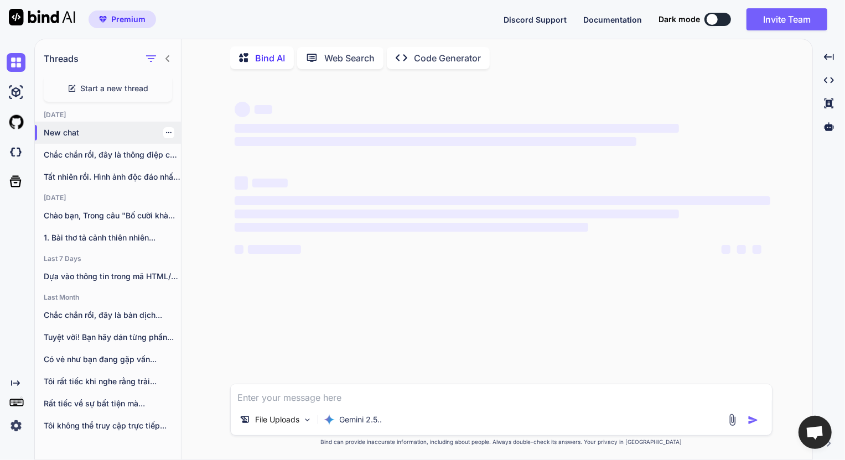
click at [80, 127] on p "New chat" at bounding box center [112, 132] width 137 height 11
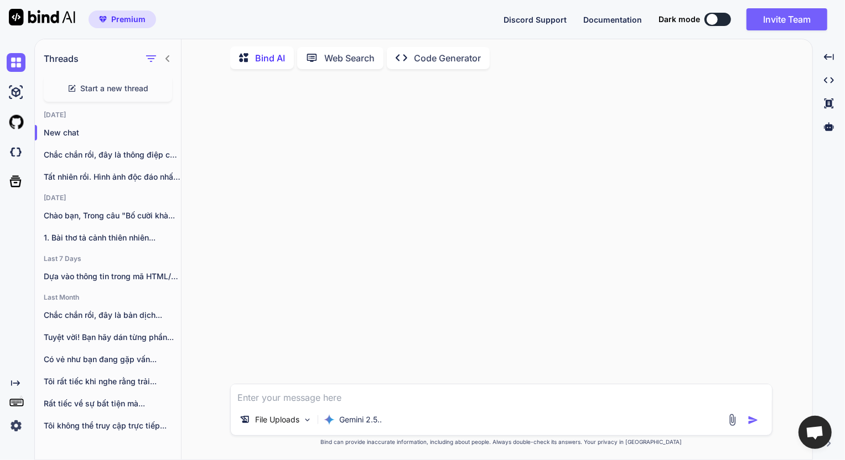
click at [729, 416] on img at bounding box center [732, 420] width 13 height 13
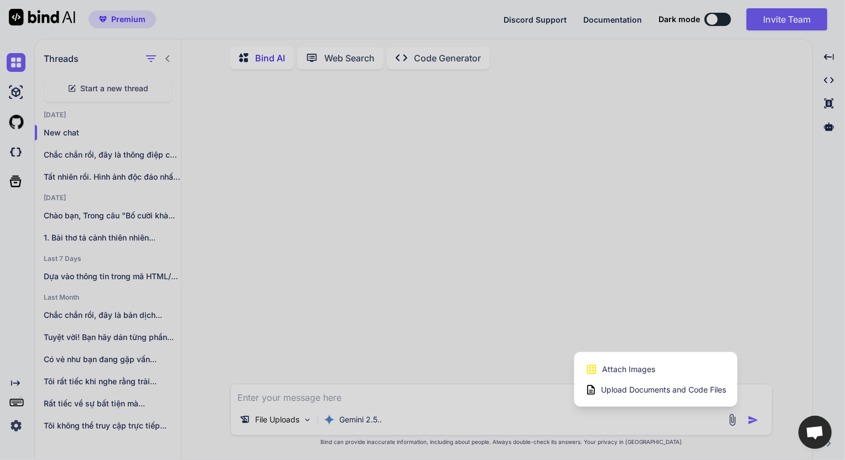
click at [663, 370] on div "Attach Images Image attachments are only supported in Claude and Gemini models." at bounding box center [655, 369] width 141 height 21
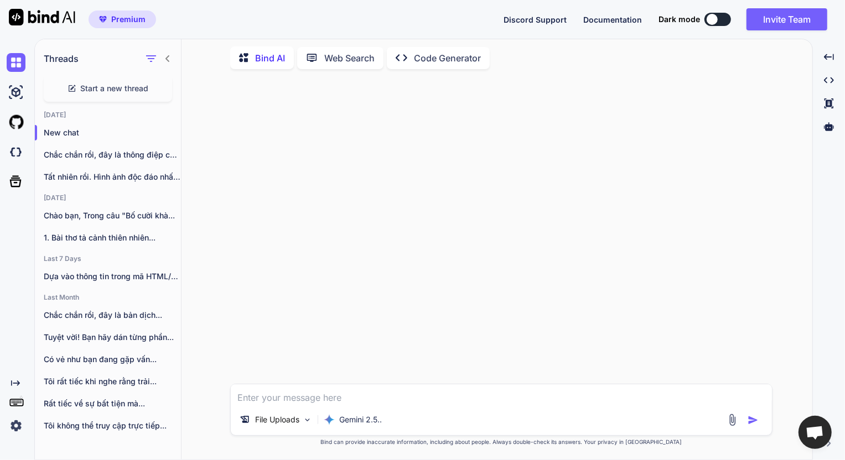
type input "C:\fakepath\screenshot.2.png"
click at [327, 349] on textarea at bounding box center [501, 348] width 541 height 20
type textarea "Gõ lại chữ"
click at [752, 421] on img "button" at bounding box center [753, 420] width 11 height 11
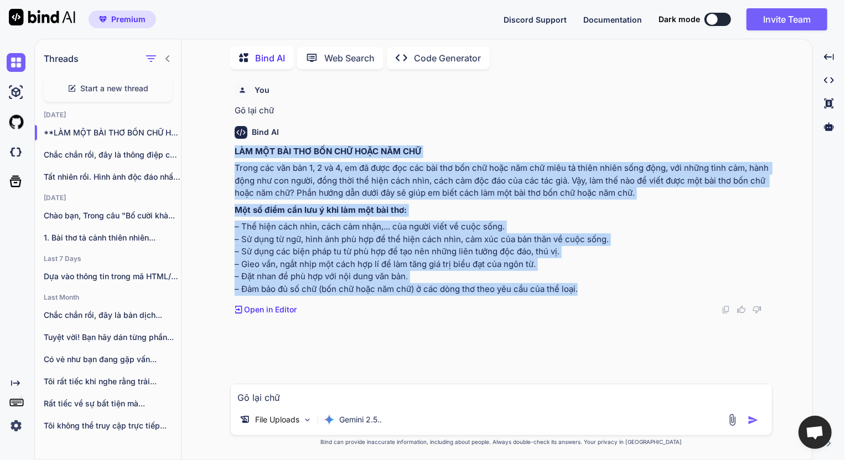
drag, startPoint x: 234, startPoint y: 149, endPoint x: 599, endPoint y: 288, distance: 390.5
click at [596, 288] on div "LÀM MỘT BÀI THƠ BỐN CHỮ HOẶC NĂM CHỮ Trong các văn bản 1, 2 và 4, em đã được đọ…" at bounding box center [503, 221] width 536 height 151
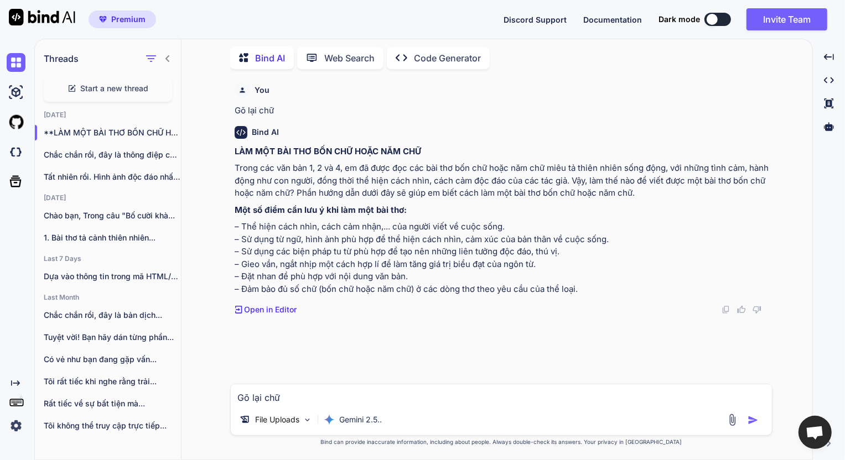
click at [343, 399] on textarea "Gõ lại chữ" at bounding box center [501, 395] width 541 height 20
type textarea "T"
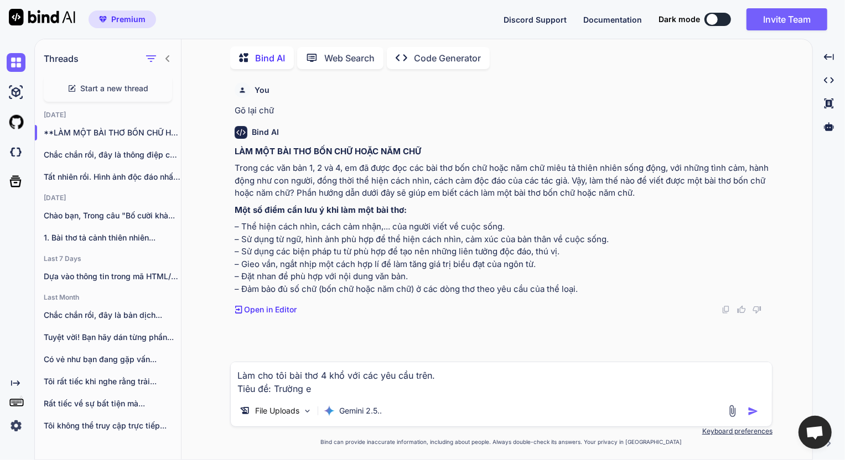
type textarea "Làm cho tôi bài thơ 4 khổ với các yêu cầu trên. Tiêu đề: Trường em"
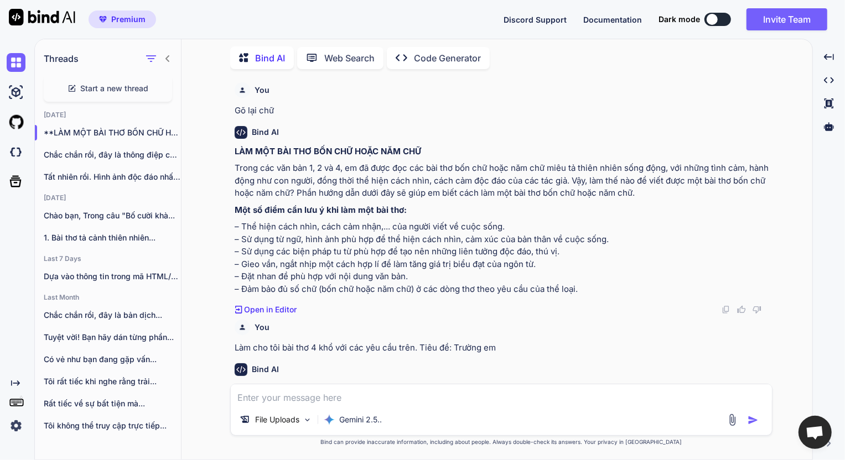
scroll to position [48, 0]
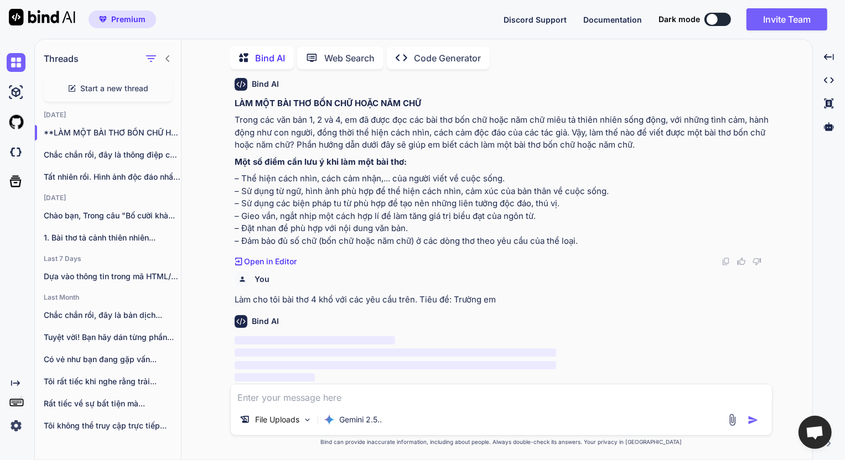
click at [496, 336] on p "‌" at bounding box center [503, 341] width 536 height 13
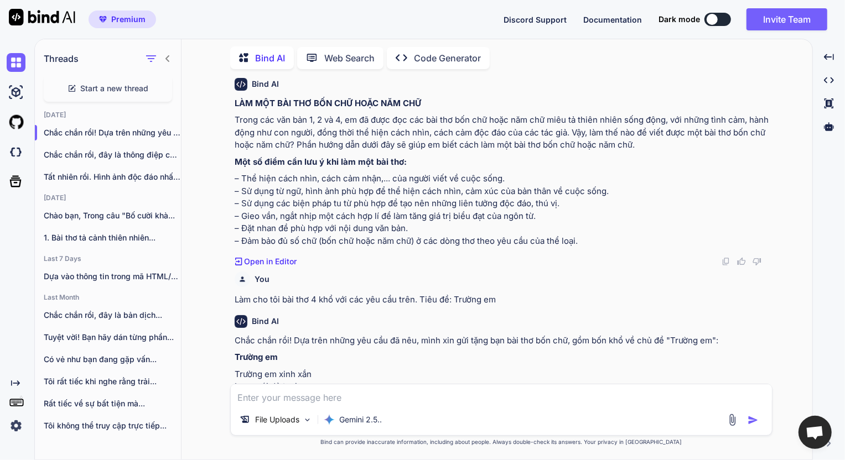
click at [412, 349] on div "Chắc chắn rồi! Dựa trên những yêu cầu đã nêu, mình xin gửi tặng bạn bài thơ bốn…" at bounding box center [503, 466] width 536 height 263
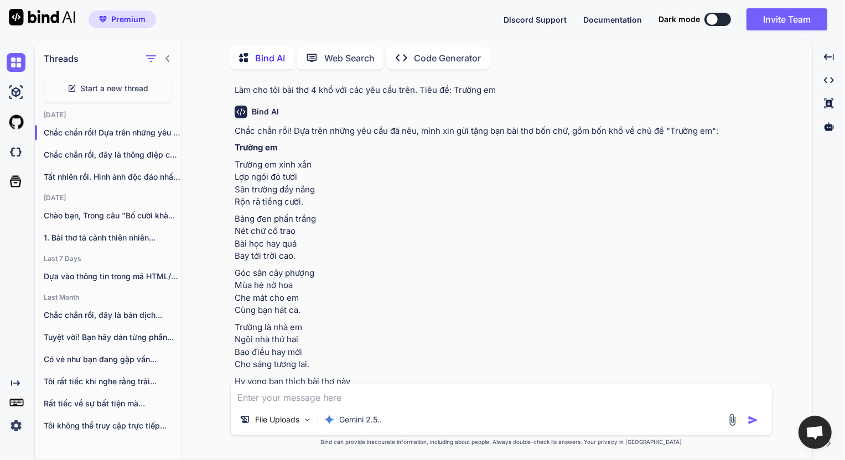
scroll to position [281, 0]
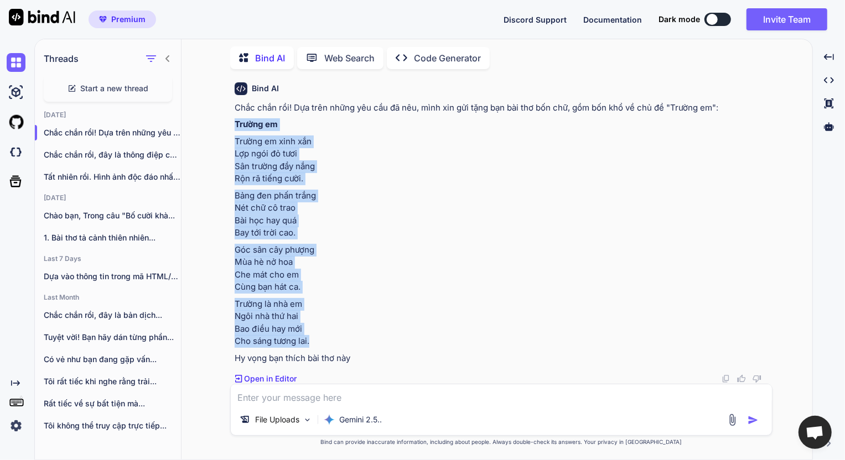
drag, startPoint x: 313, startPoint y: 340, endPoint x: 229, endPoint y: 125, distance: 230.6
click at [229, 125] on div "You Gõ lại chữ Bind AI LÀM MỘT BÀI THƠ BỐN CHỮ HOẶC NĂM CHỮ Trong các văn bản 1…" at bounding box center [501, 269] width 622 height 382
click at [600, 339] on p "Trường là nhà em Ngôi nhà thứ hai Bao điều hay mới Cho sáng tương lai." at bounding box center [503, 323] width 536 height 50
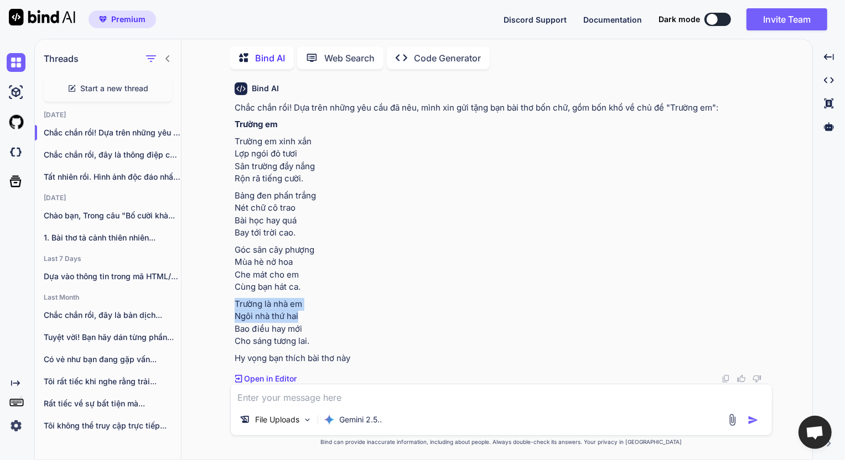
drag, startPoint x: 307, startPoint y: 316, endPoint x: 228, endPoint y: 304, distance: 79.5
click at [228, 304] on div "You Gõ lại chữ Bind AI LÀM MỘT BÀI THƠ BỐN CHỮ HOẶC NĂM CHỮ Trong các văn bản 1…" at bounding box center [501, 269] width 622 height 382
click at [311, 398] on textarea at bounding box center [501, 395] width 541 height 20
paste textarea "Trường là nhà em Ngôi nhà thứ hai"
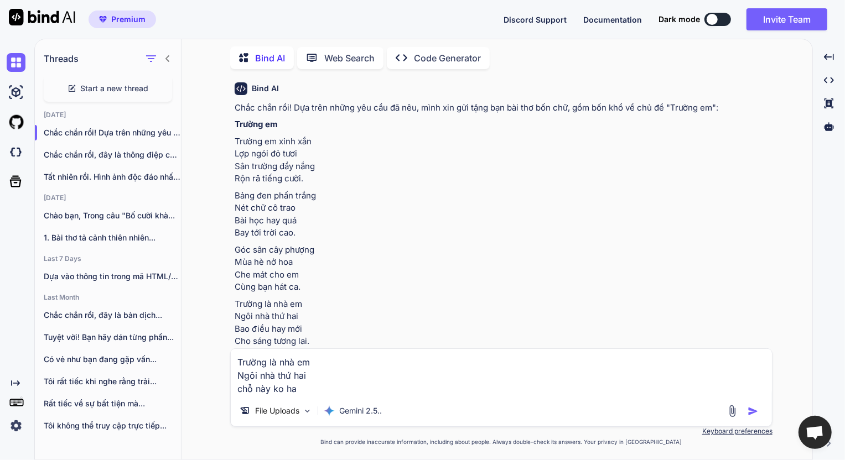
type textarea "Trường là nhà em Ngôi nhà thứ hai chỗ này ko hay"
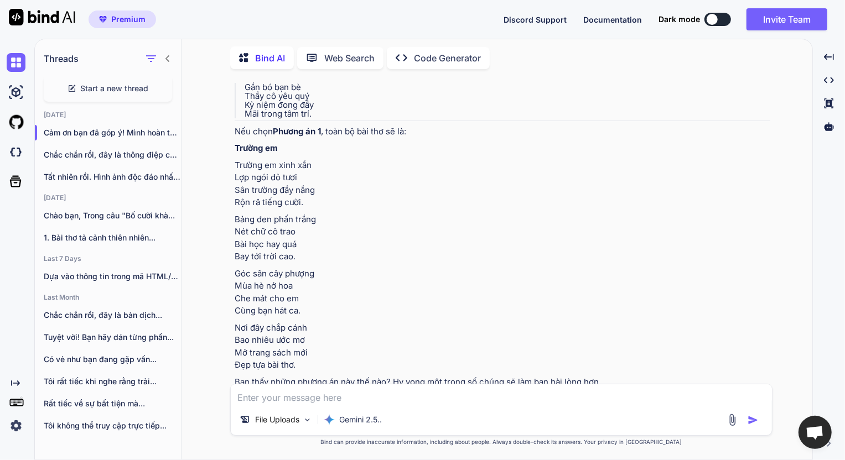
scroll to position [853, 0]
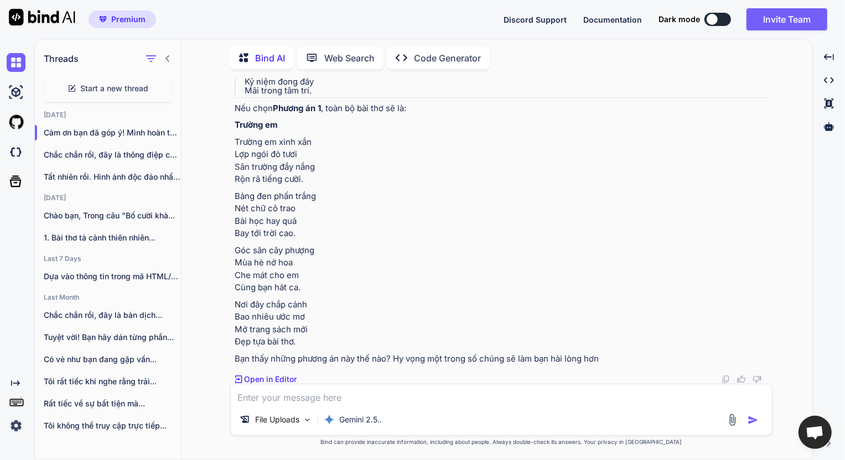
click at [742, 381] on img at bounding box center [741, 379] width 9 height 9
drag, startPoint x: 308, startPoint y: 339, endPoint x: 229, endPoint y: 309, distance: 84.3
click at [229, 309] on div "You Gõ lại chữ Bind AI LÀM MỘT BÀI THƠ BỐN CHỮ HOẶC NĂM CHỮ Trong các văn bản 1…" at bounding box center [501, 269] width 622 height 382
click at [399, 412] on div "File Uploads Gemini 2.5.." at bounding box center [501, 422] width 541 height 27
click at [396, 404] on textarea at bounding box center [501, 395] width 541 height 20
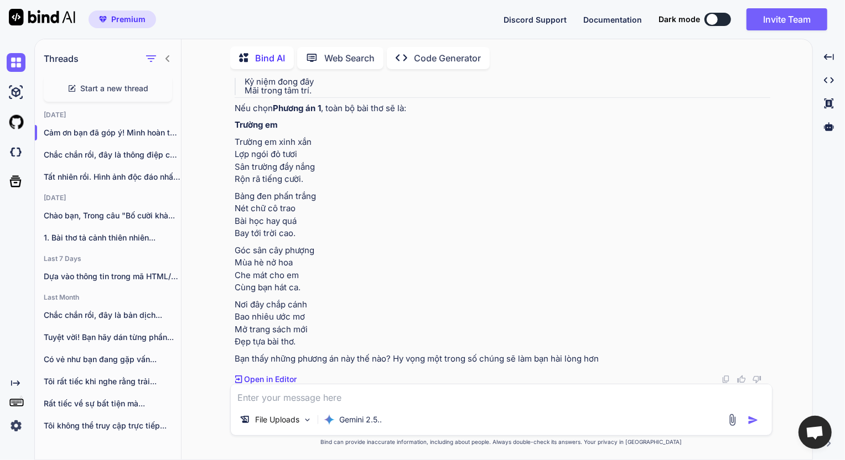
paste textarea "Bảng đen phấn trắng Nét chữ cô trao Bài học hay quá Bay tới trời cao."
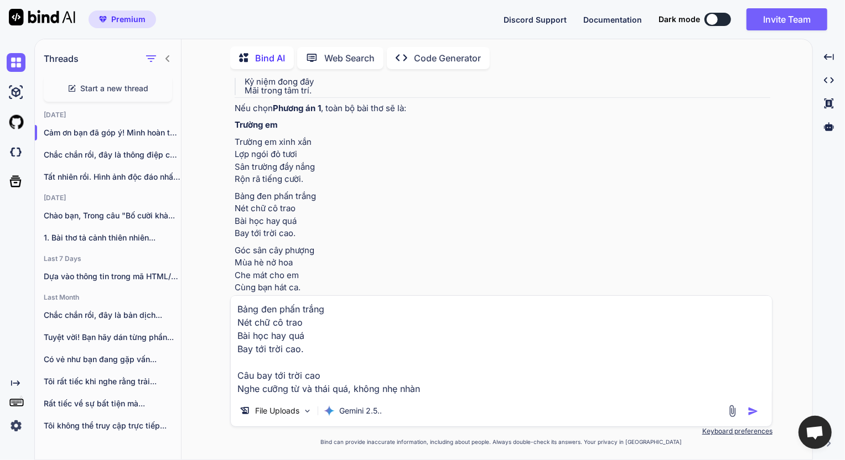
type textarea "Bảng đen phấn trắng Nét chữ cô trao Bài học hay quá Bay tới trời cao. Câu bay t…"
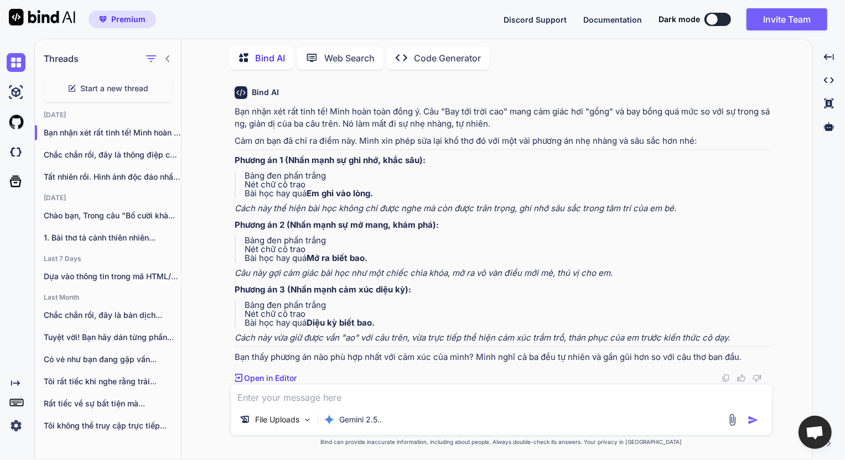
scroll to position [1222, 0]
drag, startPoint x: 316, startPoint y: 329, endPoint x: 241, endPoint y: 299, distance: 81.0
click at [241, 301] on blockquote "Bảng đen phấn trắng Nét chữ cô trao Bài học hay quá Diệu kỳ biết bao." at bounding box center [503, 314] width 536 height 27
click at [476, 251] on p "Bảng đen phấn trắng Nét chữ cô trao Bài học hay quá Mở ra biết bao." at bounding box center [508, 249] width 526 height 27
